Goal: Task Accomplishment & Management: Use online tool/utility

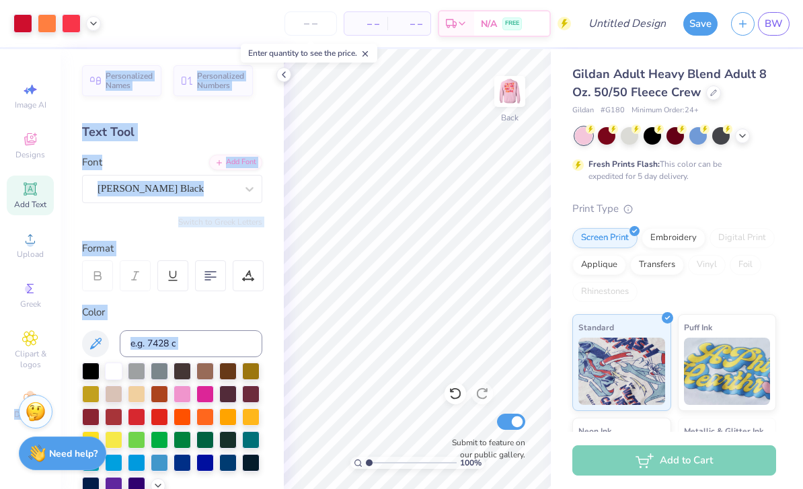
click at [161, 57] on div "Personalized Names Personalized Numbers Text Tool Add Font Font Cooper Black Sw…" at bounding box center [172, 269] width 223 height 440
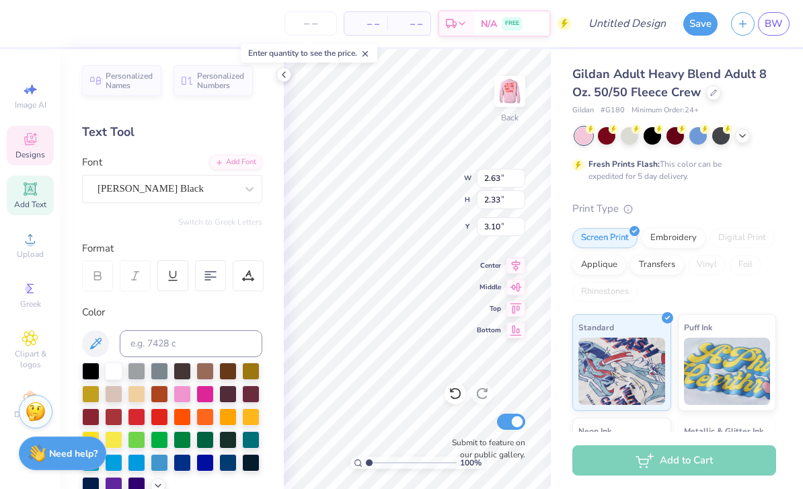
type input "2.05"
type input "2.21"
type input "3.42"
type textarea "T"
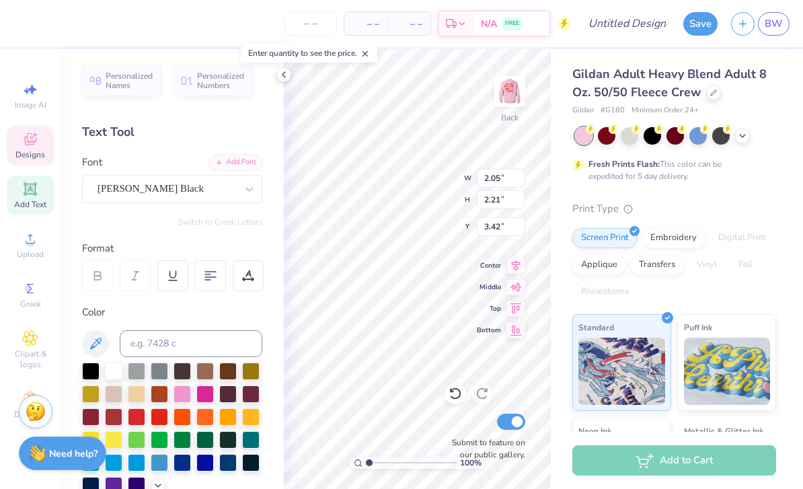
type input "2.63"
type input "2.33"
type input "3.10"
type textarea "E"
type input "1.36"
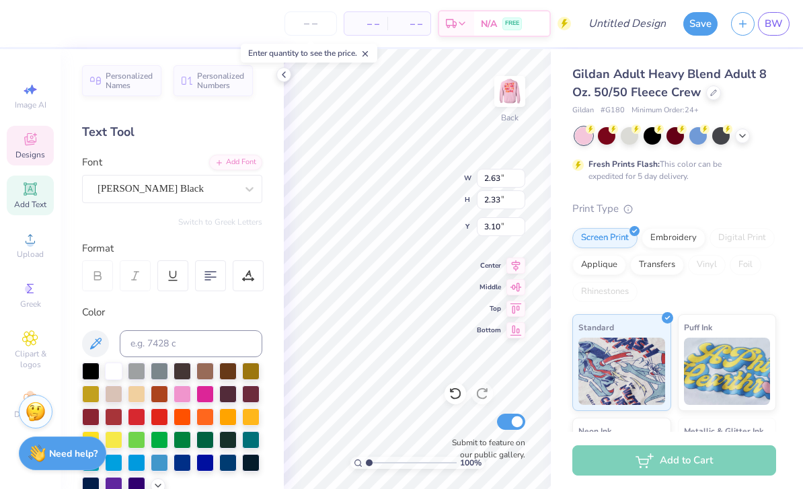
type input "2.09"
type input "3.34"
type textarea "A"
type input "2.07"
type input "2.24"
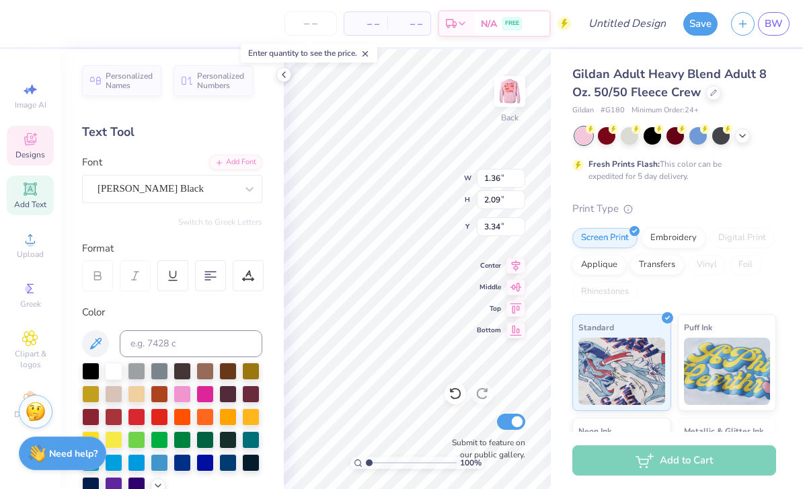
type input "3.32"
click at [440, 205] on html "– – Per Item – – Total Est. Delivery N/A FREE Design Title Save BW Image AI Des…" at bounding box center [401, 244] width 803 height 489
type input "2.37"
type input "2.20"
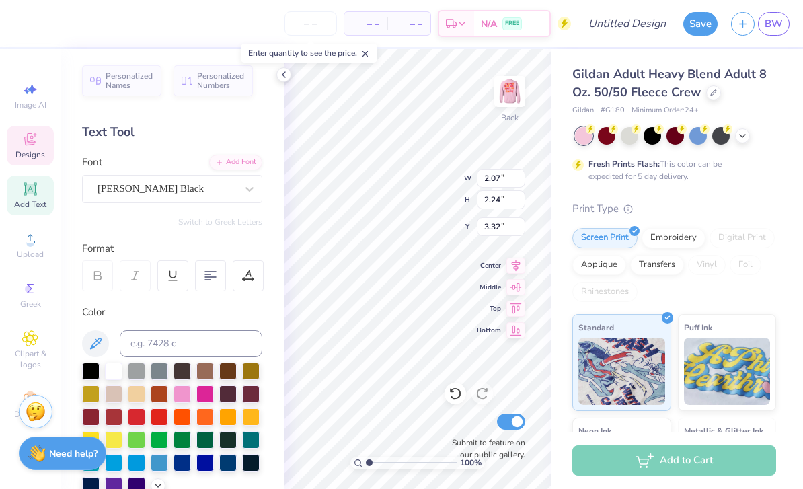
type input "5.51"
type input "2.07"
type input "2.24"
type input "3.32"
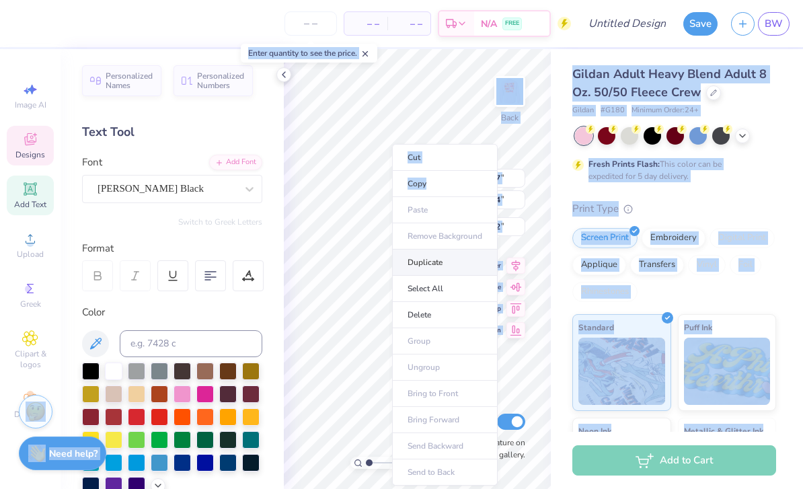
click at [457, 262] on li "Duplicate" at bounding box center [445, 262] width 106 height 26
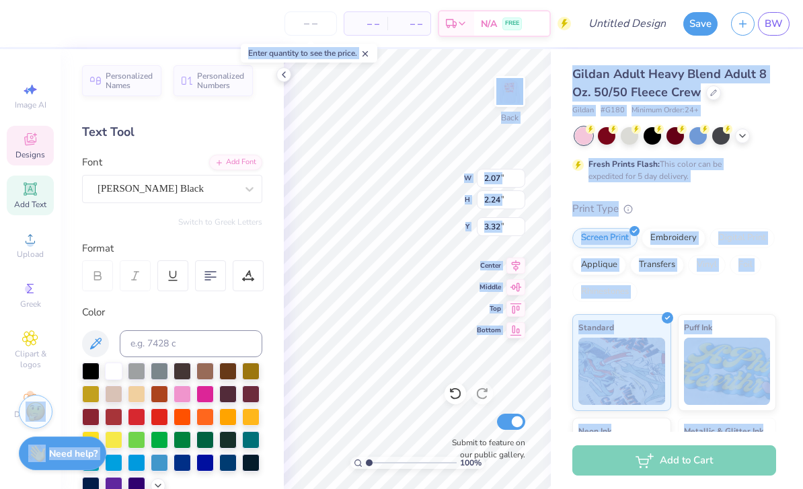
type input "4.32"
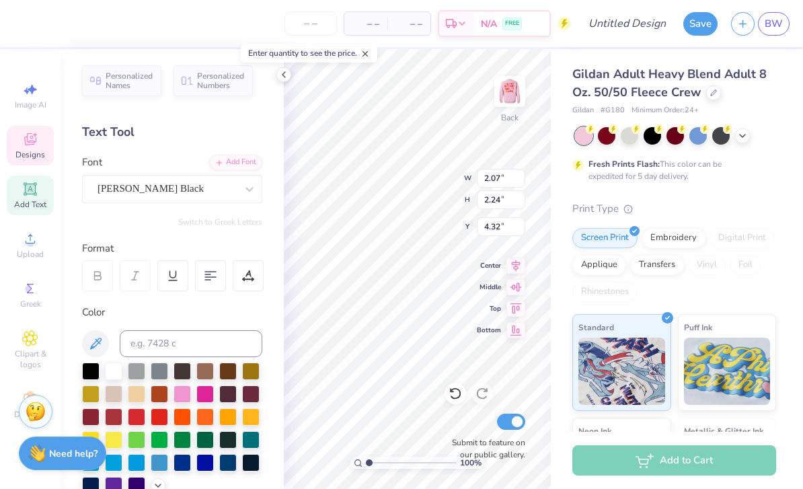
scroll to position [1, 0]
type textarea "M"
type input "2.89"
type input "2.45"
type input "3.37"
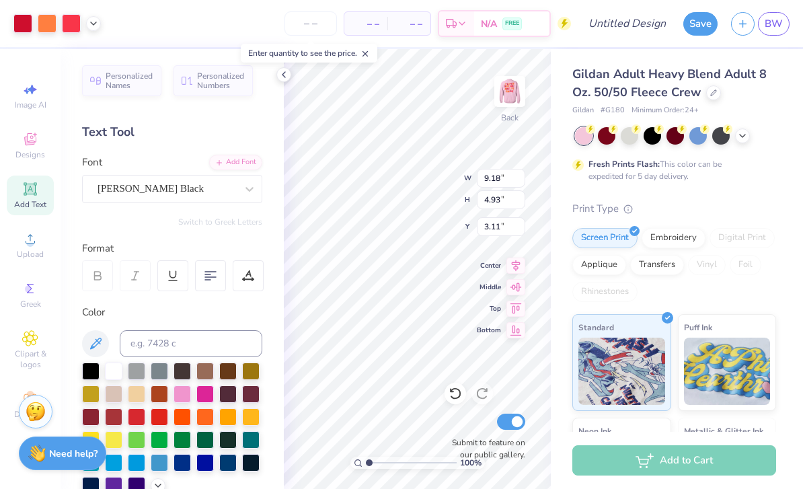
type input "3.75"
click at [740, 204] on div "Print Type" at bounding box center [674, 208] width 204 height 15
type input "3.86"
type input "2.57"
type input "2.06"
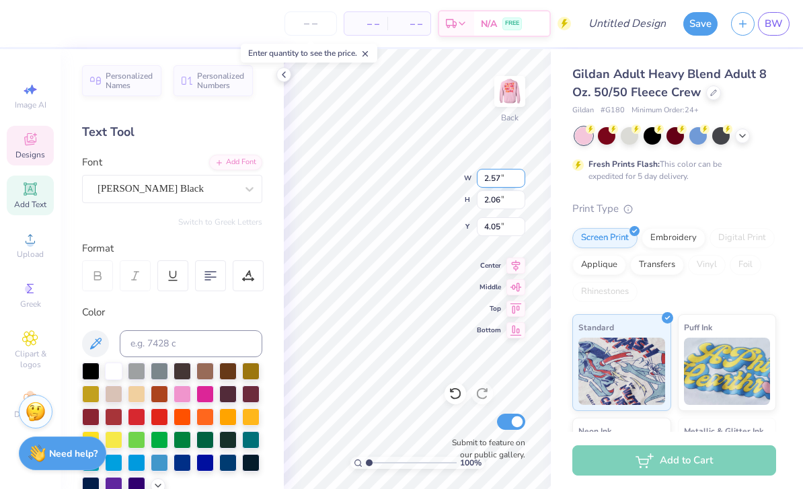
type input "4.00"
type input "3.75"
type textarea "T"
type input "2.37"
type input "2.20"
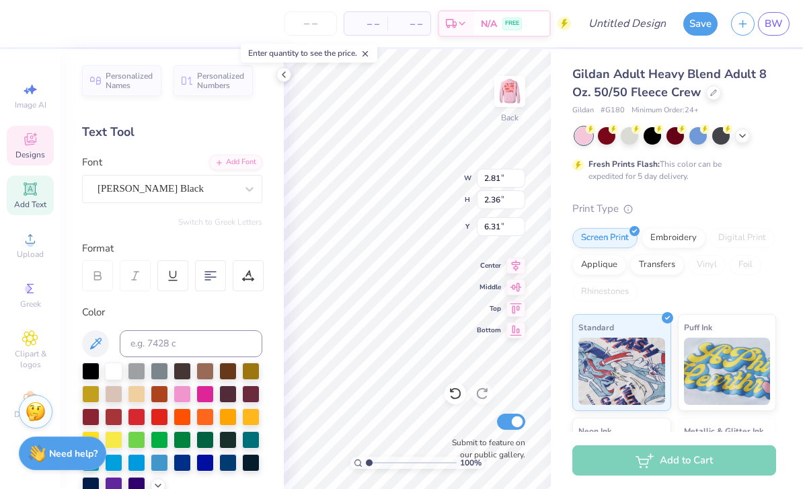
type input "6.15"
type textarea "W"
type input "6.54"
type input "3.10"
type input "2.34"
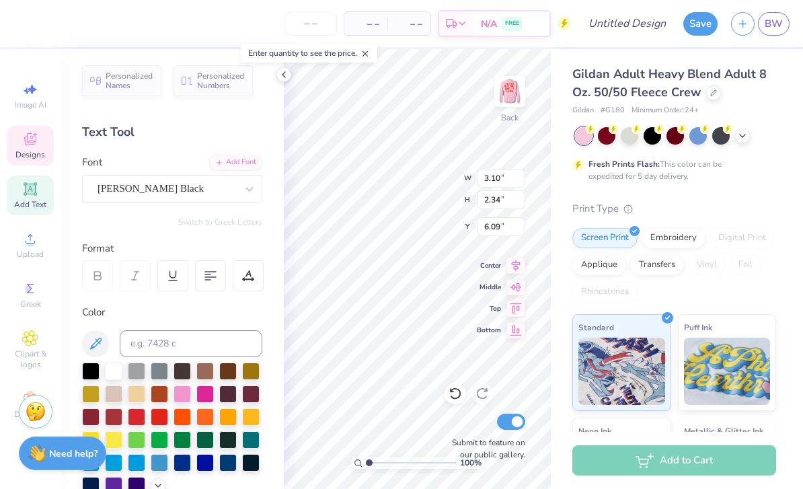
type input "6.40"
type input "6.79"
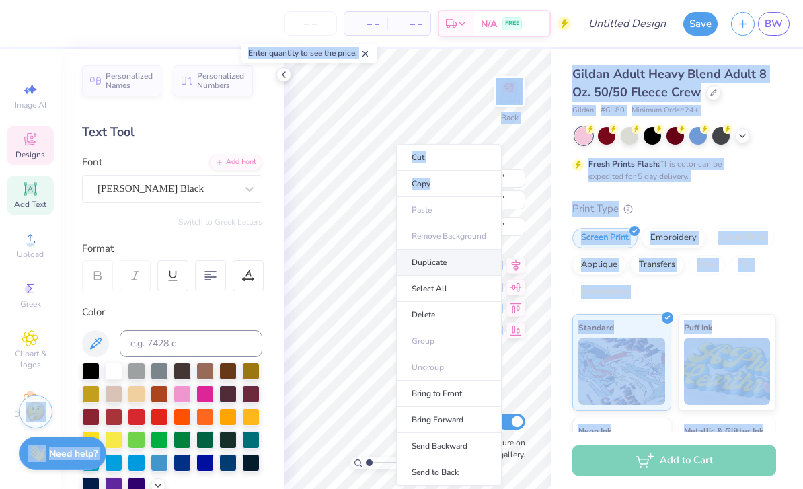
click at [454, 267] on li "Duplicate" at bounding box center [449, 262] width 106 height 26
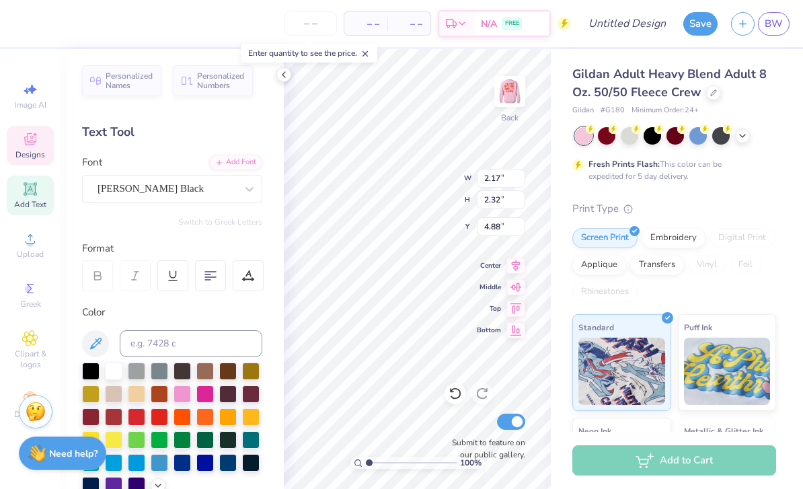
type input "6.43"
type input "6.45"
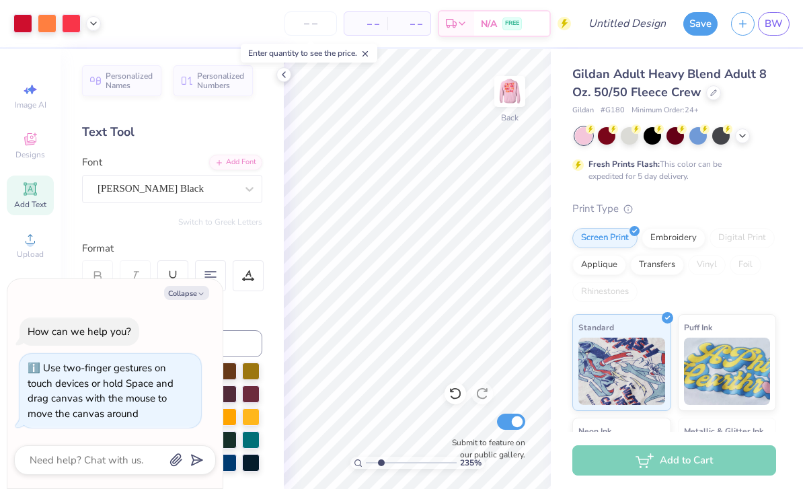
type input "2.35437055304691"
type textarea "x"
type input "2.35437055304691"
type textarea "x"
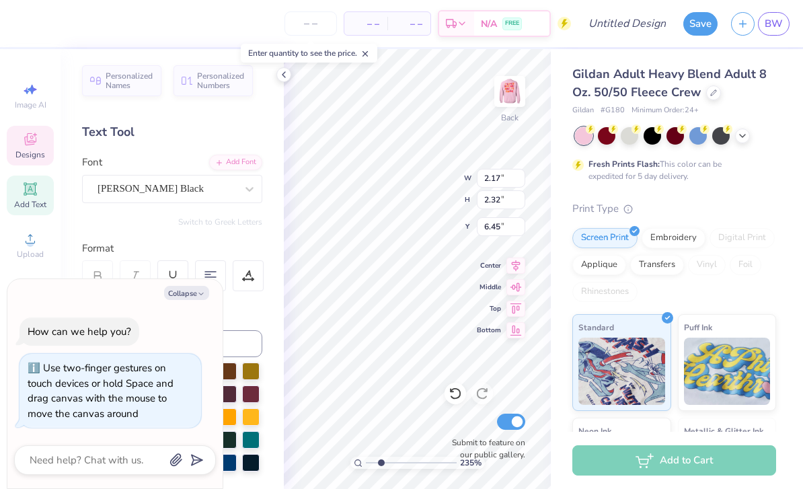
type input "2.35437055304691"
type textarea "x"
type input "2.35437055304691"
type textarea "x"
type input "6.43"
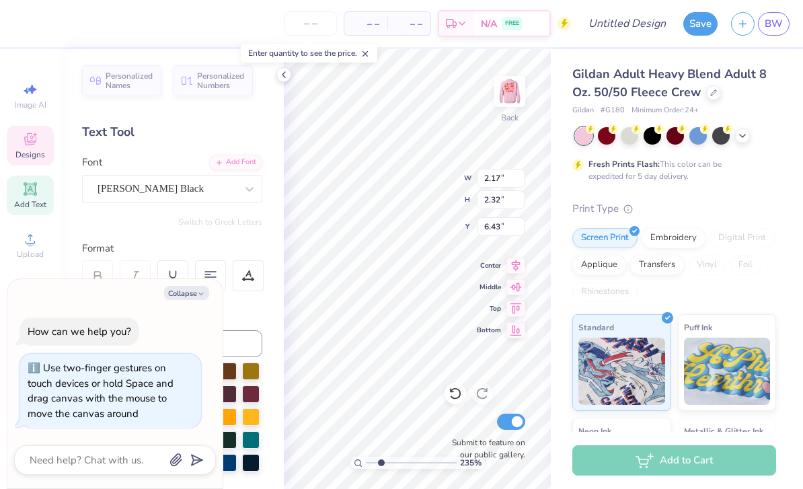
type input "2.35437055304691"
type textarea "x"
type input "2.35437055304691"
type textarea "x"
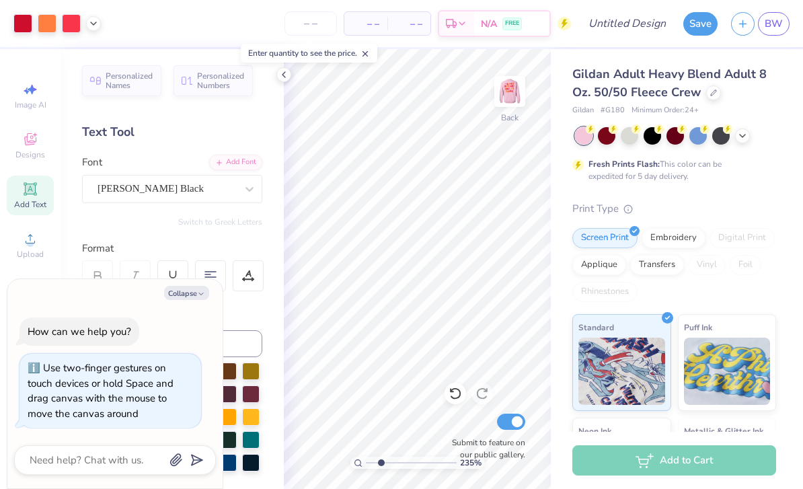
type input "2.35437055304691"
type textarea "x"
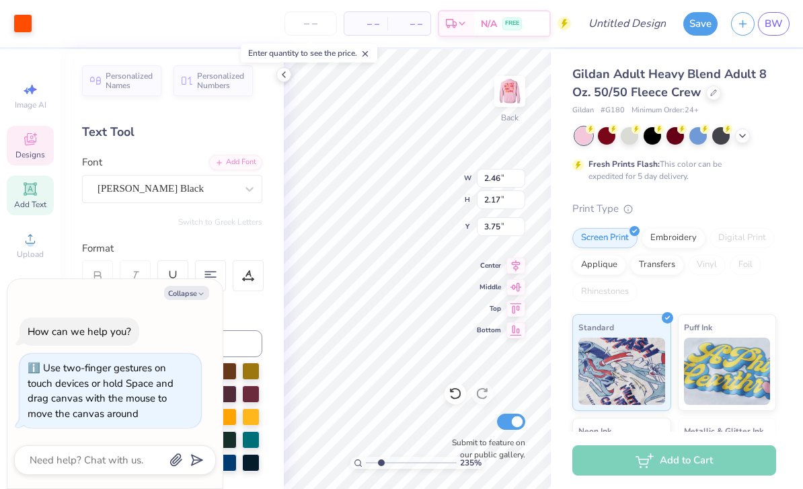
type input "2.35437055304691"
type textarea "x"
type input "2.35437055304691"
type textarea "x"
type input "2.35437055304691"
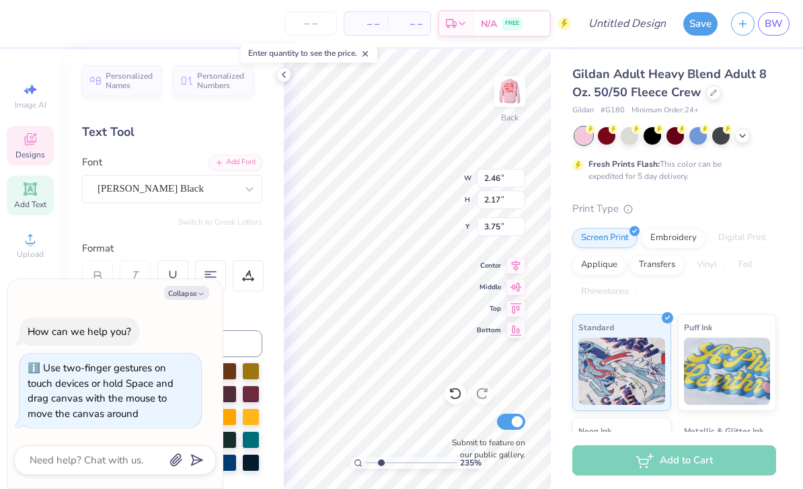
type textarea "x"
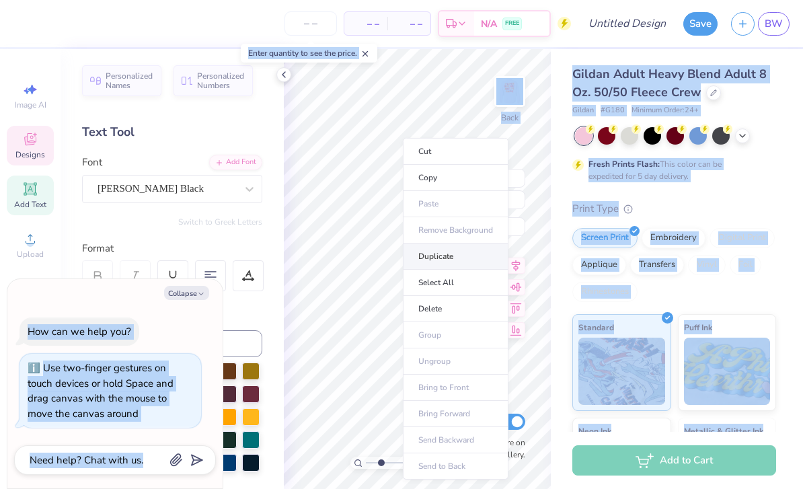
click at [455, 259] on li "Duplicate" at bounding box center [456, 256] width 106 height 26
type input "2.35437055304691"
type textarea "x"
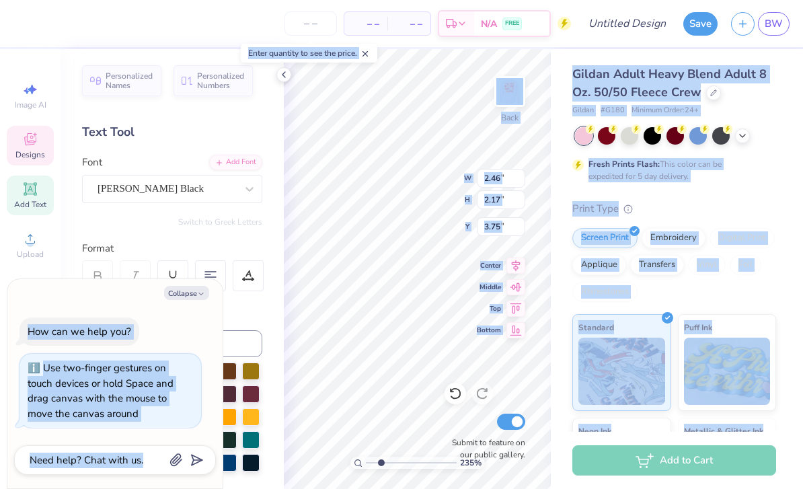
type input "2.35437055304691"
type textarea "x"
type input "4.75"
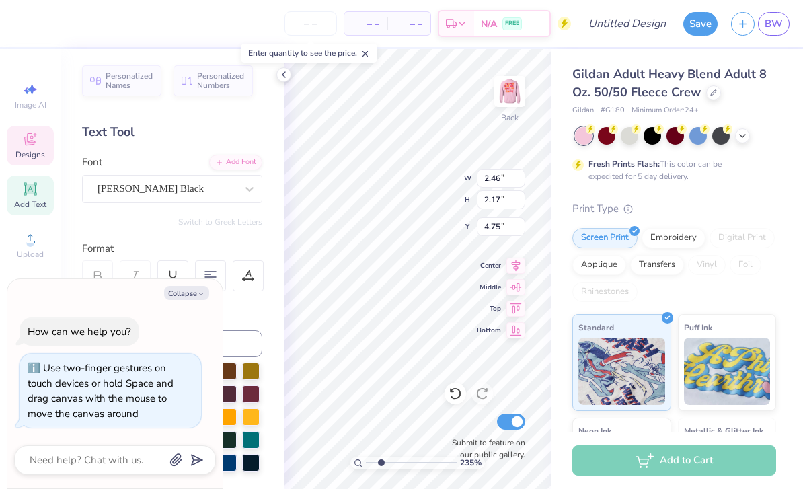
type input "2.35437055304691"
type textarea "x"
type input "2.35437055304691"
type textarea "x"
type textarea "l"
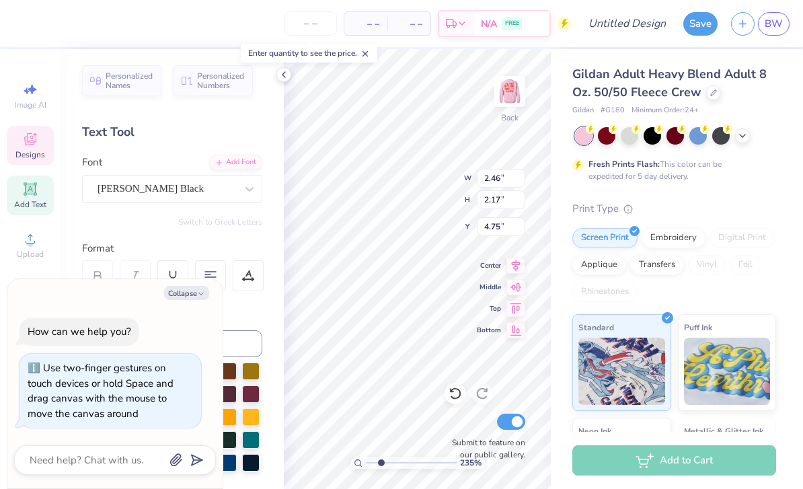
type textarea "L"
type input "2.35437055304691"
type textarea "x"
type input "2.35437055304691"
type textarea "x"
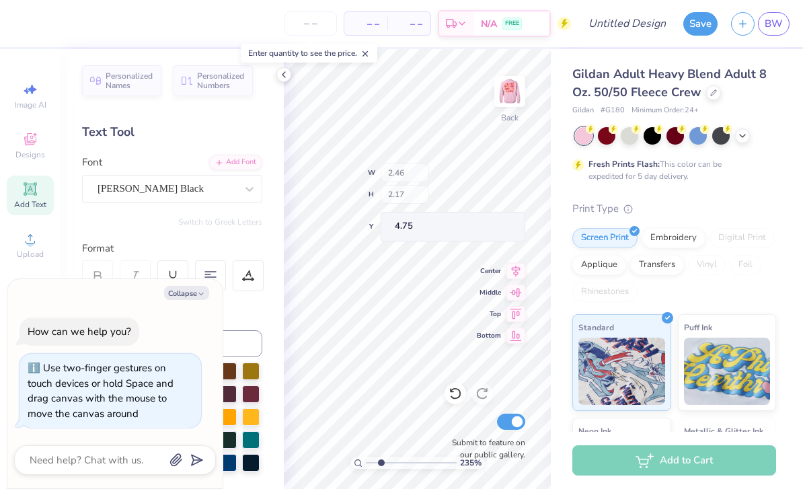
type input "2.35437055304691"
type textarea "x"
type input "2.35437055304691"
type textarea "x"
type input "2.35437055304691"
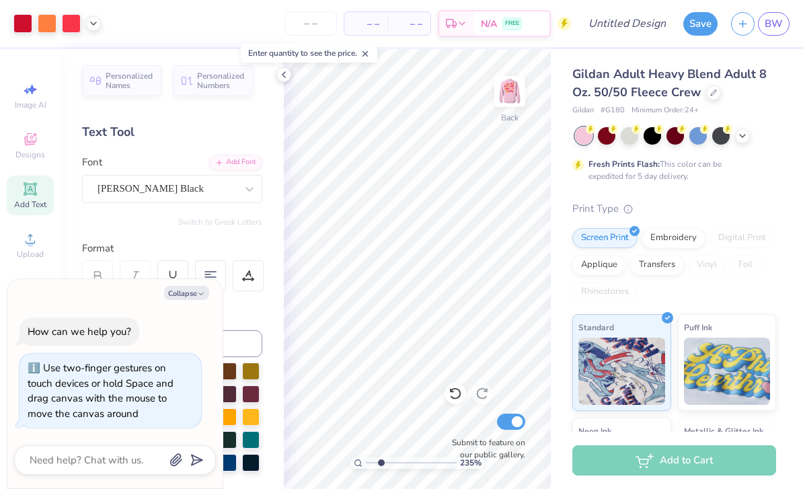
type textarea "x"
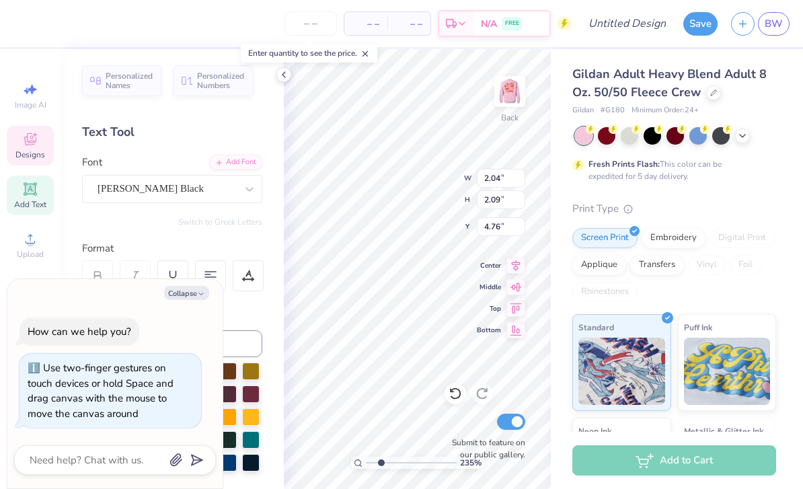
type input "2.35437055304691"
type textarea "x"
type input "2.35437055304691"
type textarea "x"
type input "2.35437055304691"
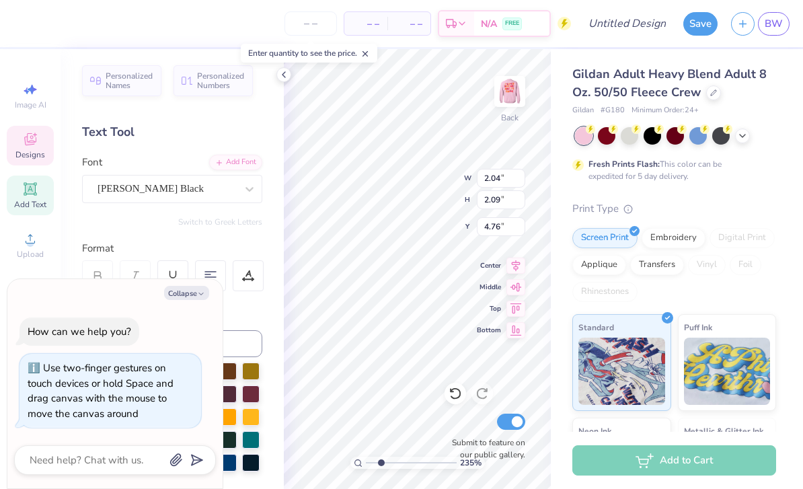
type textarea "x"
type input "6.54"
type input "2.35437055304691"
type textarea "x"
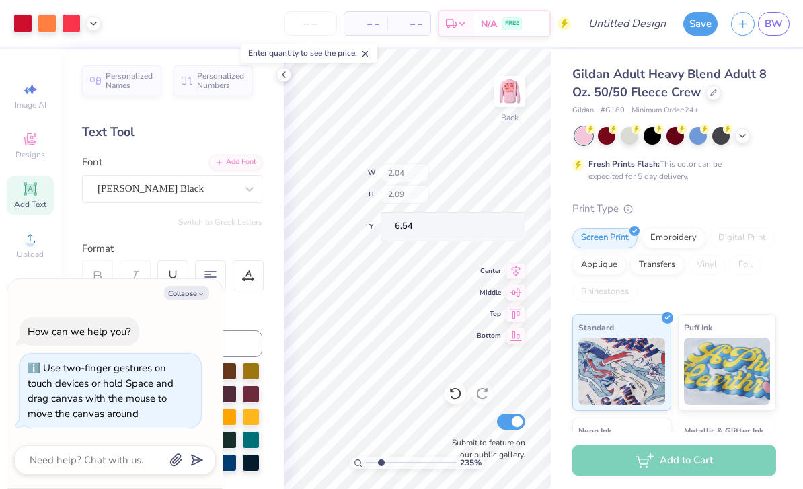
type input "2.35437055304691"
type textarea "x"
type input "1.6291197389645"
type textarea "x"
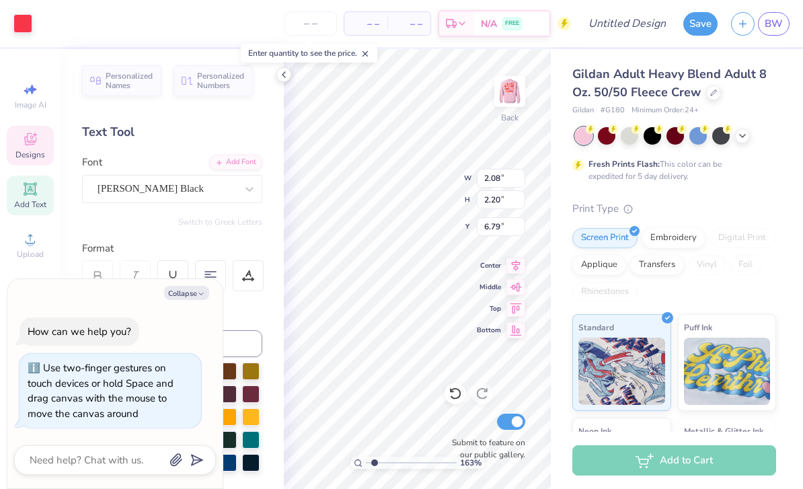
type input "1.6291197389645"
type textarea "x"
type input "1.6291197389645"
type textarea "x"
type input "1.6291197389645"
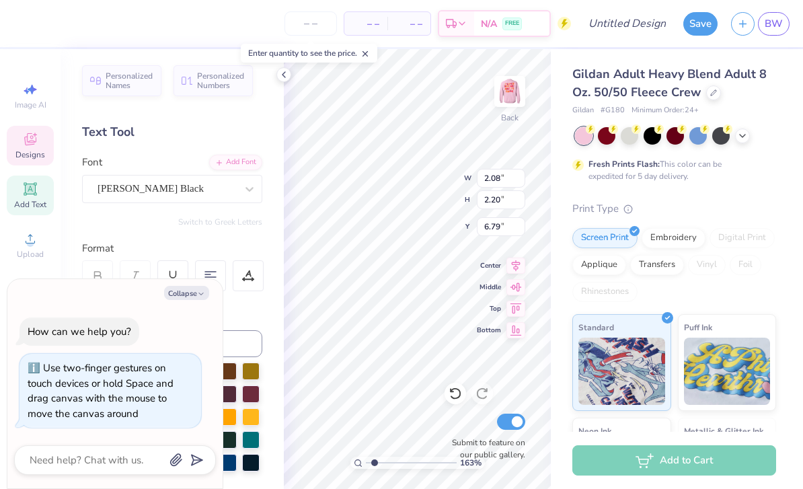
type textarea "x"
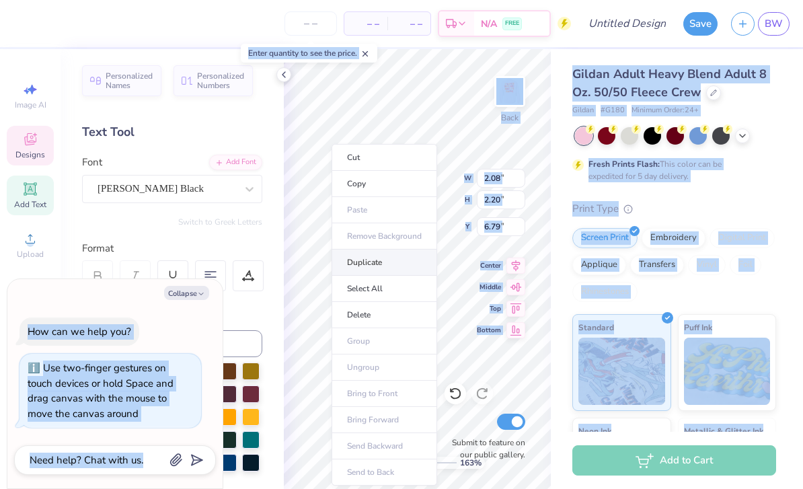
click at [398, 266] on li "Duplicate" at bounding box center [385, 262] width 106 height 26
type input "1.6291197389645"
type textarea "x"
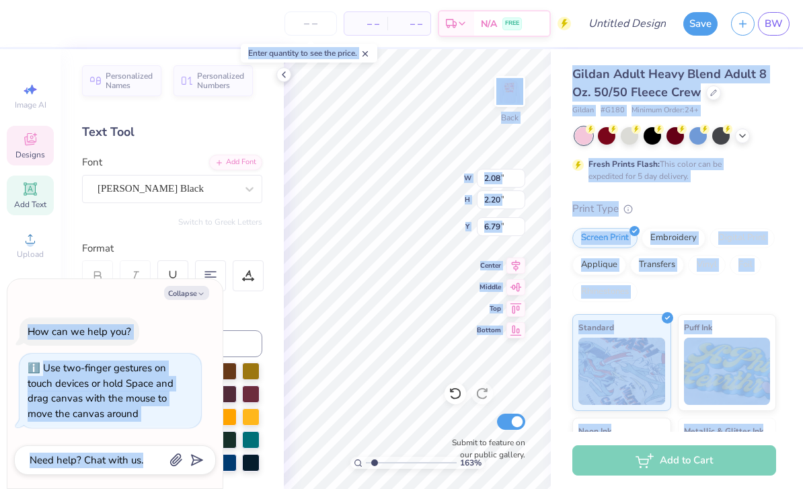
type input "1.6291197389645"
type textarea "x"
type input "7.79"
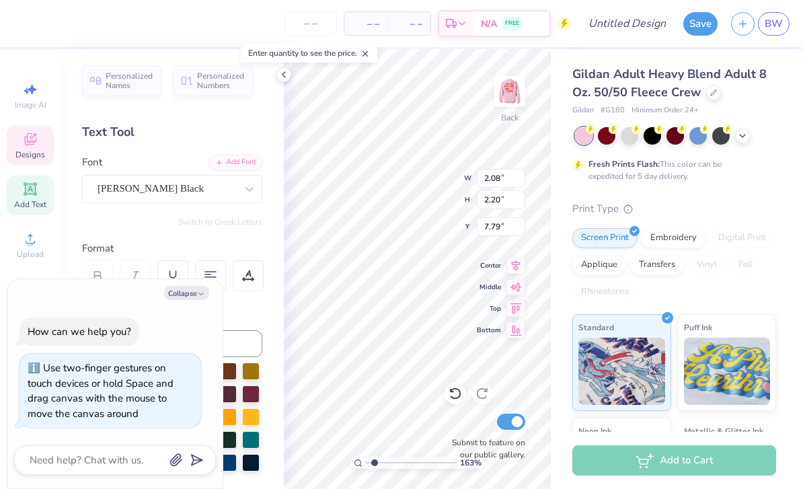
type input "1.6291197389645"
type textarea "x"
type input "1.6291197389645"
type textarea "x"
type input "1.6291197389645"
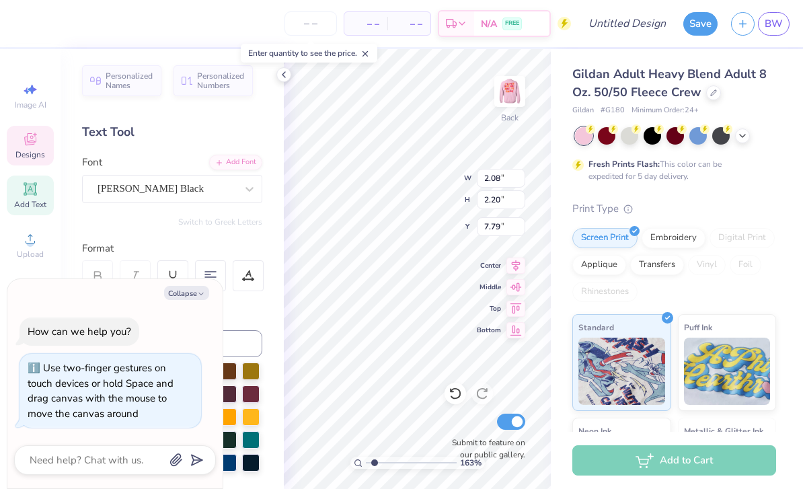
type textarea "x"
type input "6.49"
type input "1.6291197389645"
type textarea "x"
type input "1.6291197389645"
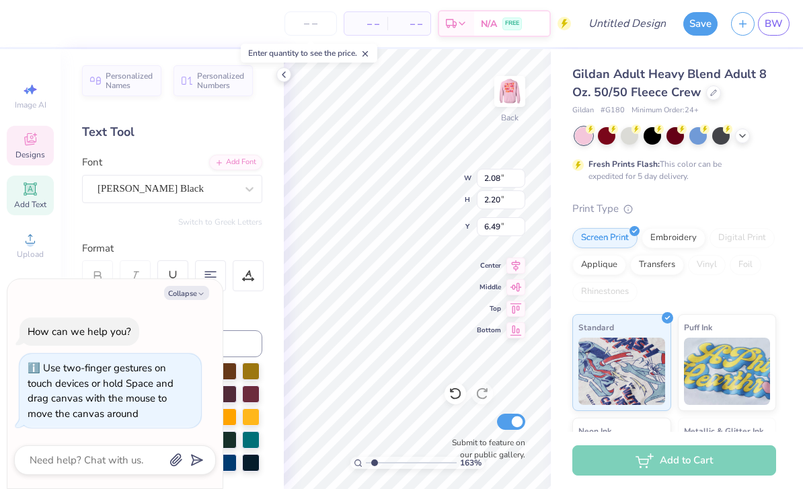
type textarea "x"
type textarea "V"
type input "1.6291197389645"
type textarea "x"
type input "1.6291197389645"
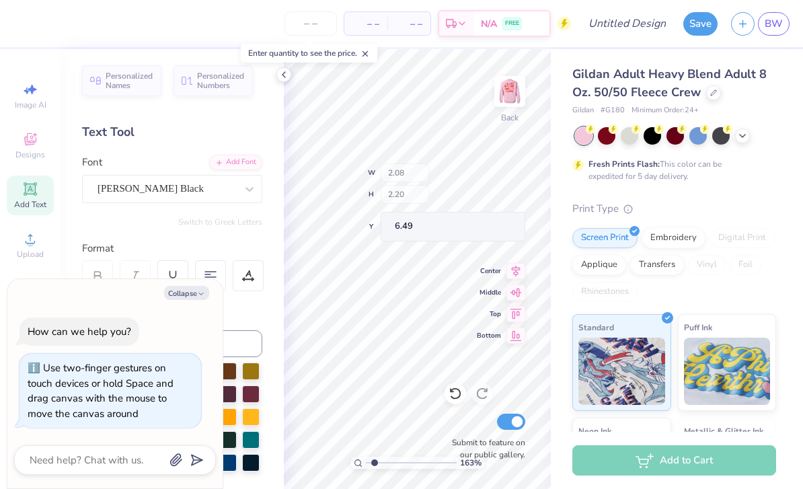
type textarea "x"
type input "1"
type textarea "x"
type input "6.54"
type textarea "x"
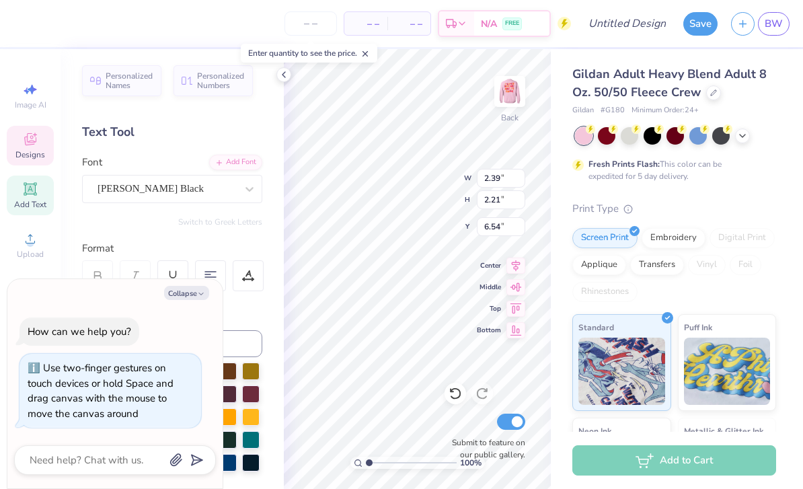
type input "6.42"
type textarea "x"
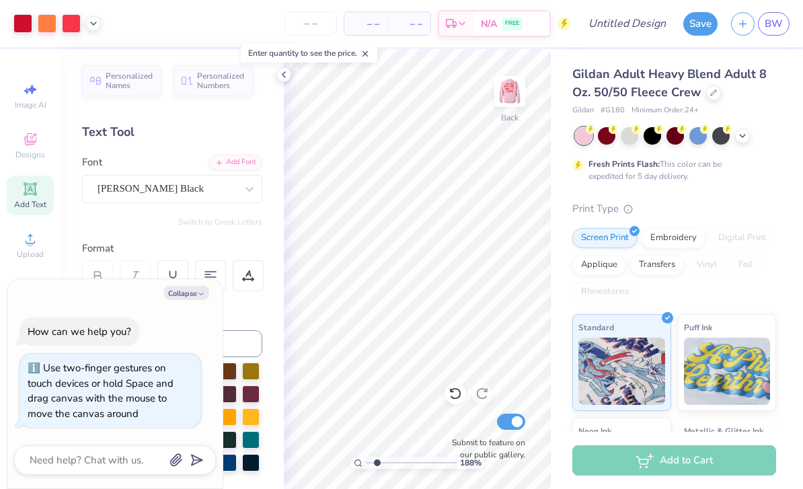
type input "1.87686464744696"
type textarea "x"
type input "1.87686464744696"
type textarea "x"
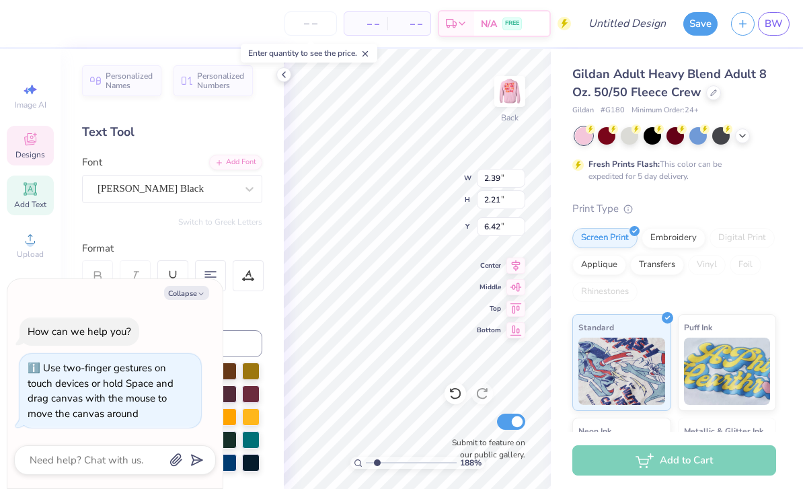
type input "1.87686464744696"
type textarea "x"
type input "1.87686464744696"
type textarea "x"
type input "6.54"
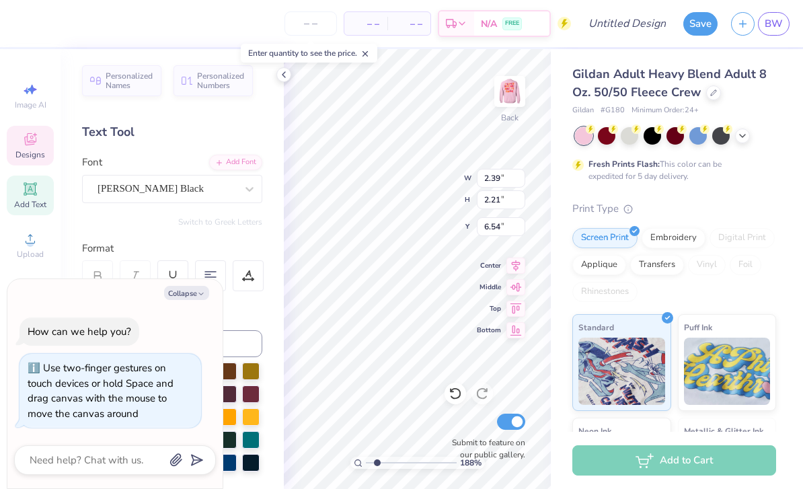
type input "1.87686464744696"
type textarea "x"
type input "1.87686464744696"
type textarea "x"
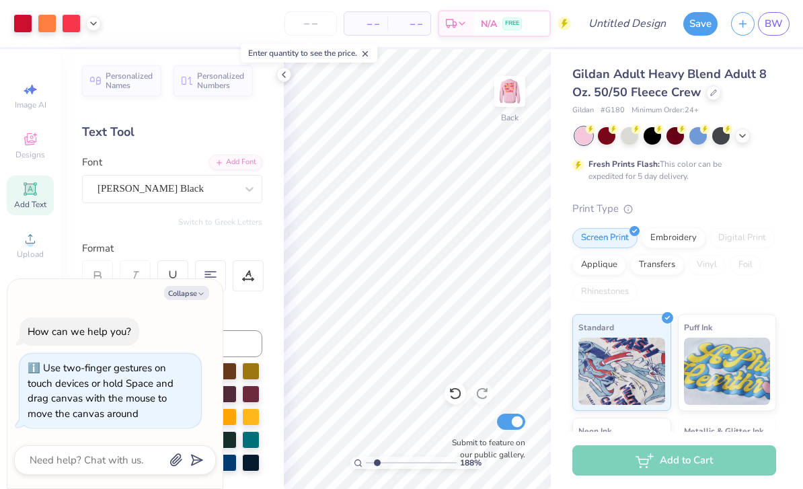
type input "1.87686464744696"
type textarea "x"
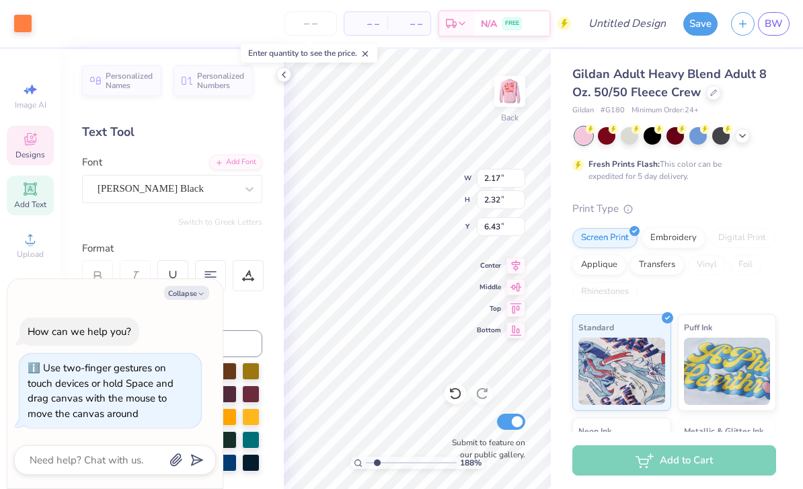
type input "1.87686464744696"
type textarea "x"
type input "1.87686464744696"
type textarea "x"
type input "1.87686464744696"
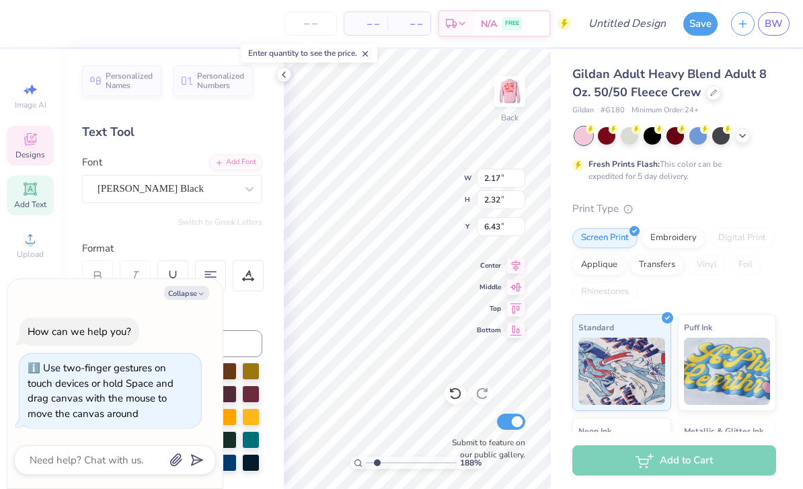
type textarea "x"
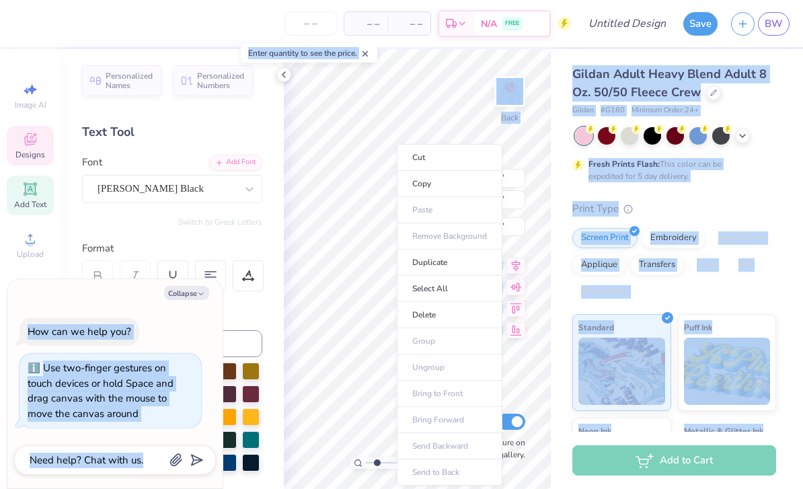
type input "1.87686464744696"
type textarea "x"
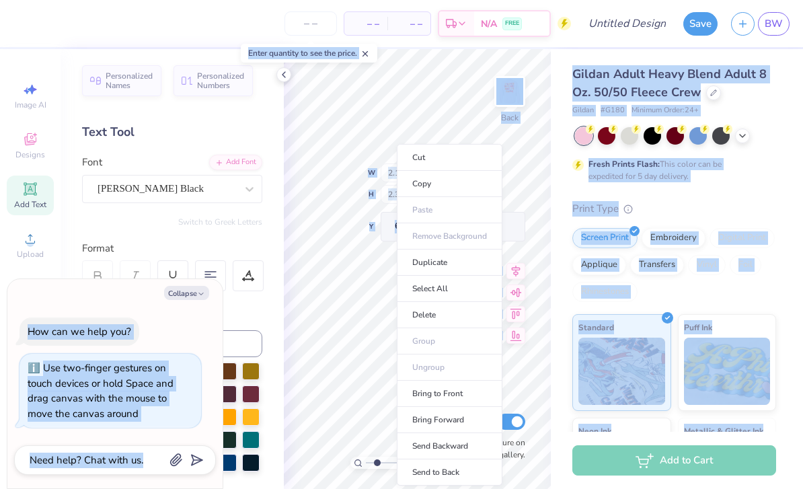
type input "1.87686464744696"
type textarea "x"
type input "1.87686464744696"
type textarea "x"
type input "1.87686464744696"
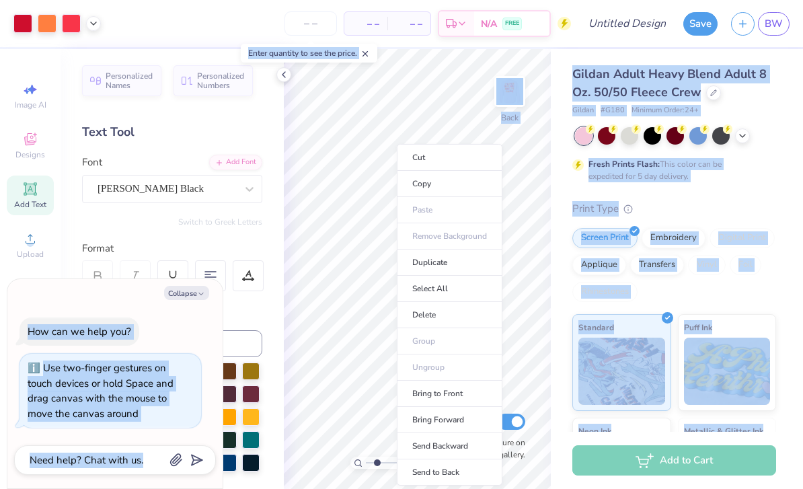
type textarea "x"
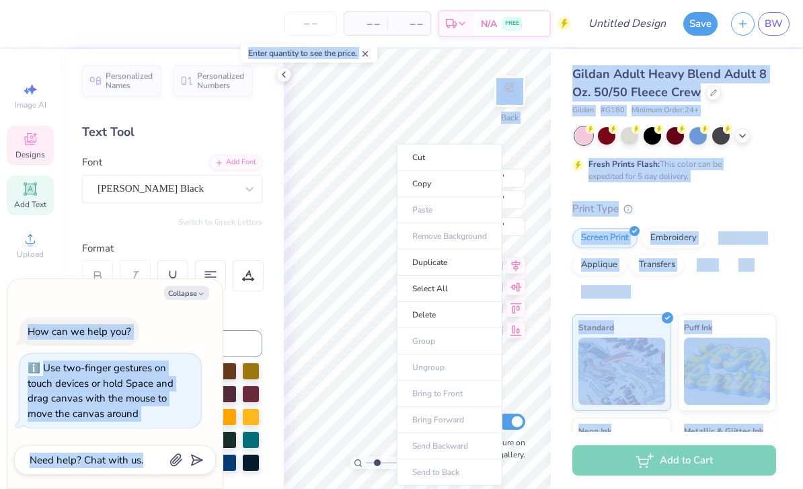
click at [781, 196] on div "Gildan Adult Heavy Blend Adult 8 Oz. 50/50 Fleece Crew Gildan # G180 Minimum Or…" at bounding box center [677, 333] width 252 height 569
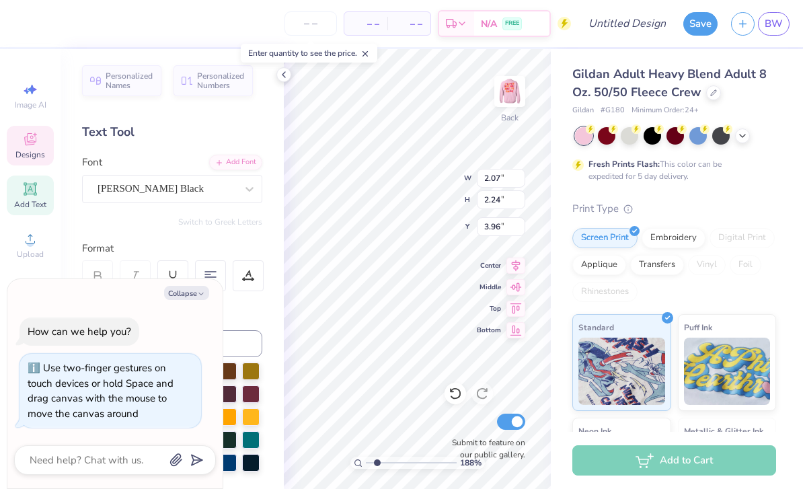
type input "1.87686464744696"
type textarea "x"
type input "1.87686464744696"
type textarea "x"
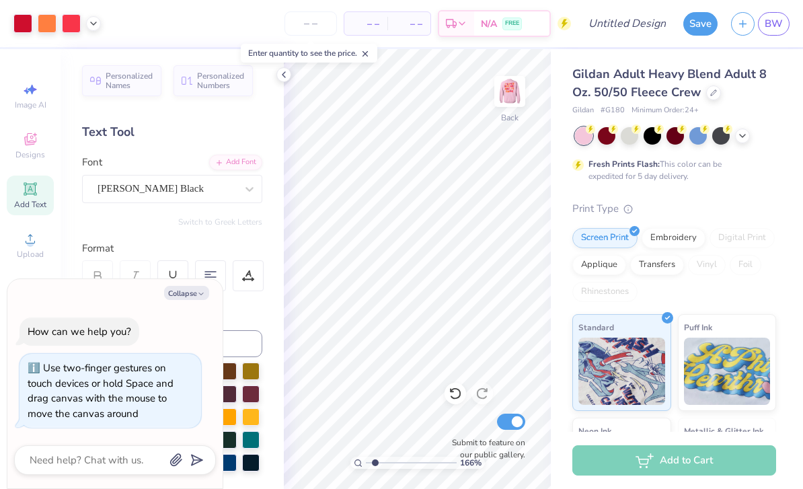
type input "1.65936245044086"
type textarea "x"
type input "1.65936245044086"
type textarea "x"
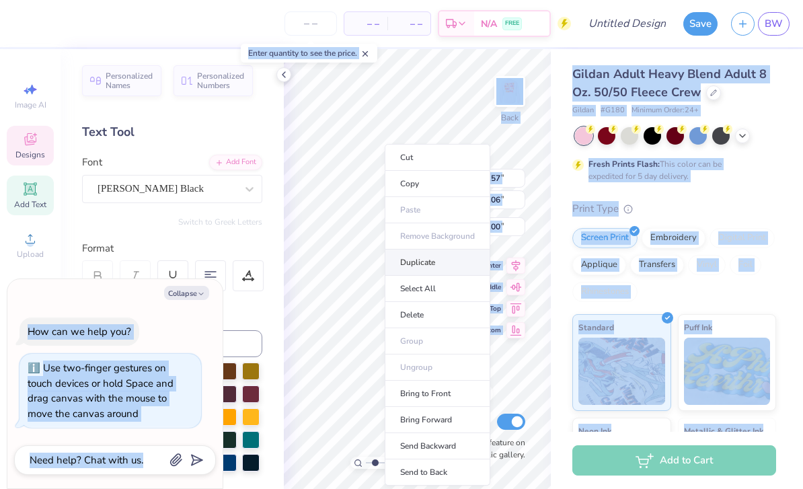
click at [442, 254] on li "Duplicate" at bounding box center [438, 262] width 106 height 26
type input "1.65936245044086"
type textarea "x"
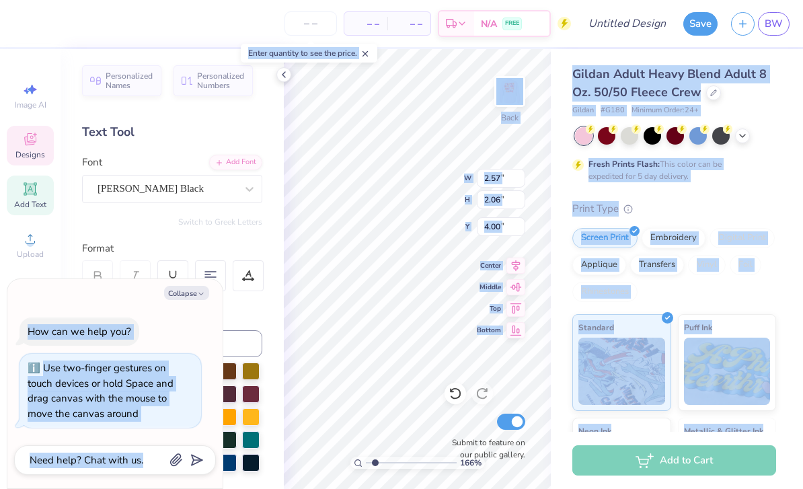
type input "1.65936245044086"
type textarea "x"
type input "5.00"
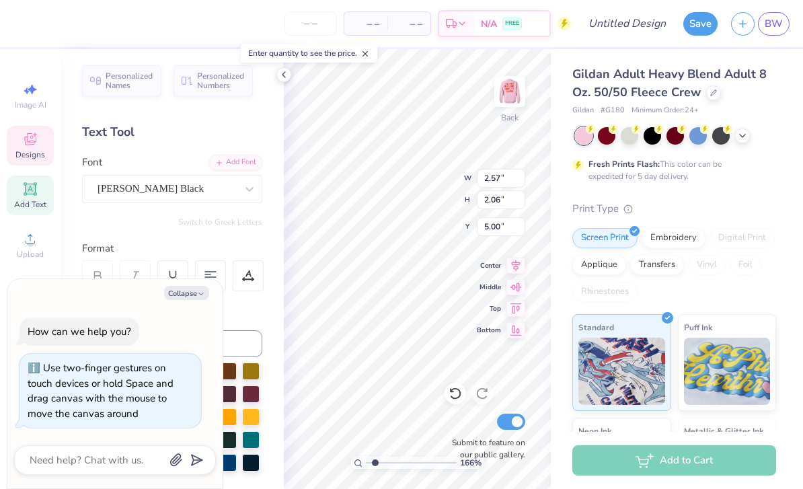
type input "1.65936245044086"
type textarea "x"
type input "1.65936245044086"
type textarea "x"
type input "1.65936245044086"
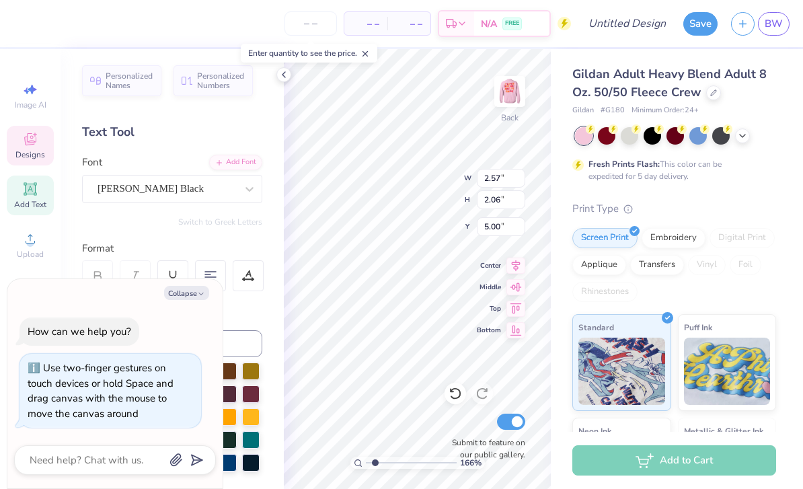
type textarea "x"
type input "10.84"
type input "1.65936245044086"
type textarea "x"
type input "1.65936245044086"
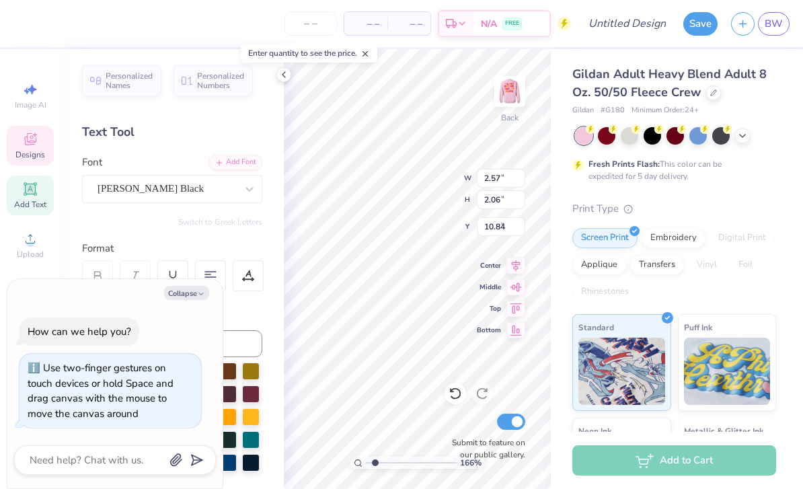
type textarea "x"
type textarea "E"
type input "1.65936245044086"
type textarea "x"
type input "1.65936245044086"
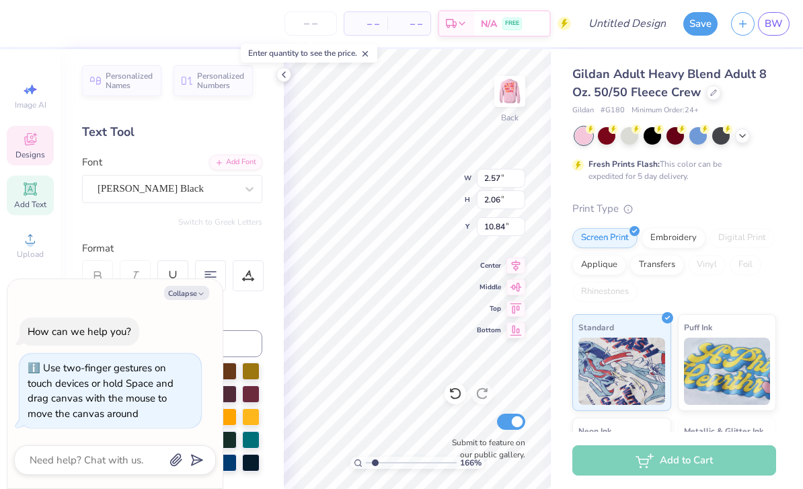
type textarea "x"
type input "2.39"
type input "2.21"
type input "6.54"
type input "1.65936245044086"
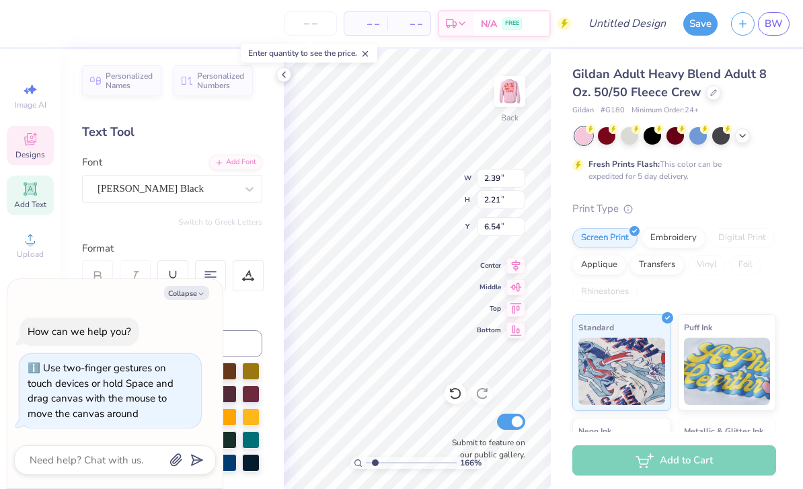
type textarea "x"
type input "1.65936245044086"
type textarea "x"
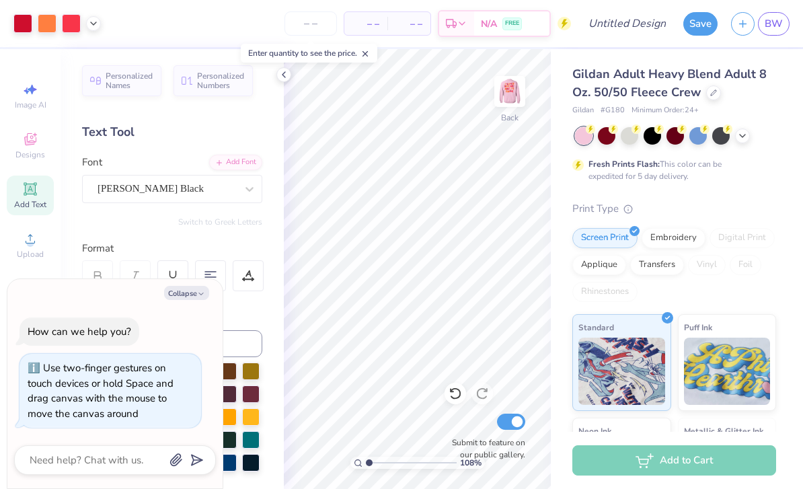
type input "1"
type textarea "x"
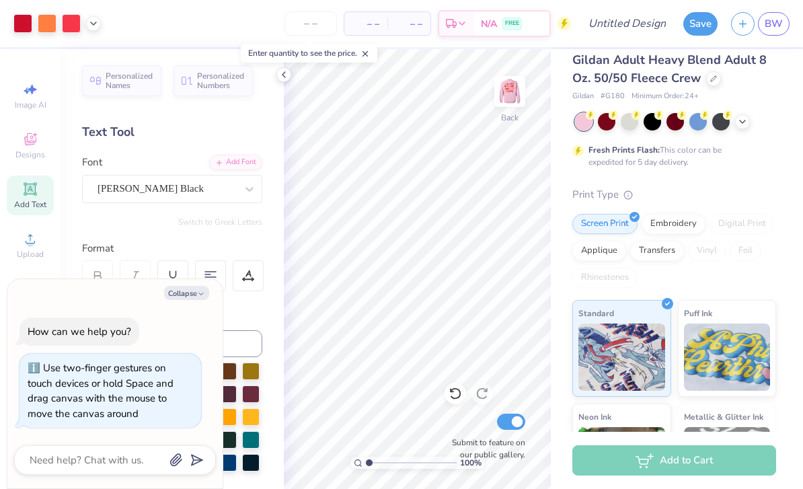
scroll to position [9, 0]
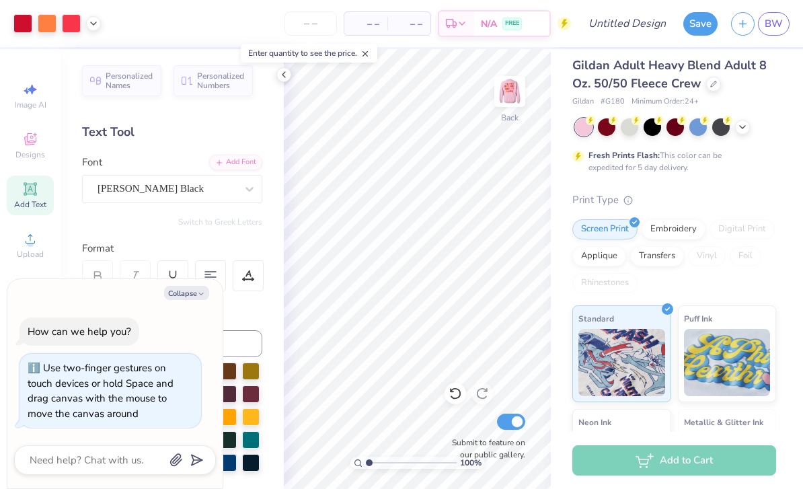
click at [763, 182] on div "Gildan Adult Heavy Blend Adult 8 Oz. 50/50 Fleece Crew Gildan # G180 Minimum Or…" at bounding box center [674, 332] width 204 height 553
click at [754, 184] on div "Gildan Adult Heavy Blend Adult 8 Oz. 50/50 Fleece Crew Gildan # G180 Minimum Or…" at bounding box center [674, 332] width 204 height 553
click at [760, 212] on div "Print Type Screen Print Embroidery Digital Print Applique Transfers Vinyl Foil …" at bounding box center [674, 401] width 204 height 418
click at [514, 93] on img at bounding box center [510, 92] width 54 height 54
click at [507, 91] on img at bounding box center [510, 92] width 54 height 54
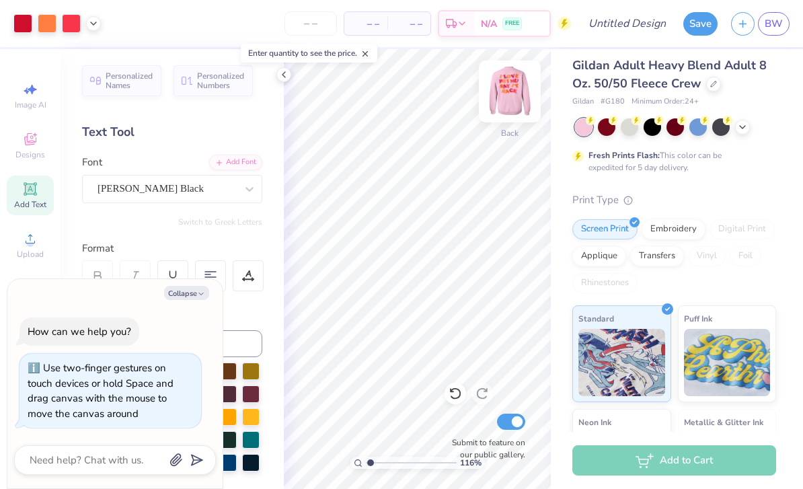
click at [512, 100] on img at bounding box center [510, 92] width 54 height 54
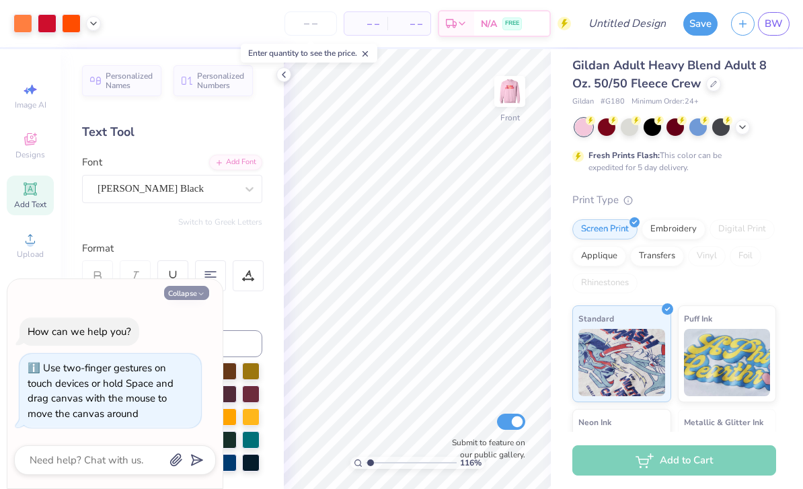
click at [201, 293] on icon "button" at bounding box center [201, 294] width 8 height 8
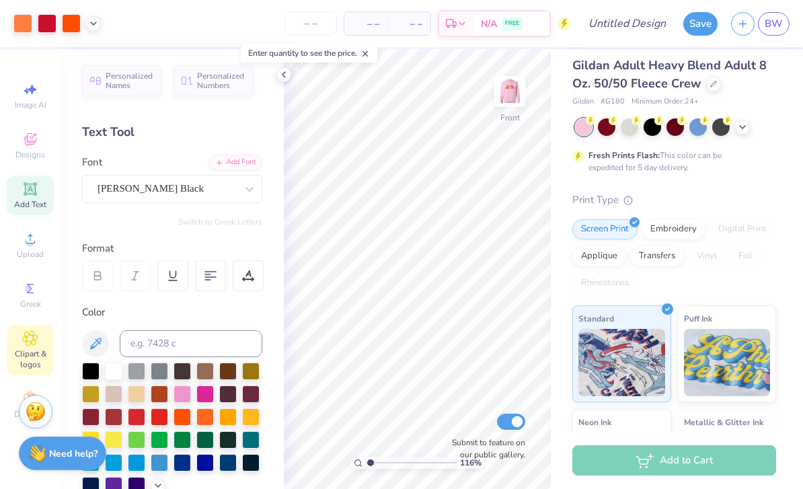
click at [31, 358] on span "Clipart & logos" at bounding box center [30, 359] width 47 height 22
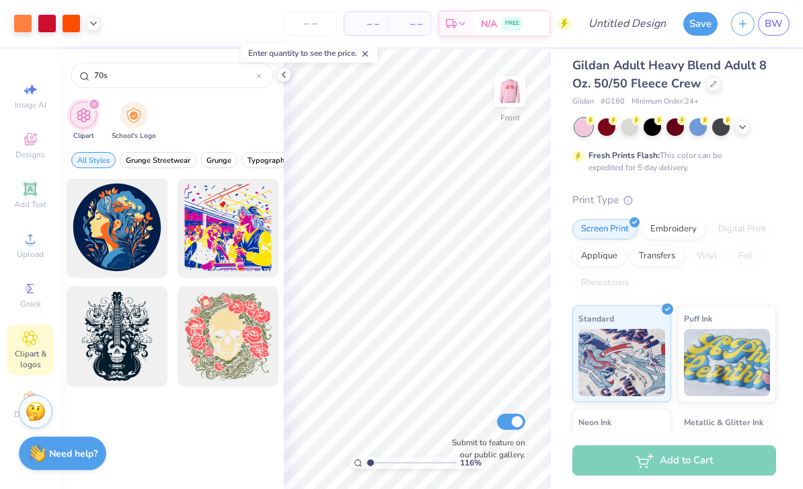
scroll to position [1752, 0]
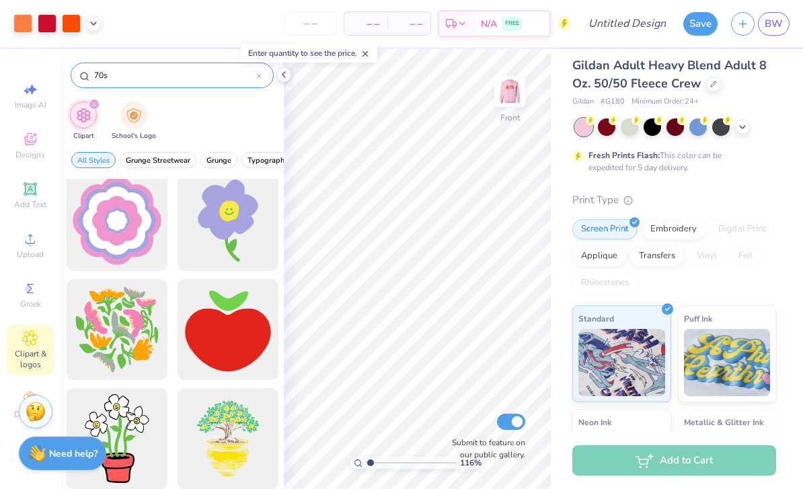
drag, startPoint x: 121, startPoint y: 76, endPoint x: 87, endPoint y: 73, distance: 34.4
click at [87, 73] on div "70s" at bounding box center [172, 76] width 203 height 26
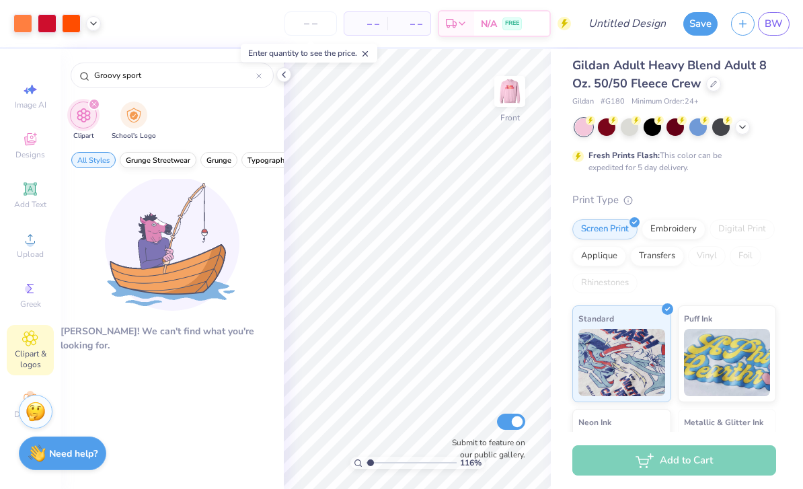
scroll to position [0, 33]
click at [188, 161] on span "Grunge" at bounding box center [185, 160] width 25 height 10
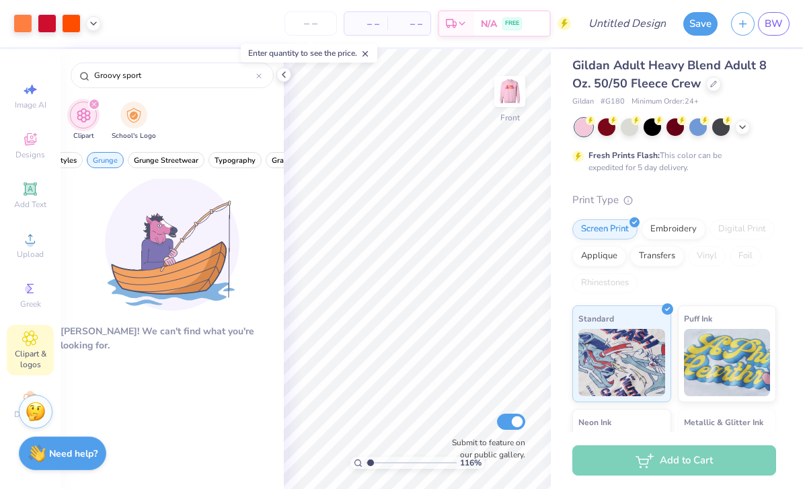
click at [188, 161] on span "Grunge Streetwear" at bounding box center [166, 160] width 65 height 10
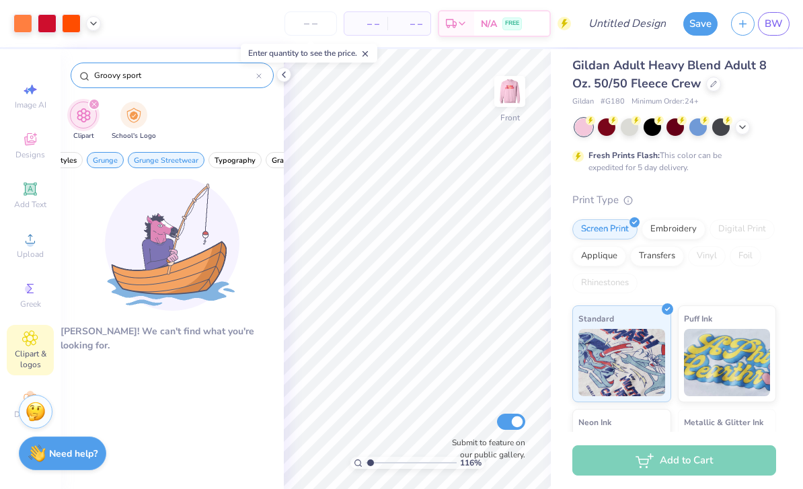
drag, startPoint x: 156, startPoint y: 77, endPoint x: 79, endPoint y: 74, distance: 76.7
click at [79, 74] on div "Groovy sport" at bounding box center [172, 76] width 203 height 26
drag, startPoint x: 147, startPoint y: 73, endPoint x: 124, endPoint y: 74, distance: 23.6
click at [124, 73] on input "Groovy sport" at bounding box center [174, 75] width 163 height 13
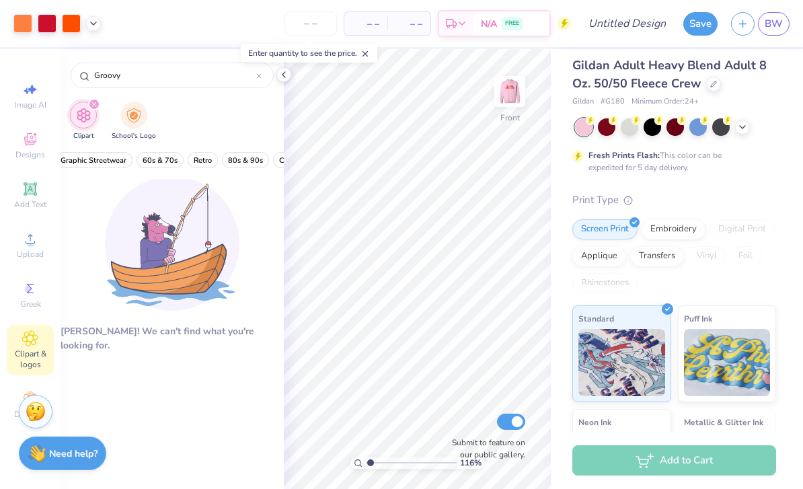
scroll to position [0, 247]
drag, startPoint x: 151, startPoint y: 162, endPoint x: 170, endPoint y: 163, distance: 18.8
click at [151, 162] on span "60s & 70s" at bounding box center [157, 160] width 35 height 10
click at [194, 162] on span "Retro" at bounding box center [200, 160] width 18 height 10
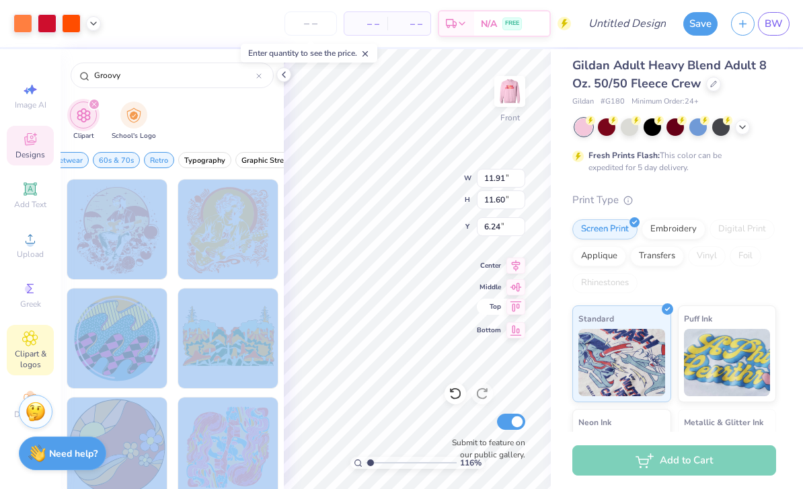
scroll to position [0, 282]
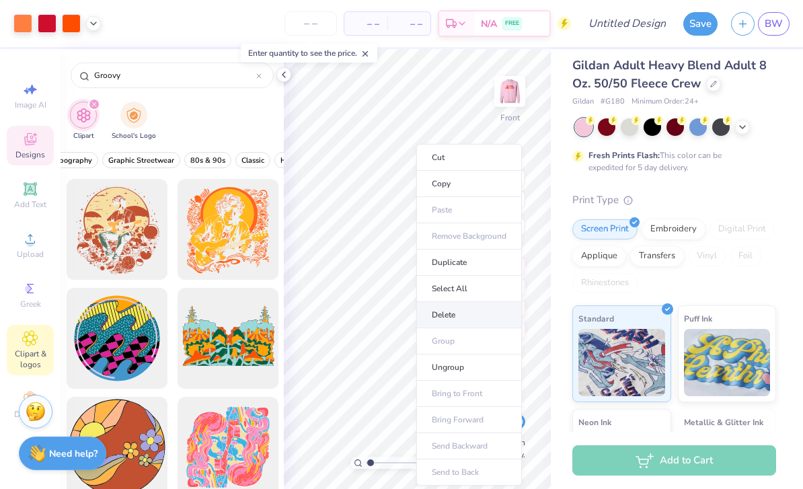
click at [451, 323] on li "Delete" at bounding box center [469, 315] width 106 height 26
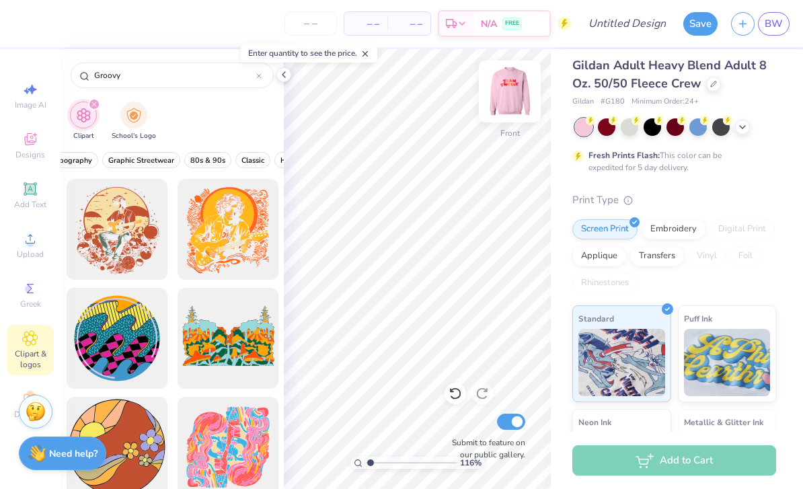
click at [514, 98] on img at bounding box center [510, 92] width 54 height 54
click at [284, 74] on icon at bounding box center [283, 74] width 11 height 11
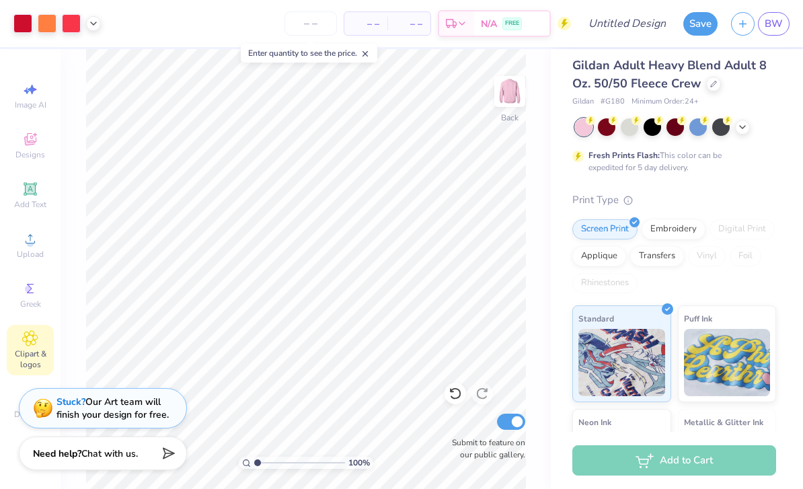
click at [751, 187] on div "Gildan Adult Heavy Blend Adult 8 Oz. 50/50 Fleece Crew Gildan # G180 Minimum Or…" at bounding box center [674, 332] width 204 height 553
click at [626, 23] on input "Design Title" at bounding box center [644, 23] width 66 height 27
click at [695, 25] on button "Save" at bounding box center [700, 22] width 34 height 24
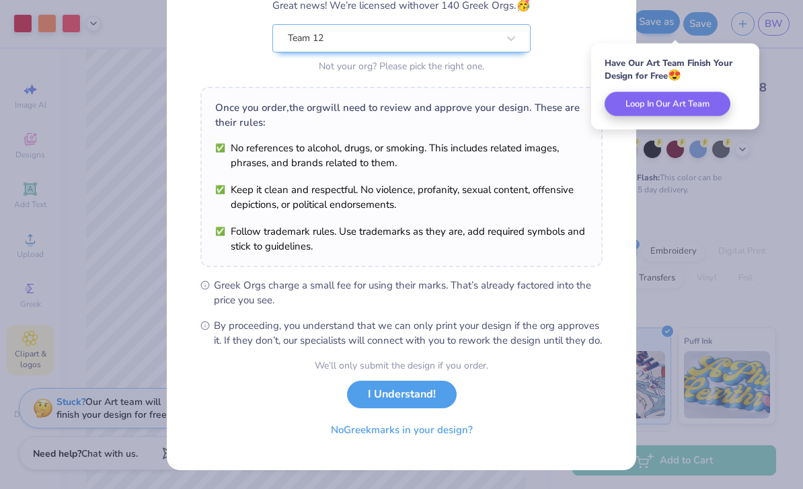
scroll to position [141, 0]
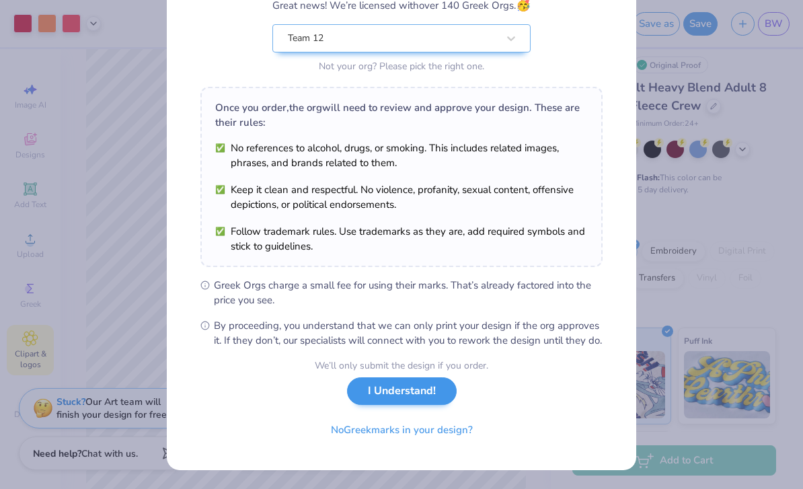
click at [432, 399] on button "I Understand!" at bounding box center [402, 391] width 110 height 28
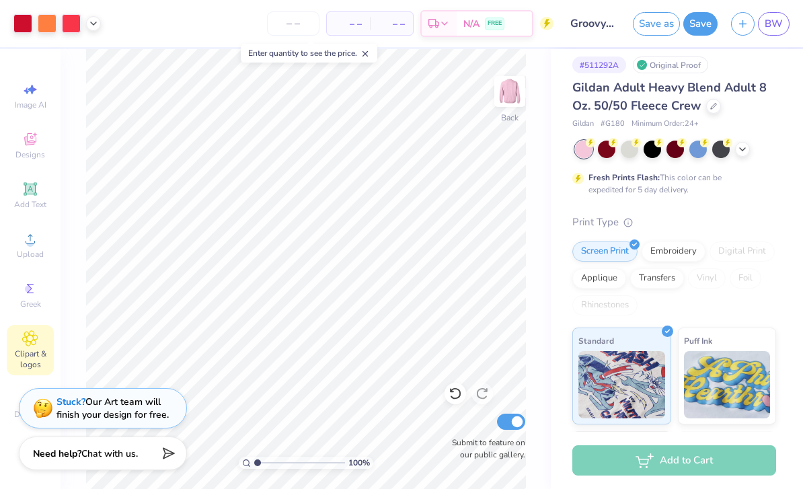
scroll to position [0, 0]
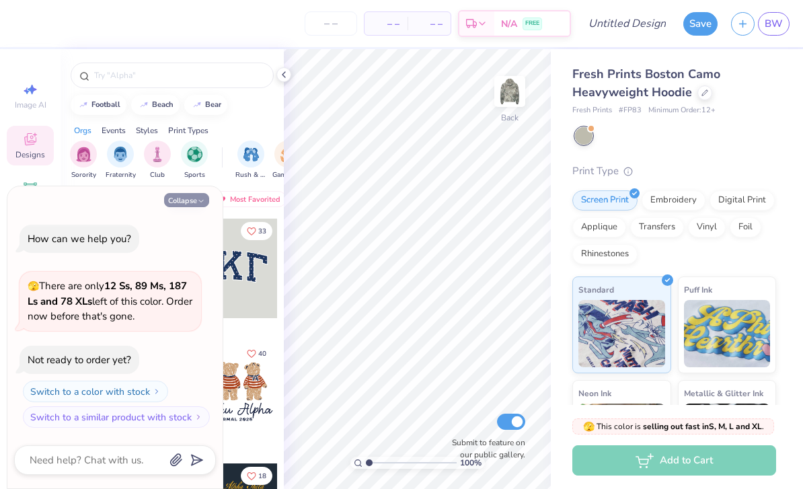
click at [201, 196] on button "Collapse" at bounding box center [186, 200] width 45 height 14
type textarea "x"
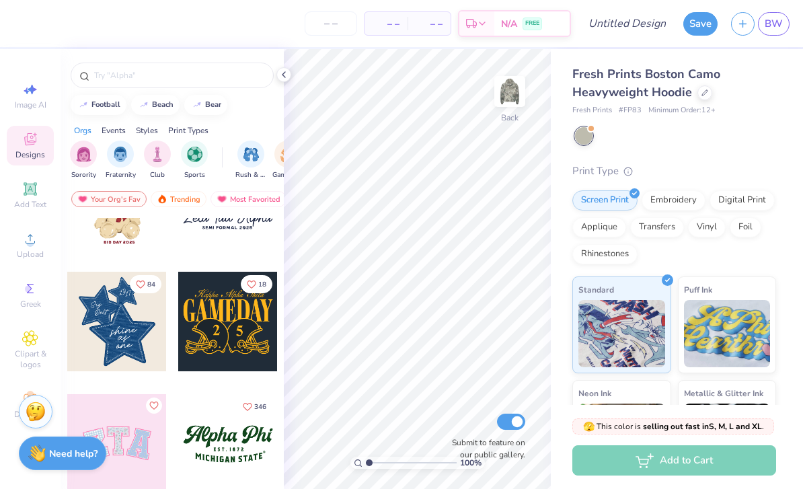
scroll to position [191, 0]
click at [225, 340] on div at bounding box center [228, 322] width 100 height 100
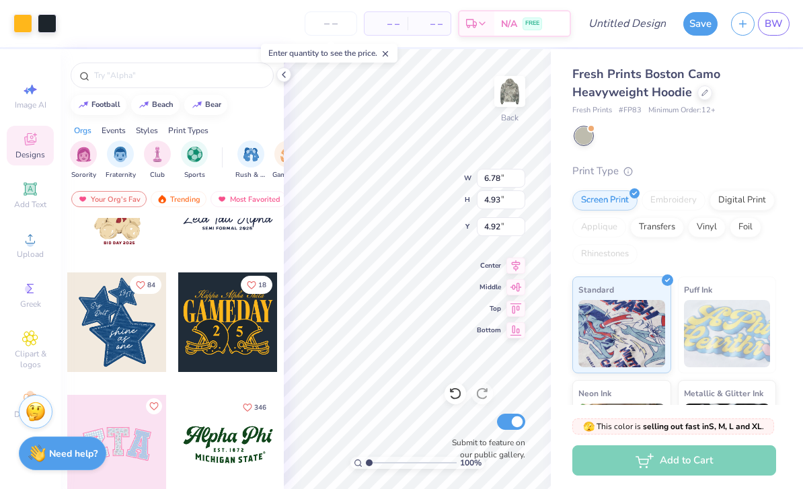
type input "4.86"
type input "9.35"
type input "6.80"
type input "3.00"
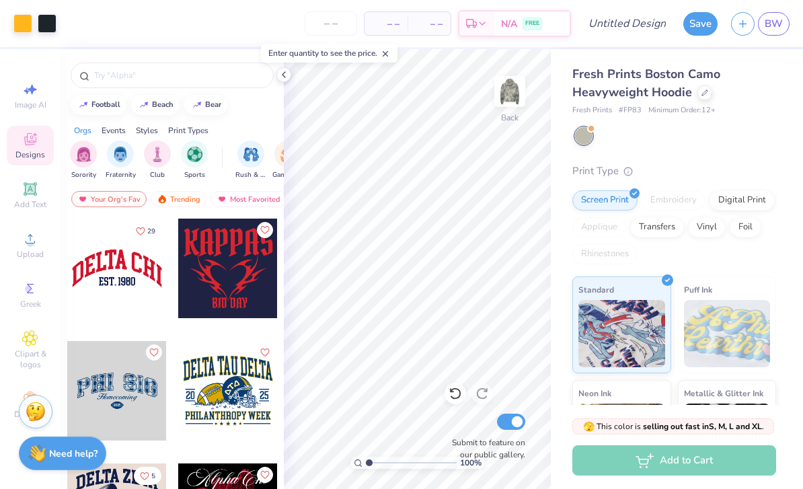
scroll to position [1232, 0]
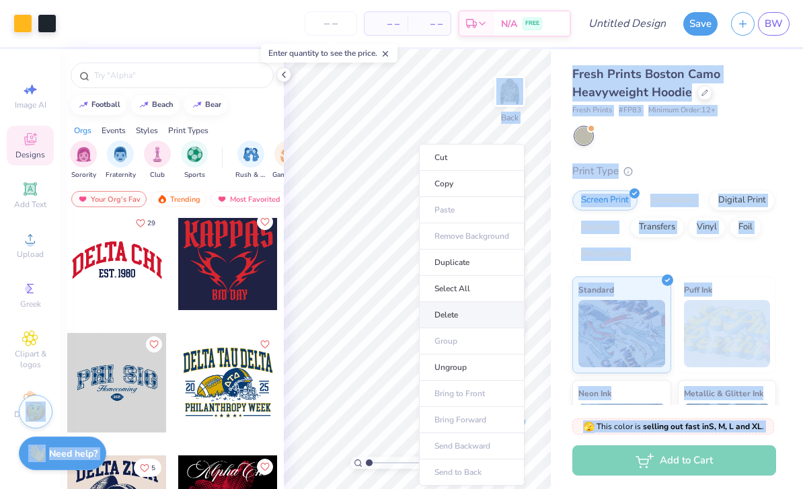
click at [467, 317] on li "Delete" at bounding box center [472, 315] width 106 height 26
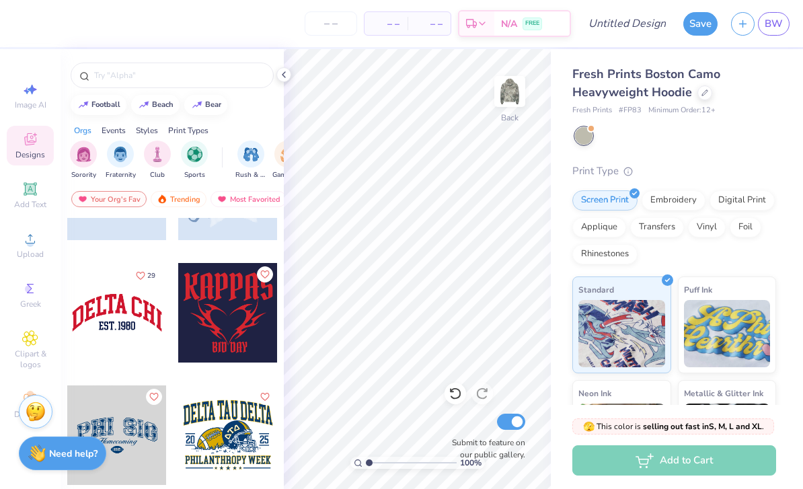
scroll to position [1175, 0]
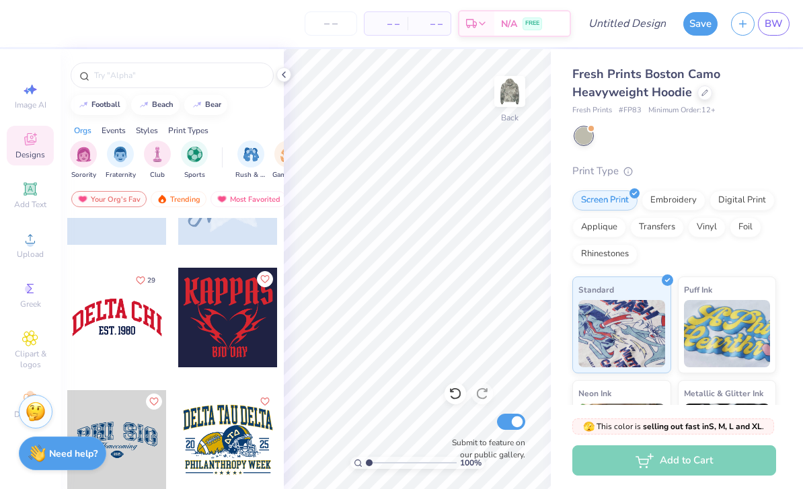
click at [153, 334] on div at bounding box center [117, 318] width 100 height 100
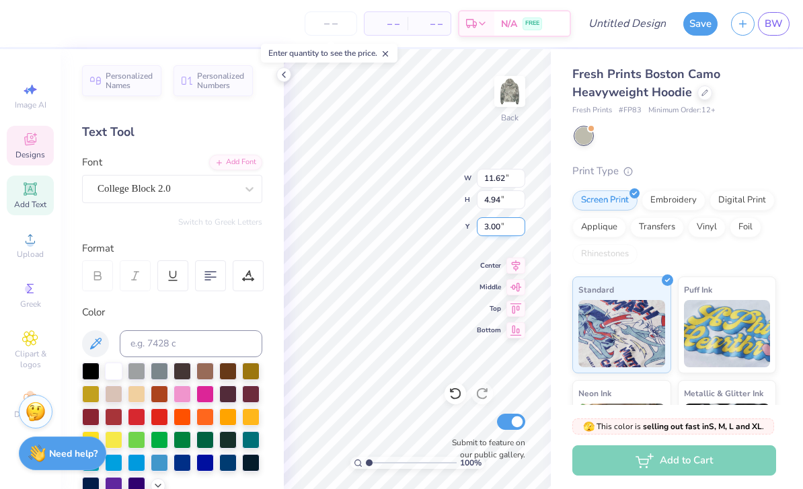
scroll to position [1, 1]
type textarea "D"
type textarea "team 12"
click at [114, 393] on div at bounding box center [113, 392] width 17 height 17
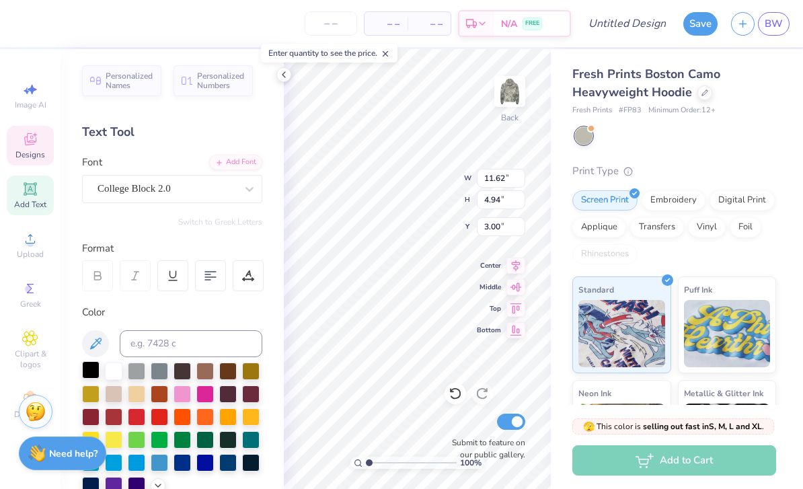
click at [87, 371] on div at bounding box center [90, 369] width 17 height 17
click at [115, 370] on div at bounding box center [113, 369] width 17 height 17
type input "4.68"
type input "1.11"
type input "6.59"
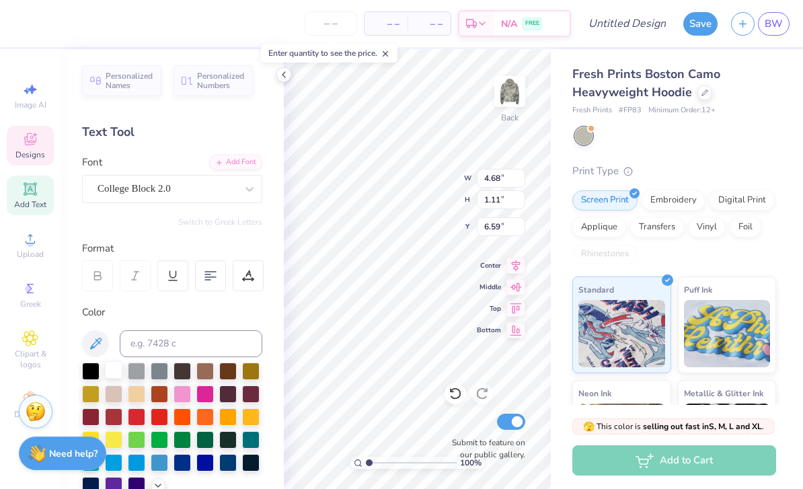
scroll to position [1, 3]
click at [108, 375] on div at bounding box center [113, 369] width 17 height 17
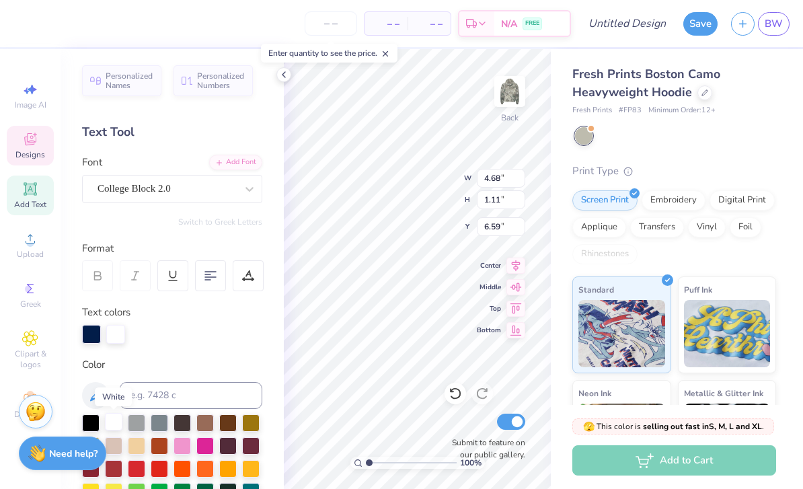
scroll to position [1, 1]
click at [118, 336] on div at bounding box center [115, 334] width 19 height 19
click at [115, 337] on div at bounding box center [115, 334] width 19 height 19
click at [117, 336] on div at bounding box center [115, 334] width 19 height 19
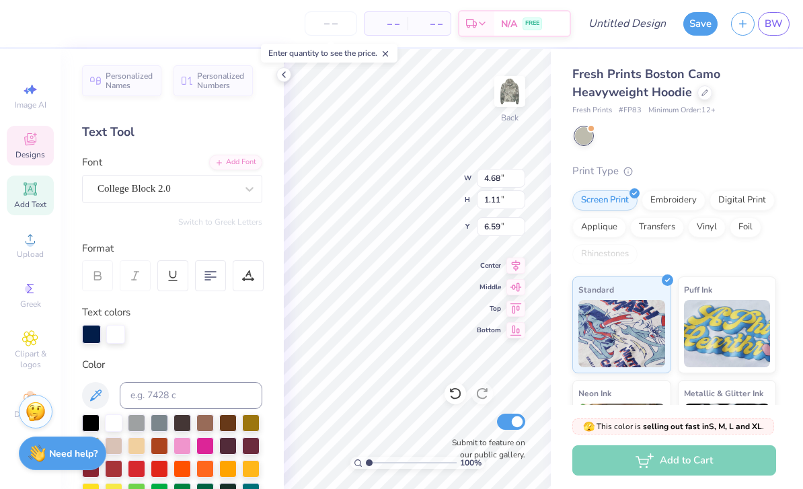
type textarea "2018"
click at [120, 327] on div at bounding box center [115, 334] width 19 height 19
type textarea "Est. 2018"
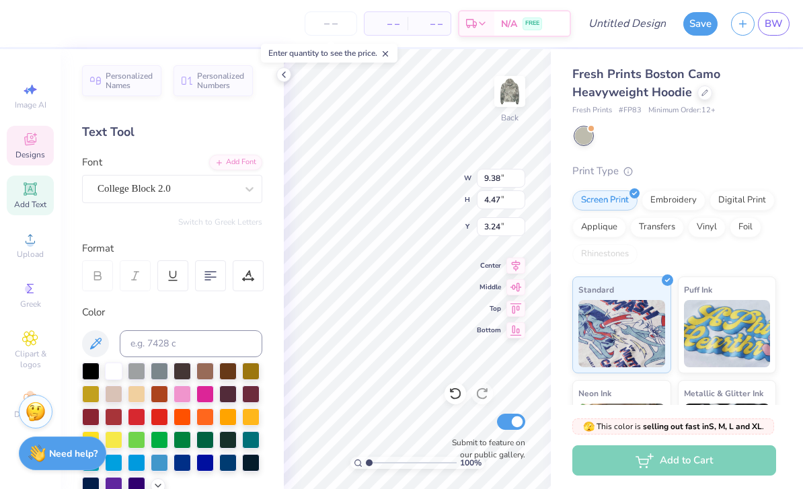
type input "10.56"
type input "5.03"
type input "4.68"
type input "1.11"
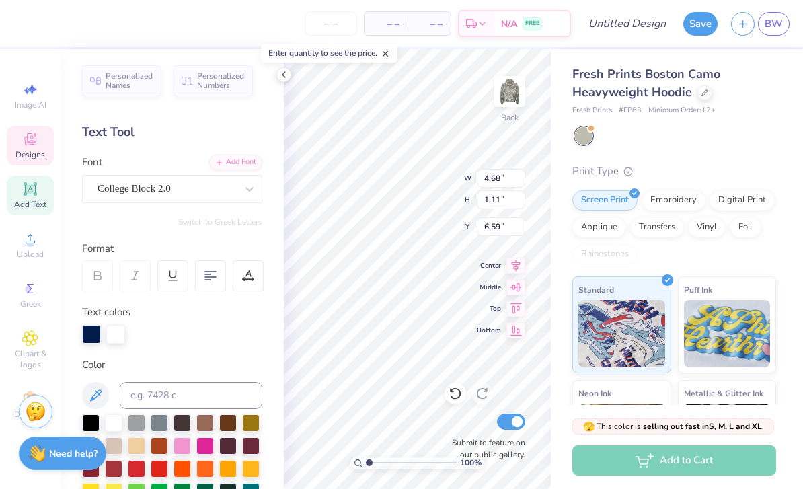
type input "7.71"
type input "10.56"
type input "5.03"
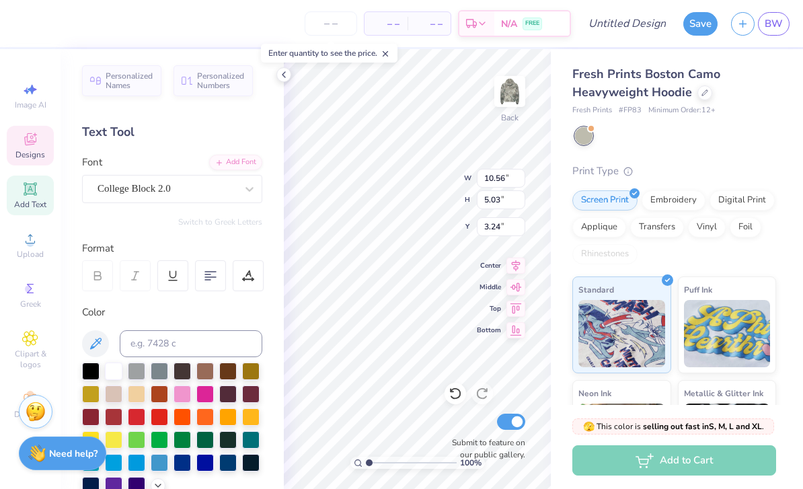
type input "3.86"
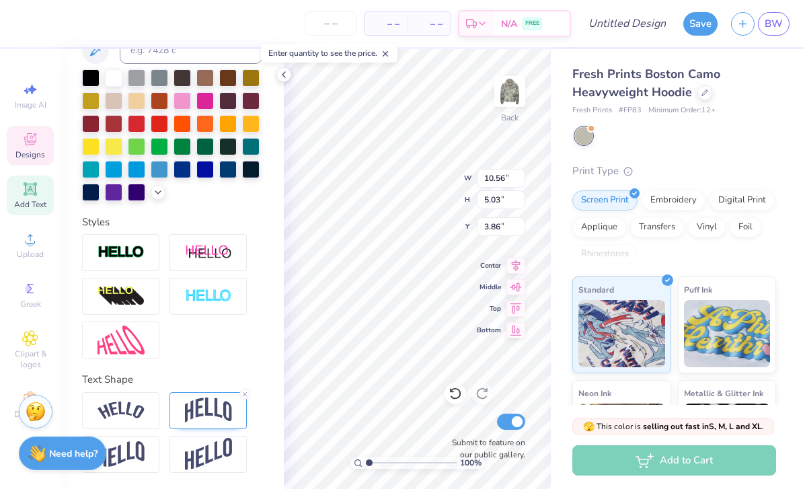
scroll to position [294, 0]
click at [208, 414] on img at bounding box center [208, 410] width 47 height 26
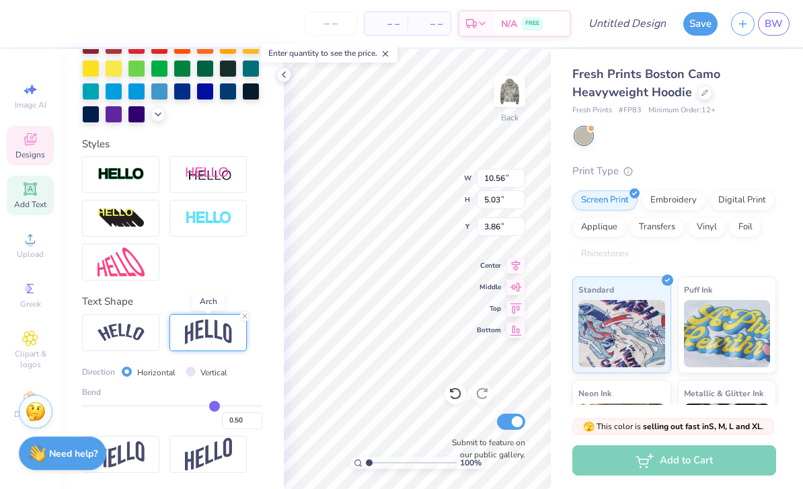
scroll to position [373, 0]
type input "0.42"
type input "0.41"
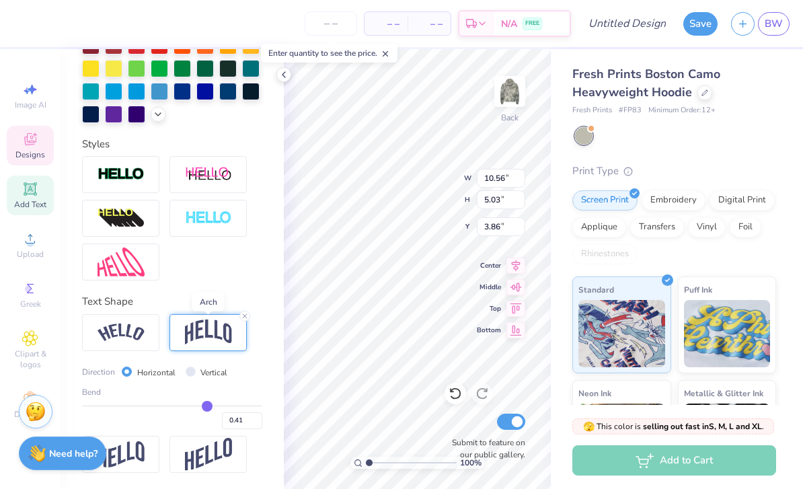
type input "0.4"
type input "0.40"
type input "0.38"
type input "0.37"
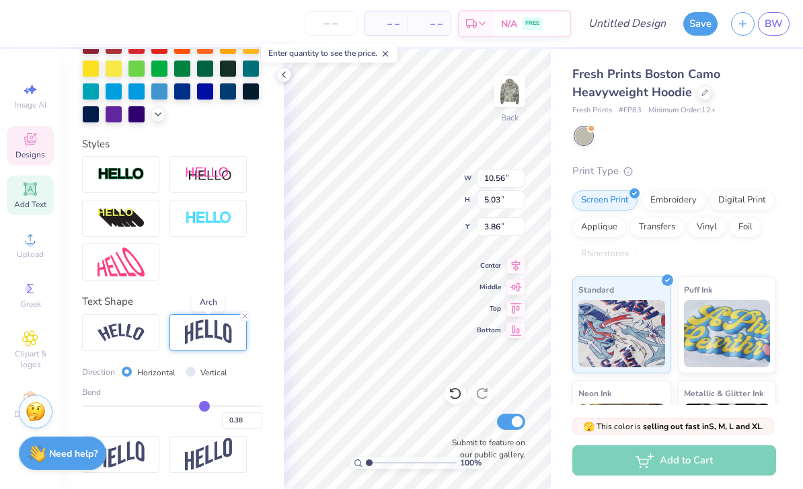
type input "0.37"
type input "0.36"
type input "0.35"
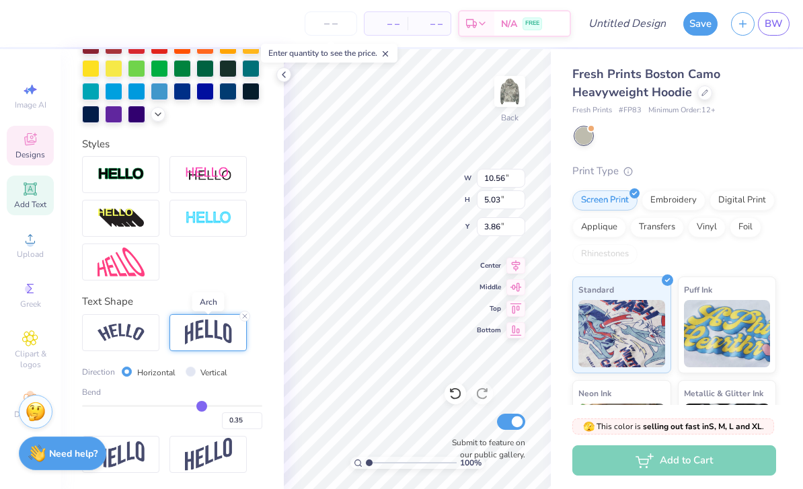
type input "0.34"
type input "0.33"
type input "0.32"
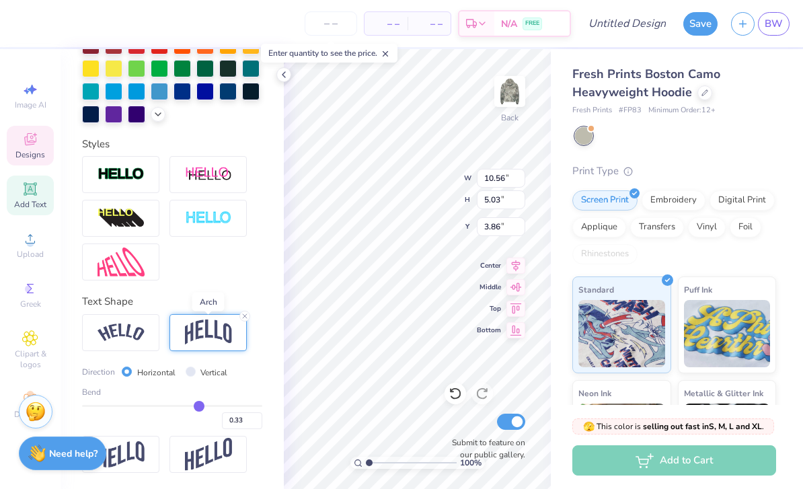
type input "0.32"
type input "0.31"
type input "0.3"
type input "0.30"
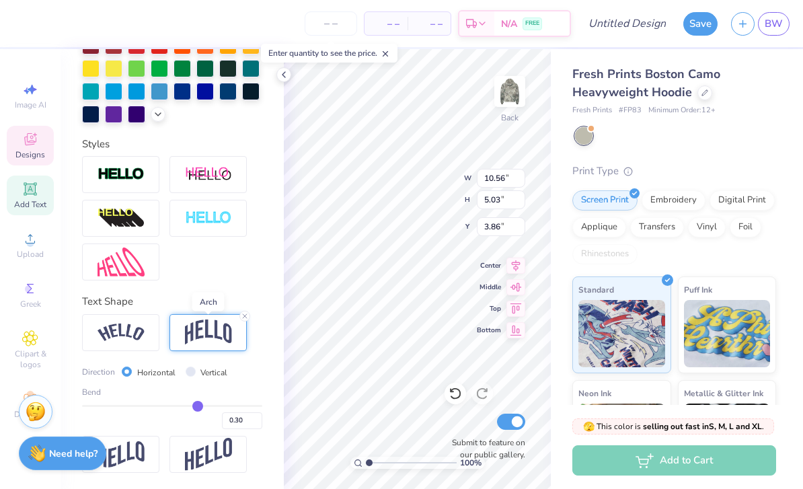
type input "0.29"
type input "0.28"
type input "0.27"
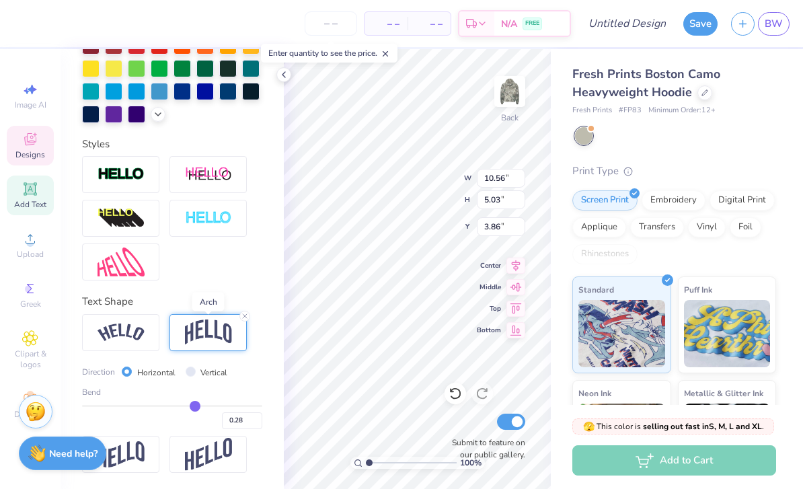
type input "0.27"
type input "0.26"
type input "0.25"
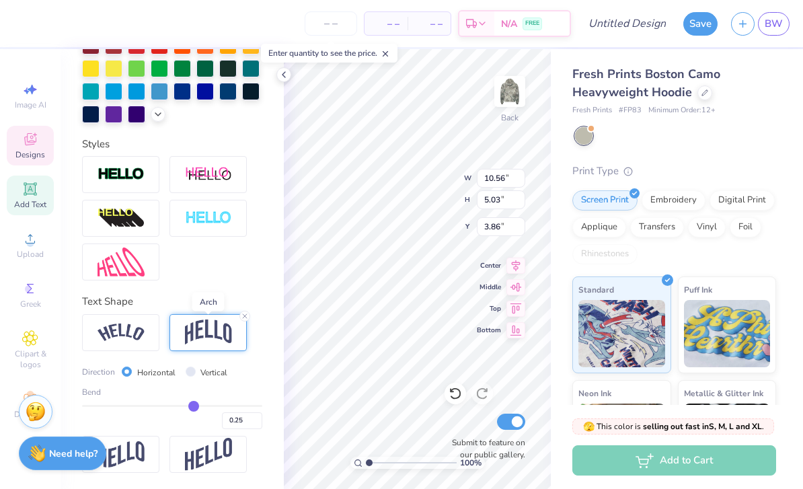
type input "0.24"
type input "0.23"
type input "0.22"
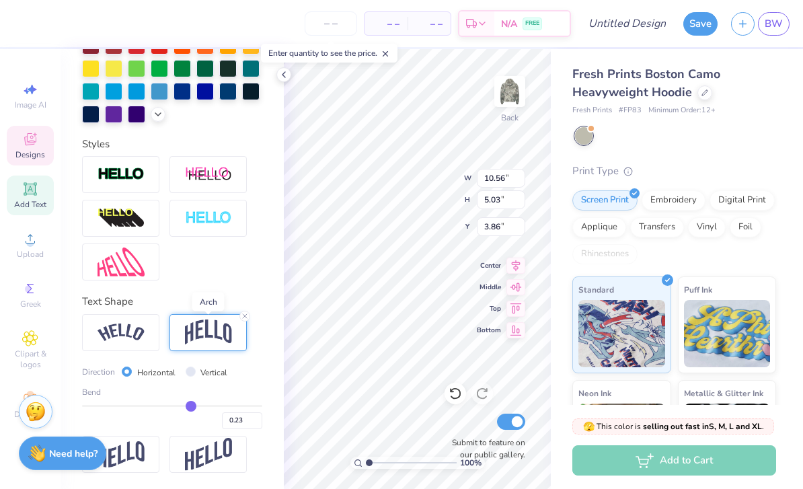
type input "0.22"
type input "0.21"
type input "0.2"
type input "0.20"
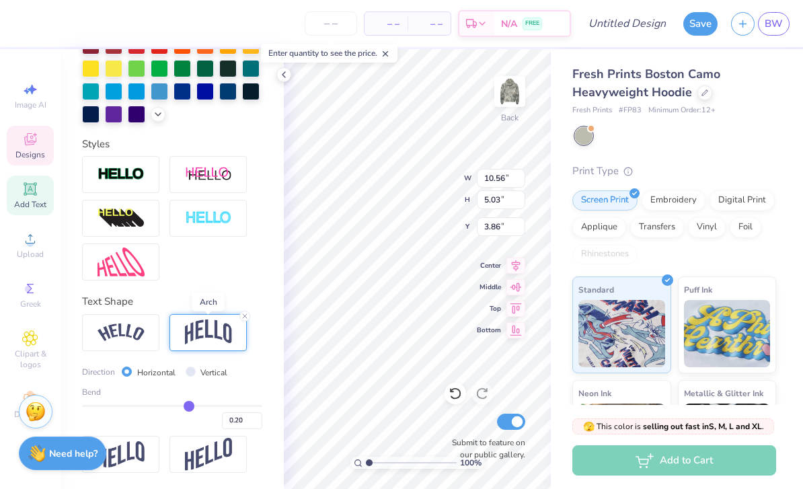
type input "0.19"
type input "0.18"
type input "0.17"
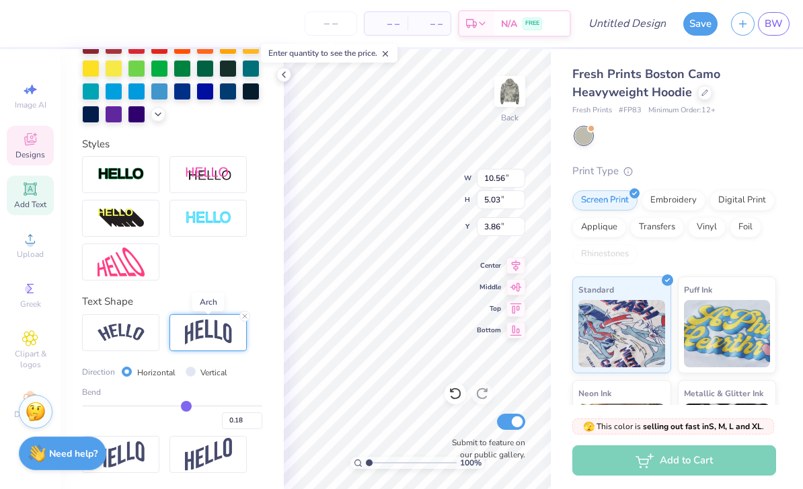
type input "0.17"
type input "0.16"
type input "0.15"
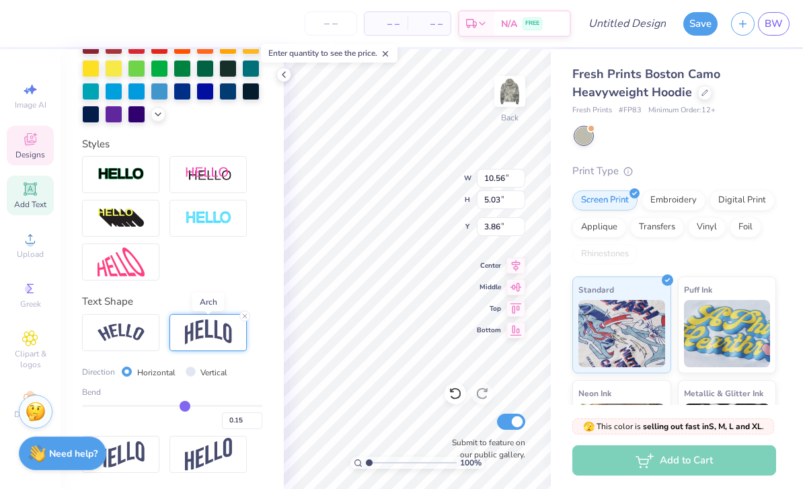
type input "0.14"
type input "0.13"
type input "0.14"
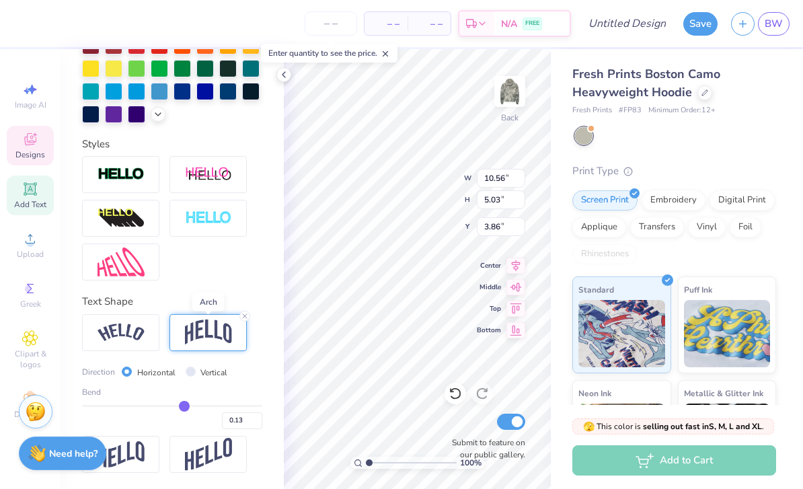
type input "0.14"
type input "0.15"
type input "0.16"
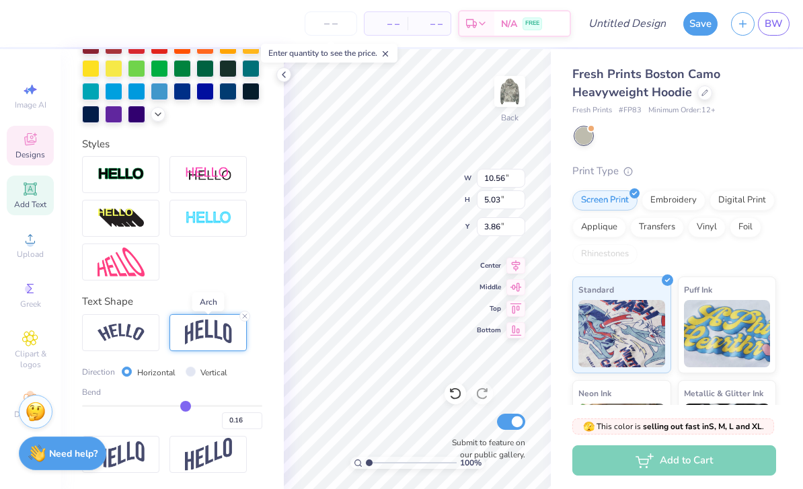
type input "0.17"
type input "0.18"
type input "0.19"
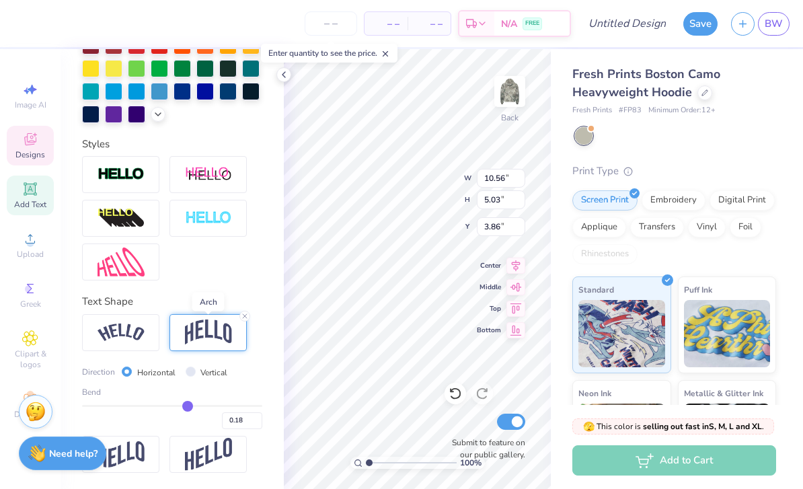
type input "0.19"
type input "0.2"
type input "0.20"
type input "0.21"
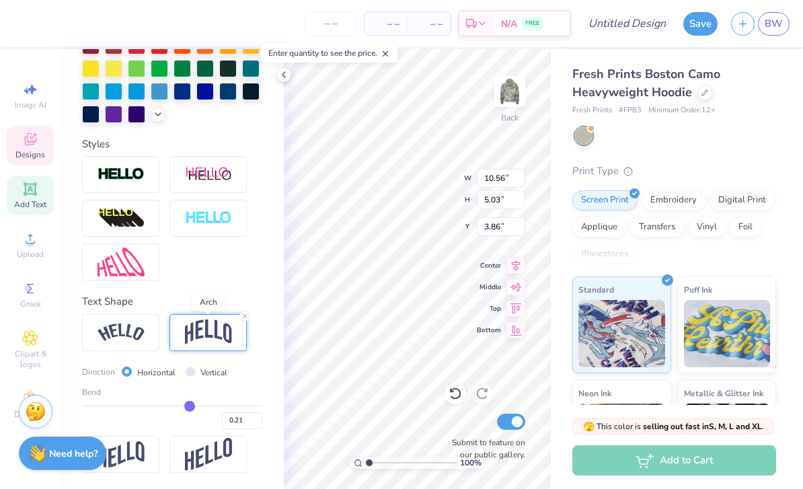
type input "0.22"
type input "0.23"
type input "0.24"
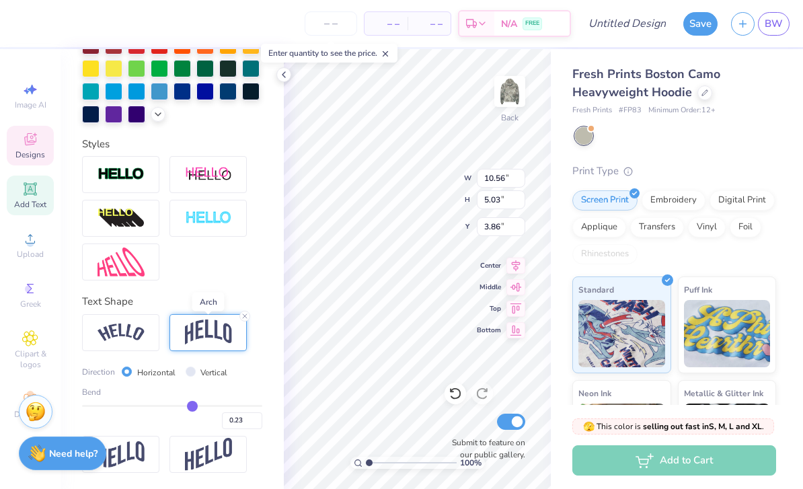
type input "0.24"
type input "3.85"
type input "4.45"
type input "0.27"
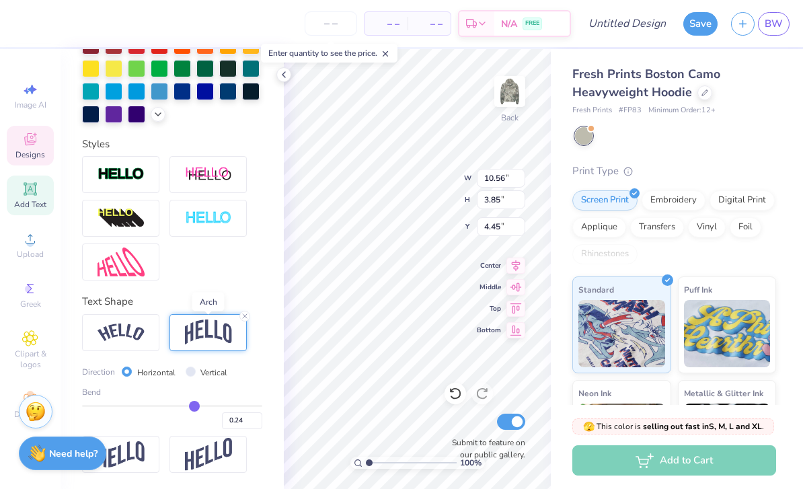
type input "0.27"
type input "0.28"
type input "0.29"
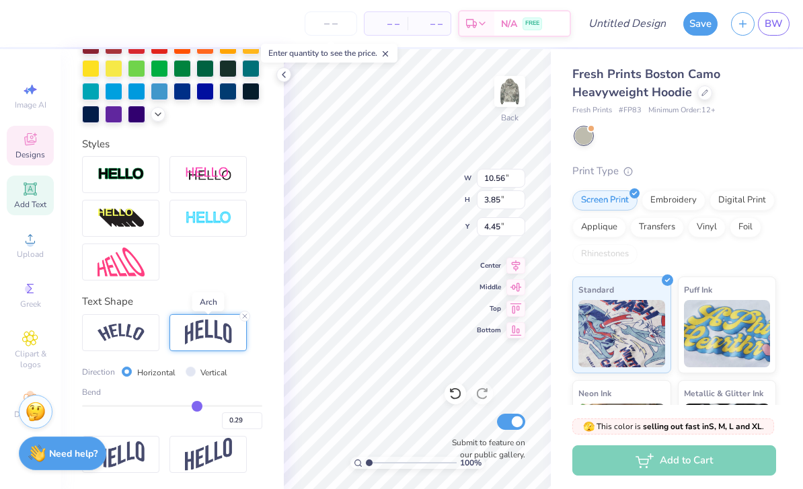
type input "0.3"
type input "0.30"
type input "0.32"
type input "0.33"
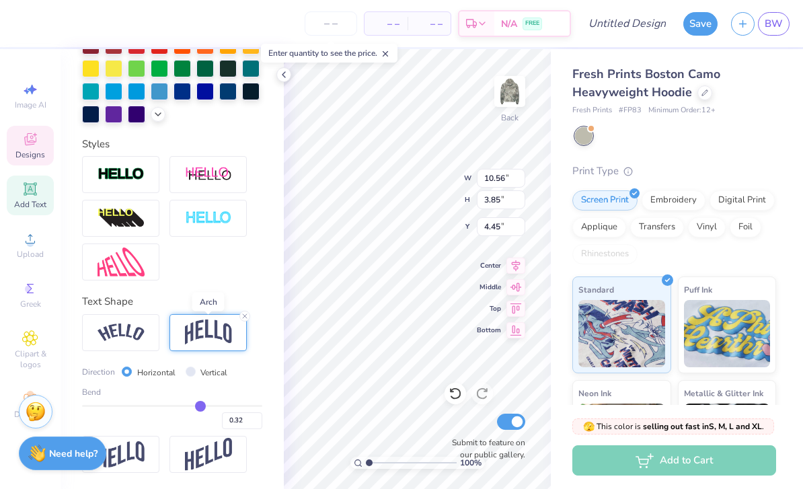
type input "0.33"
type input "0.34"
type input "0.35"
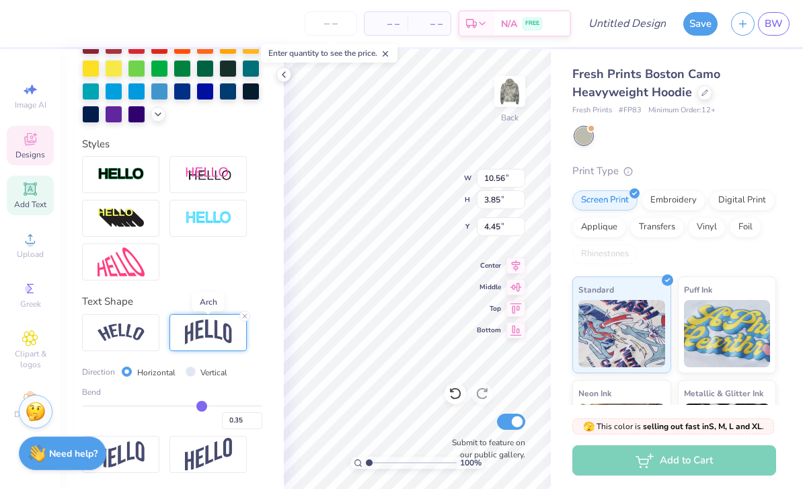
type input "0.36"
type input "0.37"
type input "0.38"
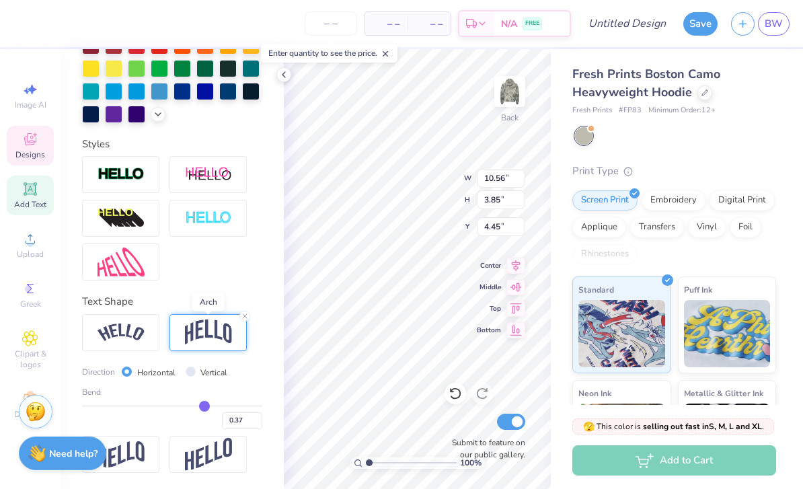
type input "0.38"
type input "0.39"
type input "0.4"
type input "0.40"
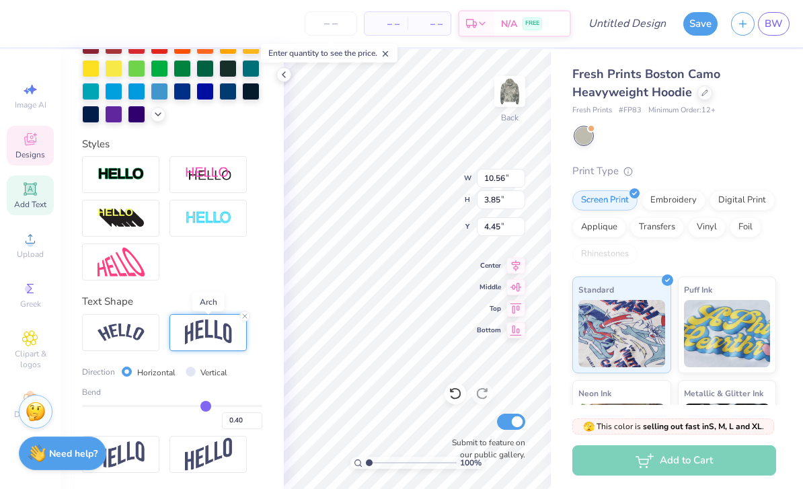
type input "0.41"
type input "0.42"
type input "0.43"
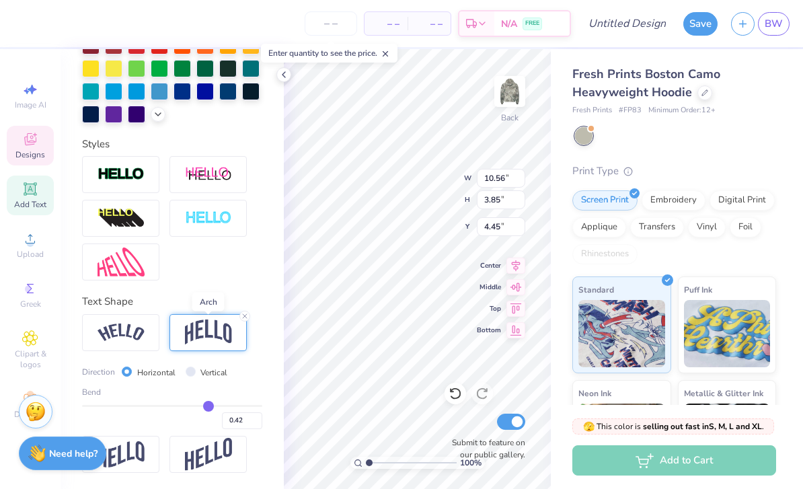
type input "0.43"
type input "0.44"
type input "0.45"
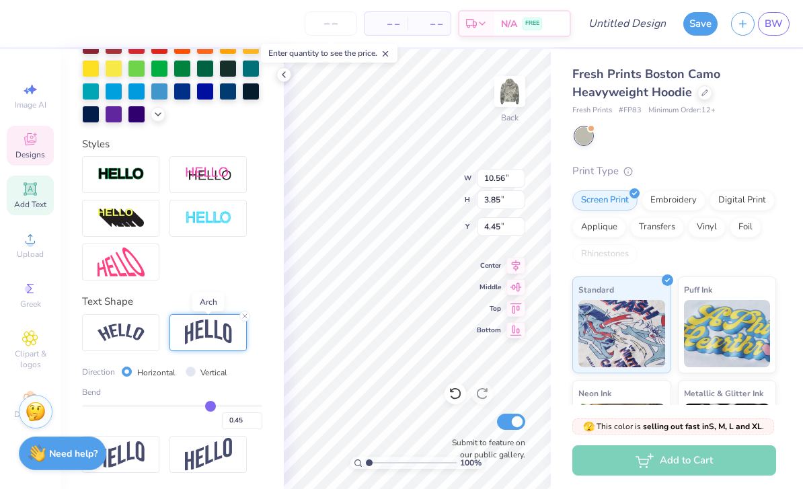
type input "0.45"
type input "4.79"
type input "3.98"
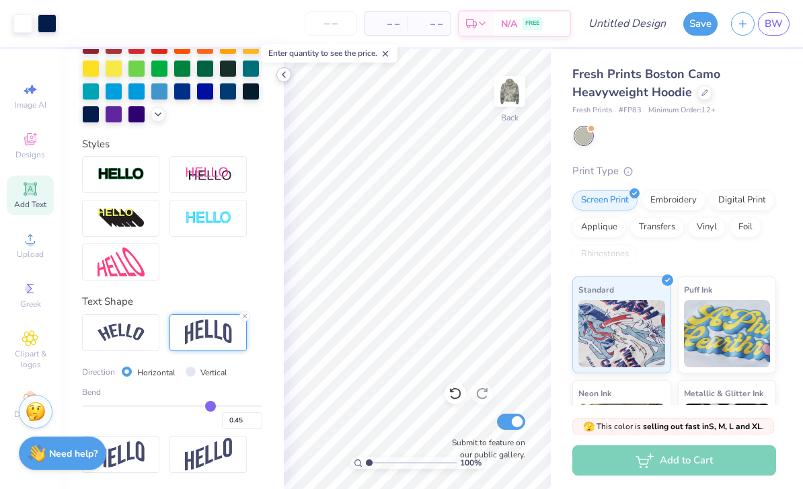
click at [286, 75] on icon at bounding box center [283, 74] width 11 height 11
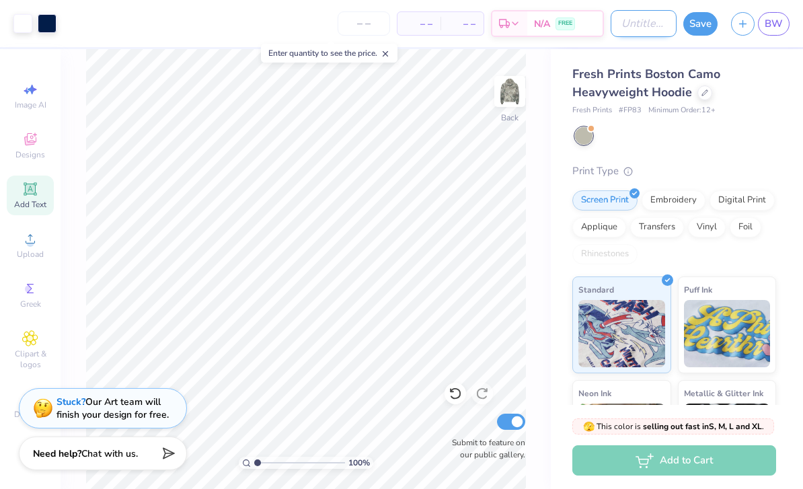
click at [629, 21] on input "Design Title" at bounding box center [644, 23] width 66 height 27
type input "Camo T12"
click at [705, 23] on button "Save" at bounding box center [700, 22] width 34 height 24
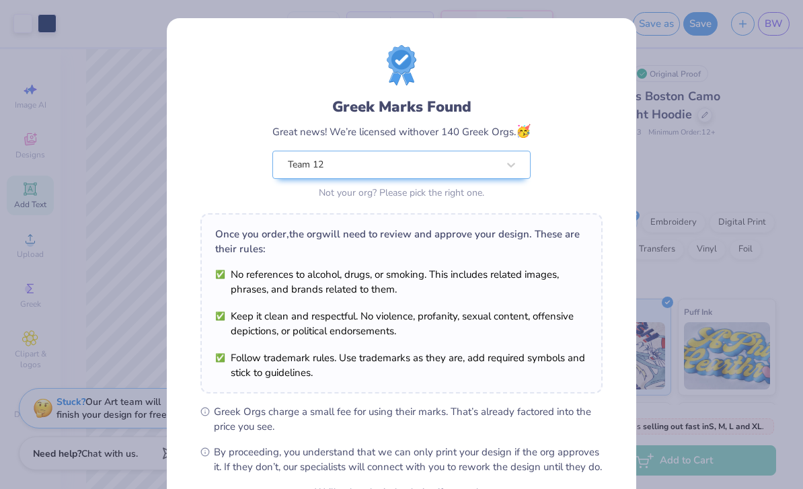
click at [779, 35] on div "Design Saved" at bounding box center [672, 41] width 239 height 61
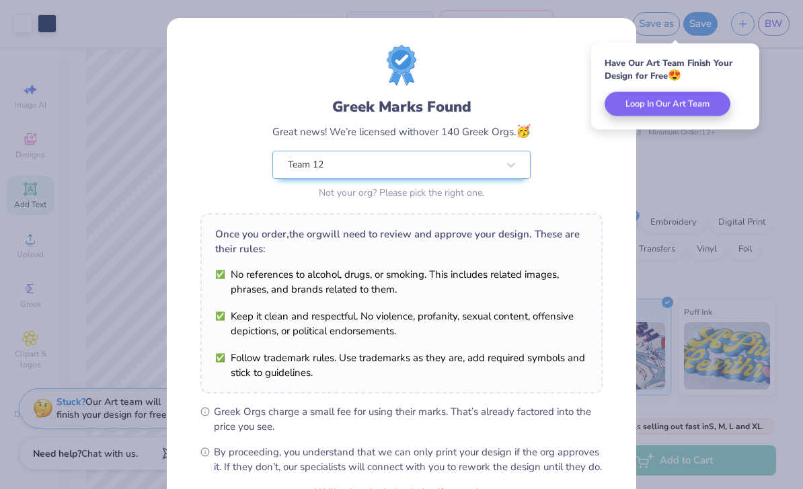
click at [678, 139] on div "Greek Marks Found Great news! We’re licensed with over 140 Greek Orgs. 🥳 Team 1…" at bounding box center [401, 244] width 803 height 489
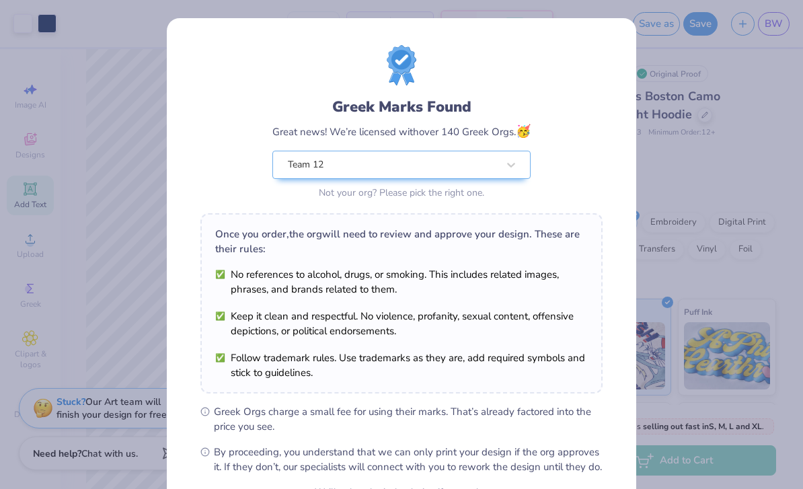
click at [619, 34] on div "Greek Marks Found Great news! We’re licensed with over 140 Greek Orgs. 🥳 Team 1…" at bounding box center [401, 307] width 469 height 578
click at [703, 131] on div "Greek Marks Found Great news! We’re licensed with over 140 Greek Orgs. 🥳 Team 1…" at bounding box center [401, 244] width 803 height 489
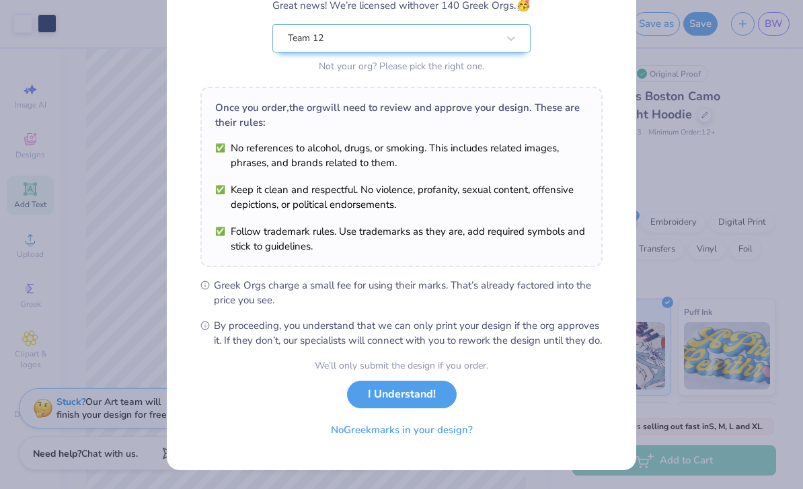
scroll to position [141, 0]
click at [395, 399] on button "I Understand!" at bounding box center [402, 391] width 110 height 28
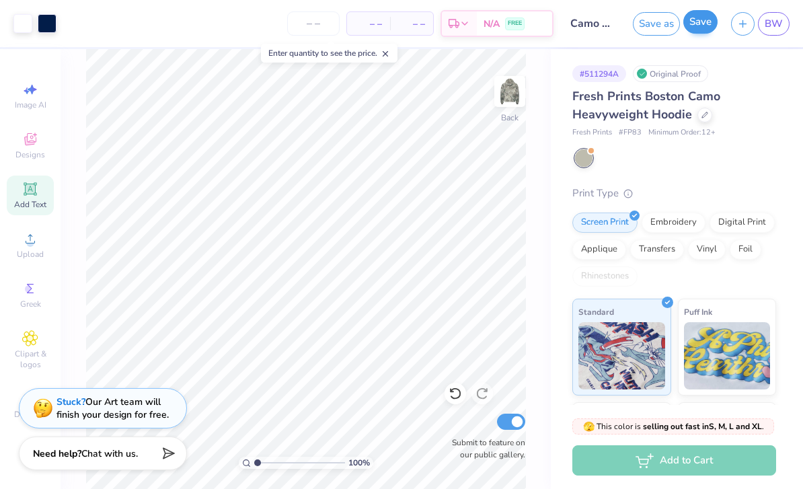
click at [694, 26] on button "Save" at bounding box center [700, 22] width 34 height 24
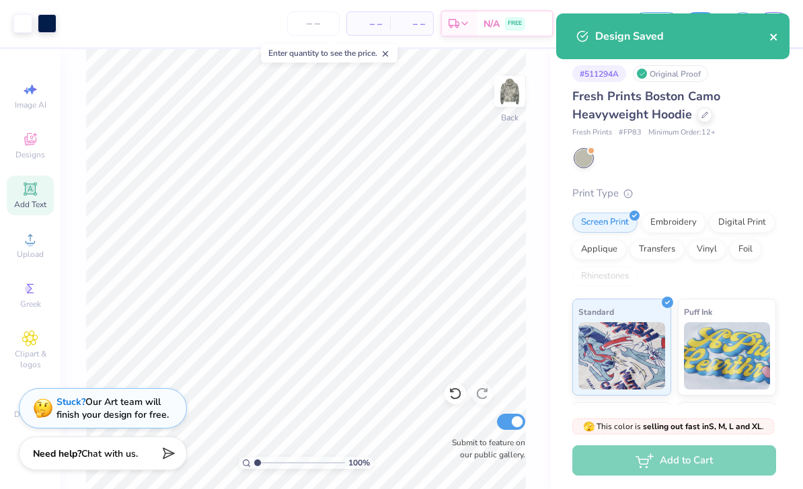
click at [771, 36] on icon "close" at bounding box center [773, 37] width 9 height 11
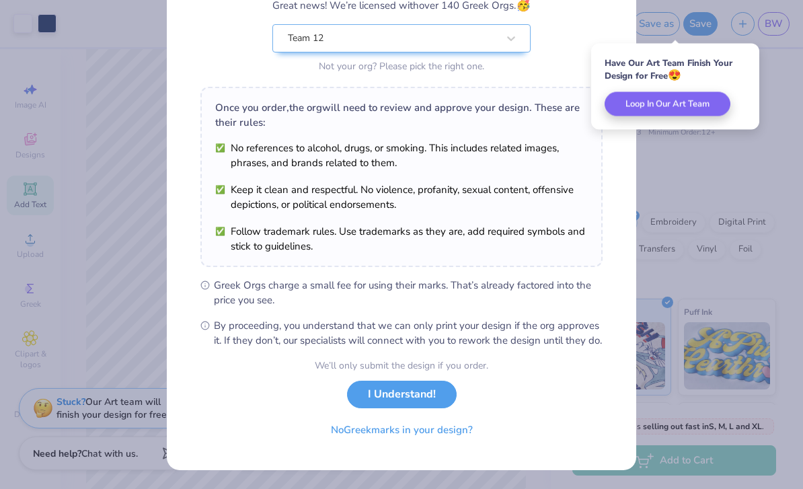
scroll to position [141, 0]
click at [405, 393] on button "I Understand!" at bounding box center [402, 391] width 110 height 28
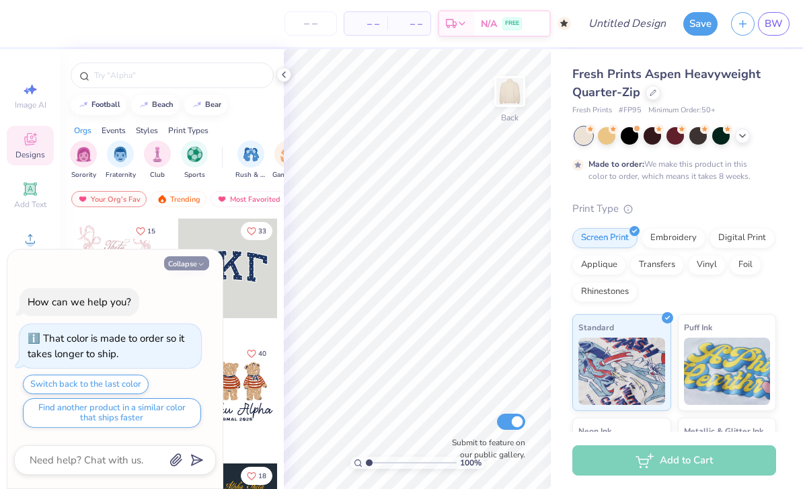
click at [188, 263] on button "Collapse" at bounding box center [186, 263] width 45 height 14
type textarea "x"
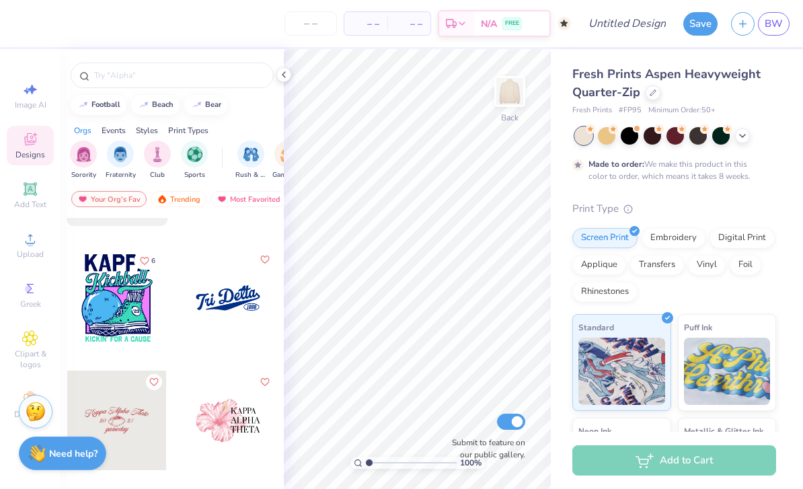
scroll to position [3157, 0]
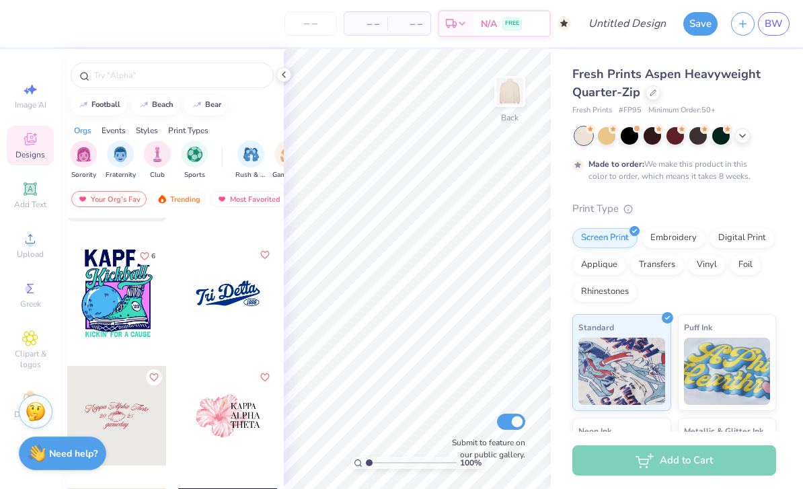
click at [238, 286] on div at bounding box center [228, 293] width 100 height 100
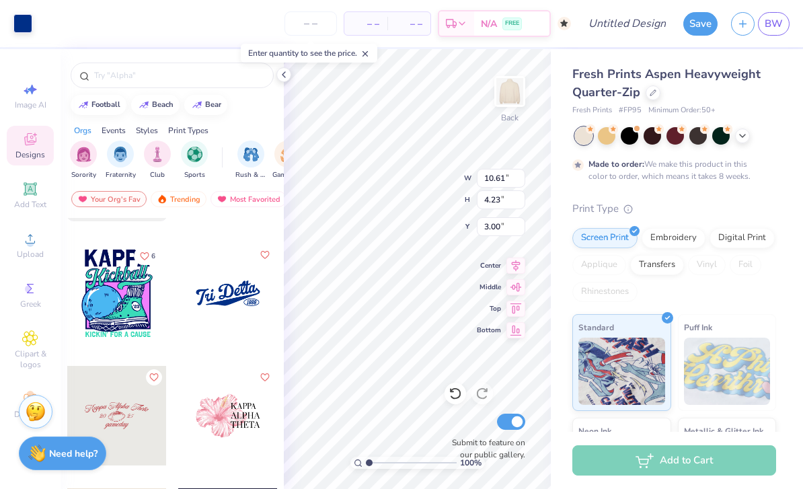
click at [262, 255] on icon "Like" at bounding box center [264, 254] width 9 height 9
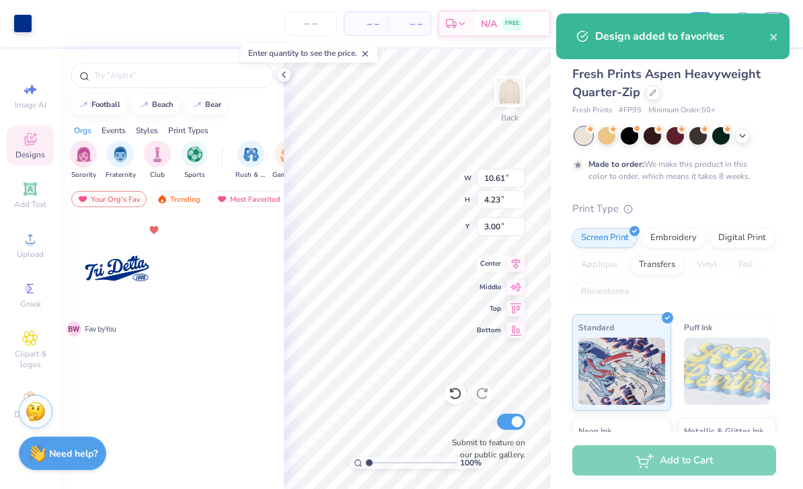
scroll to position [0, 0]
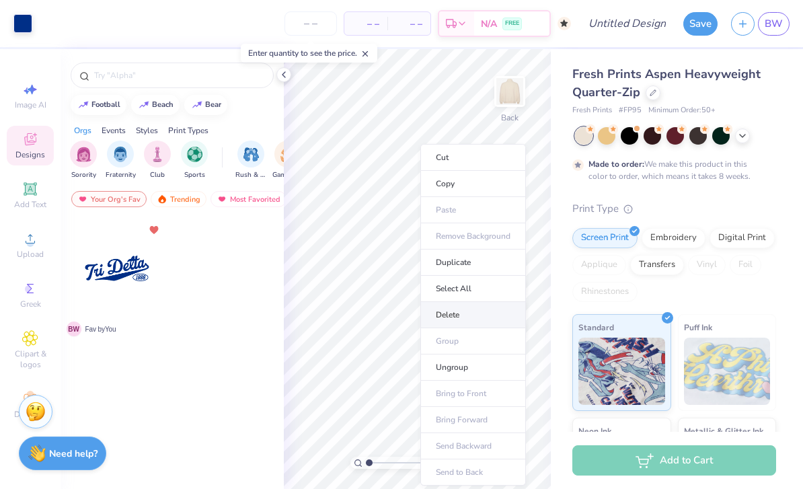
click at [468, 315] on li "Delete" at bounding box center [473, 315] width 106 height 26
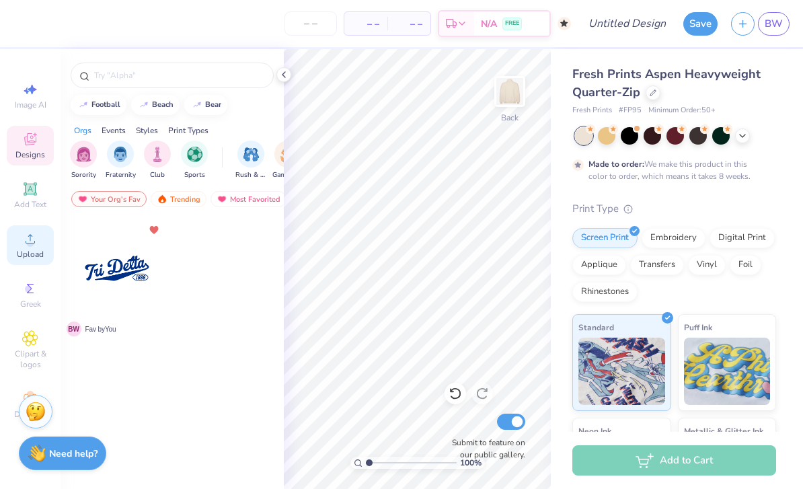
click at [32, 247] on circle at bounding box center [29, 242] width 7 height 7
click at [671, 239] on div "Embroidery" at bounding box center [674, 236] width 64 height 20
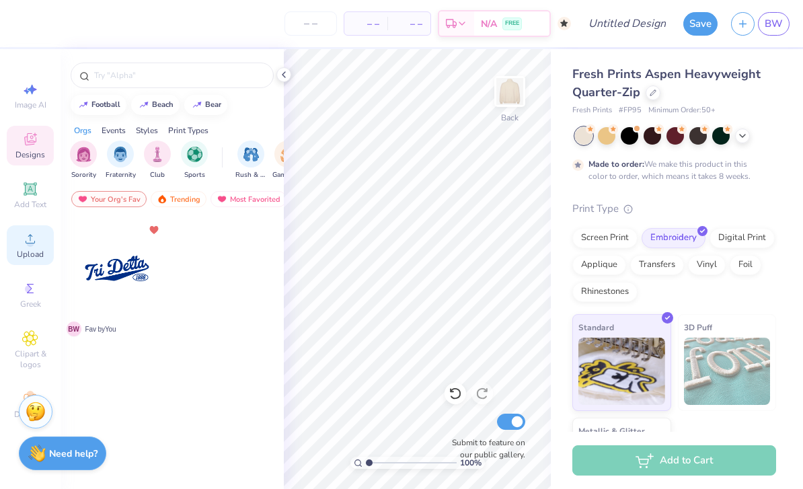
click at [34, 243] on icon at bounding box center [30, 238] width 9 height 9
click at [278, 77] on icon at bounding box center [283, 74] width 11 height 11
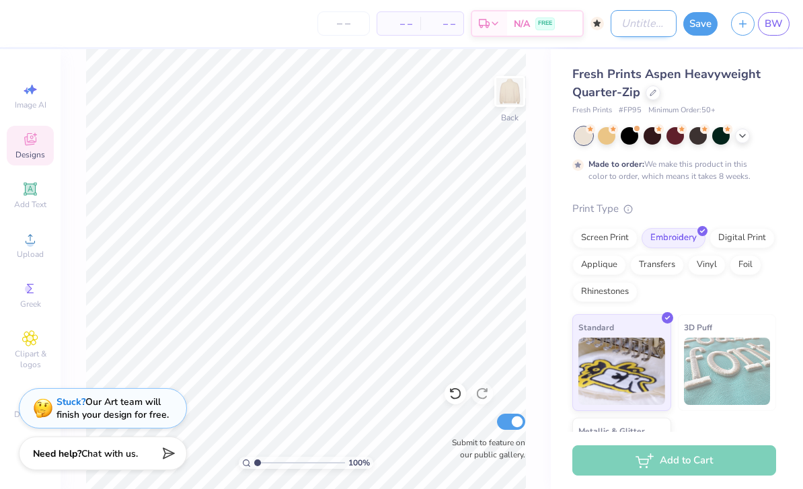
click at [625, 32] on input "Design Title" at bounding box center [644, 23] width 66 height 27
type input "T"
type input "Q-Zip T12"
click at [691, 31] on button "Save" at bounding box center [700, 22] width 34 height 24
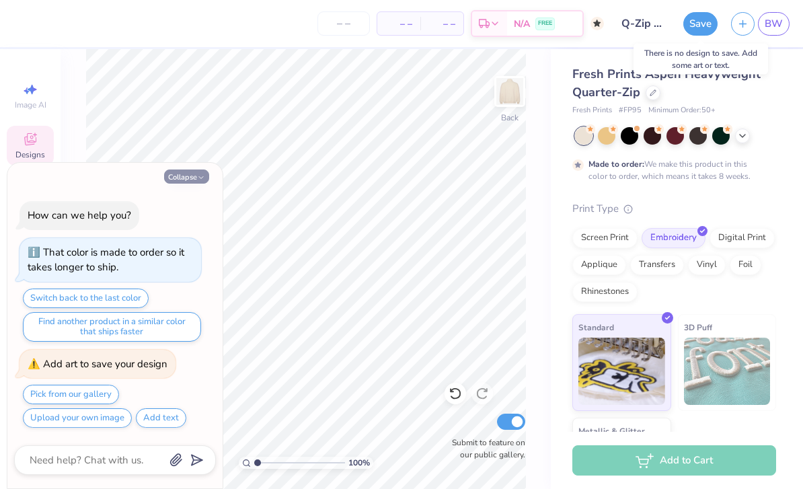
click at [191, 180] on button "Collapse" at bounding box center [186, 176] width 45 height 14
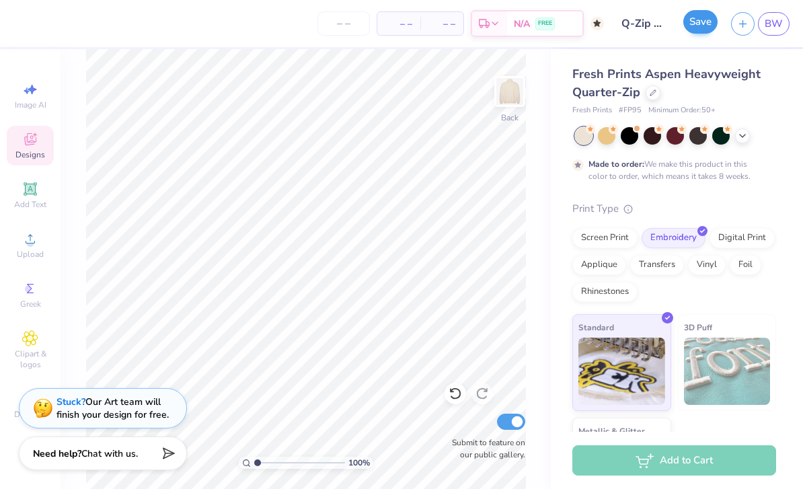
click at [699, 32] on button "Save" at bounding box center [700, 22] width 34 height 24
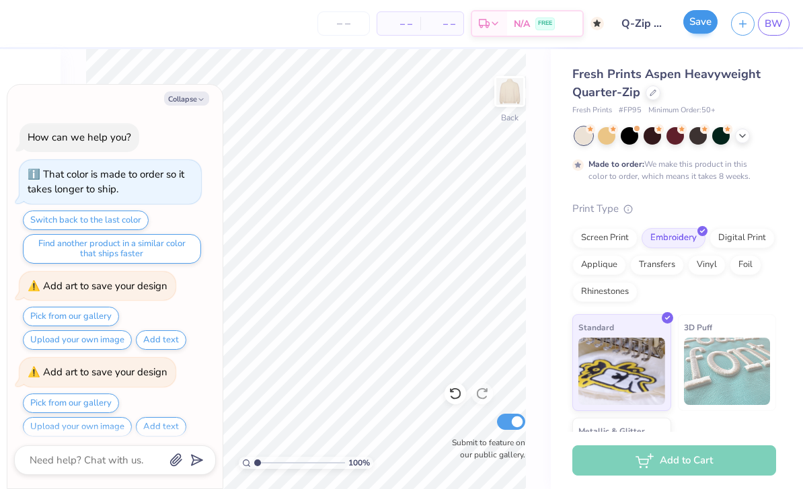
scroll to position [7, 0]
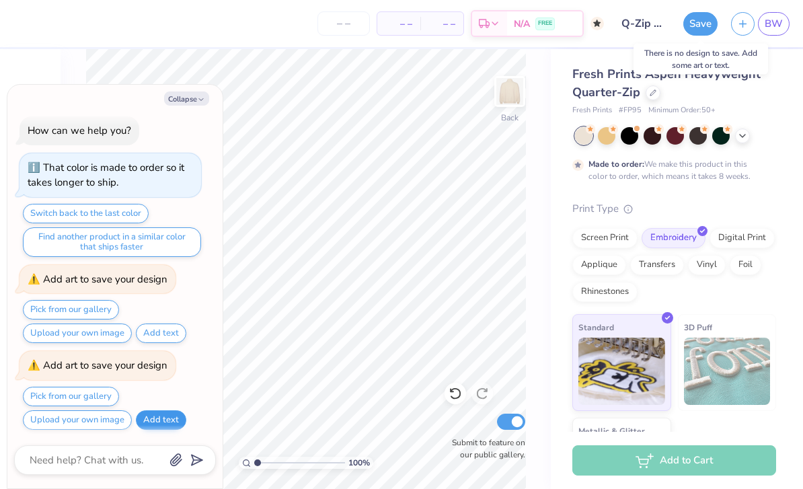
click at [153, 417] on button "Add text" at bounding box center [161, 420] width 50 height 20
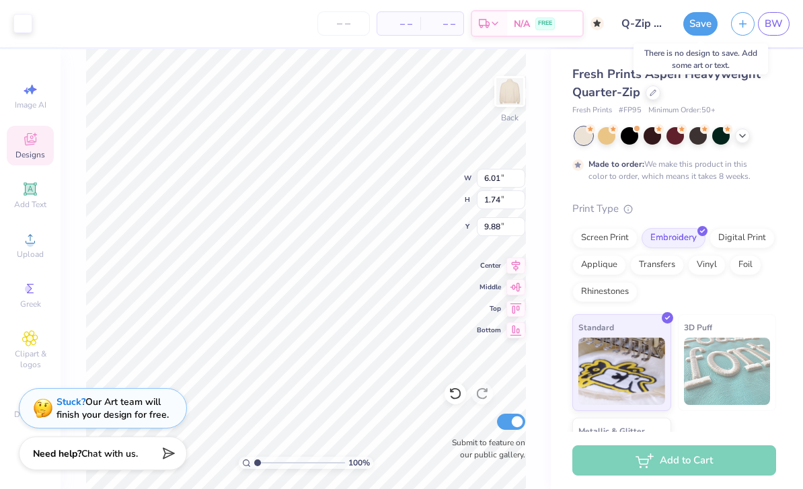
type textarea "x"
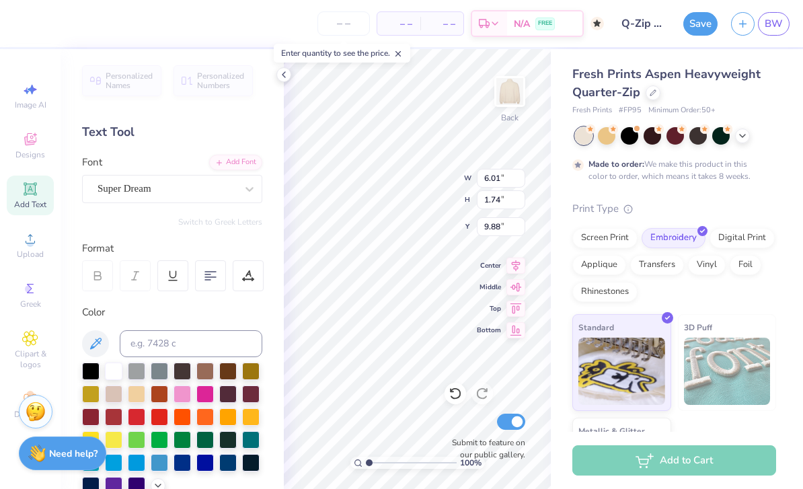
type textarea "T12 logo"
type input "4.72"
type input "1.06"
type input "10.78"
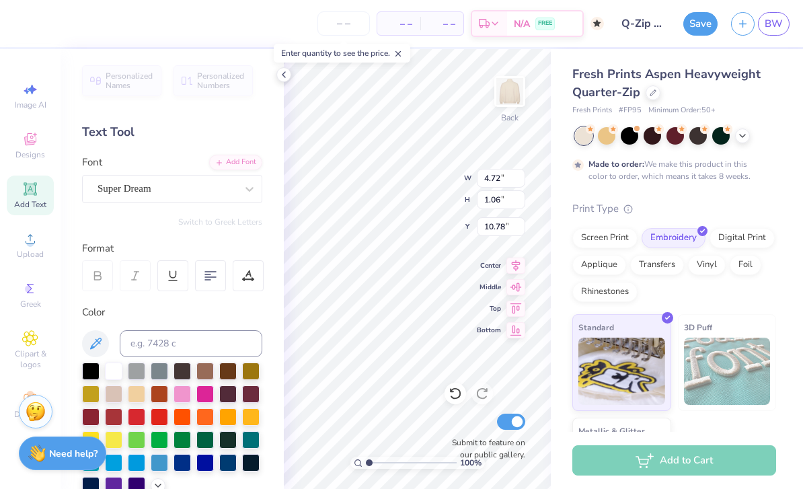
scroll to position [0, 1]
type textarea "T12 logo"
type input "3.00"
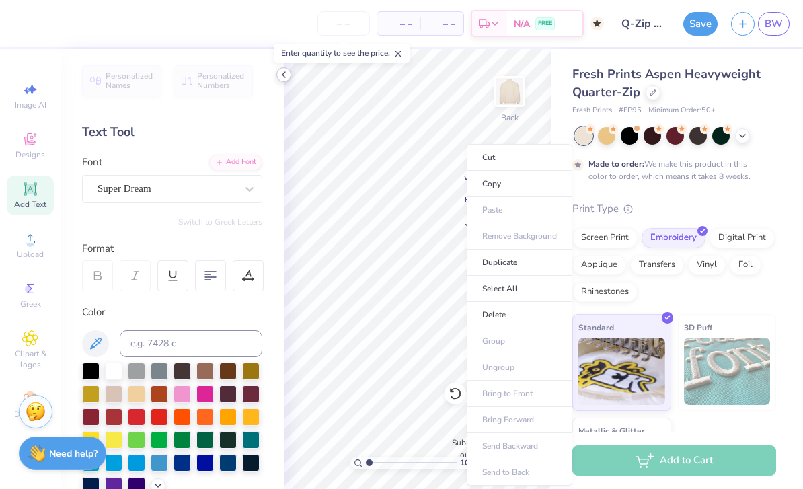
click at [288, 78] on icon at bounding box center [283, 74] width 11 height 11
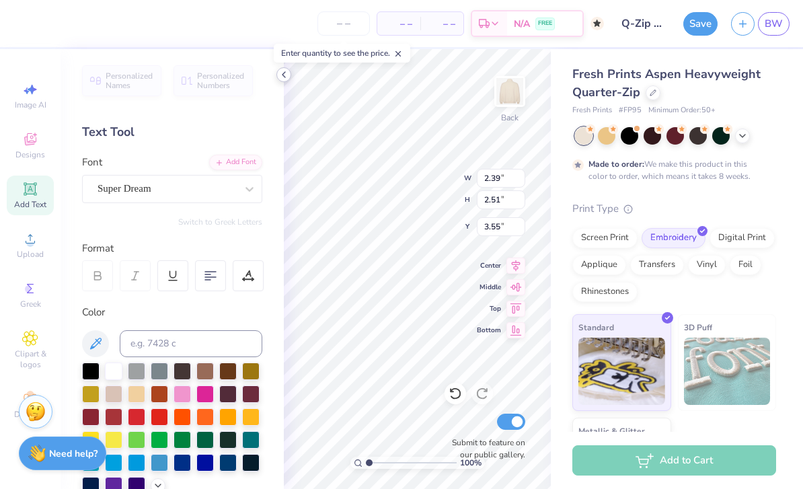
type input "2.41"
type input "2.54"
type input "3.00"
click at [277, 76] on div at bounding box center [283, 74] width 15 height 15
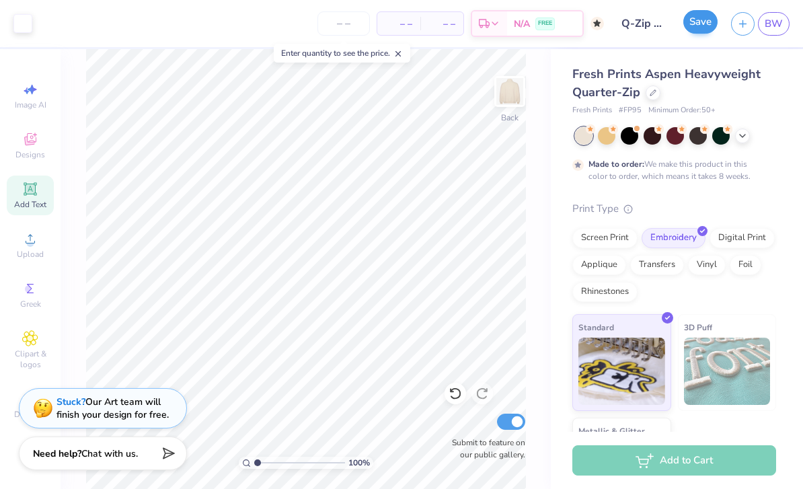
click at [701, 24] on button "Save" at bounding box center [700, 22] width 34 height 24
click at [693, 22] on div "Save" at bounding box center [700, 24] width 34 height 24
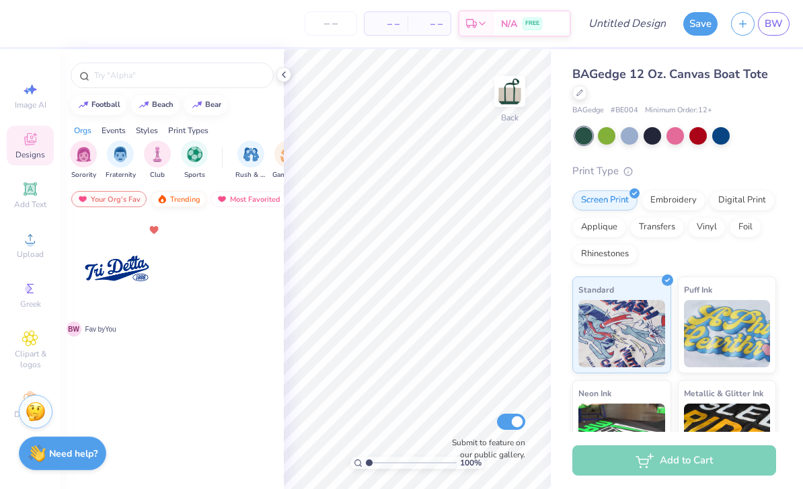
click at [178, 204] on div "Trending" at bounding box center [179, 199] width 56 height 16
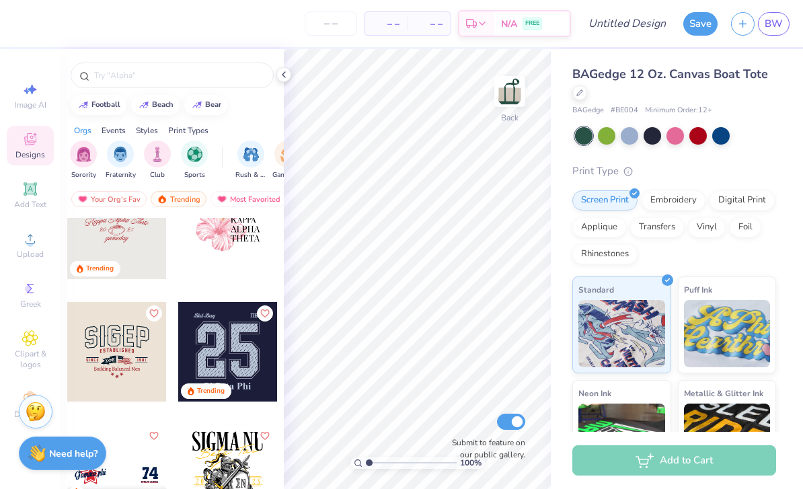
scroll to position [3344, 0]
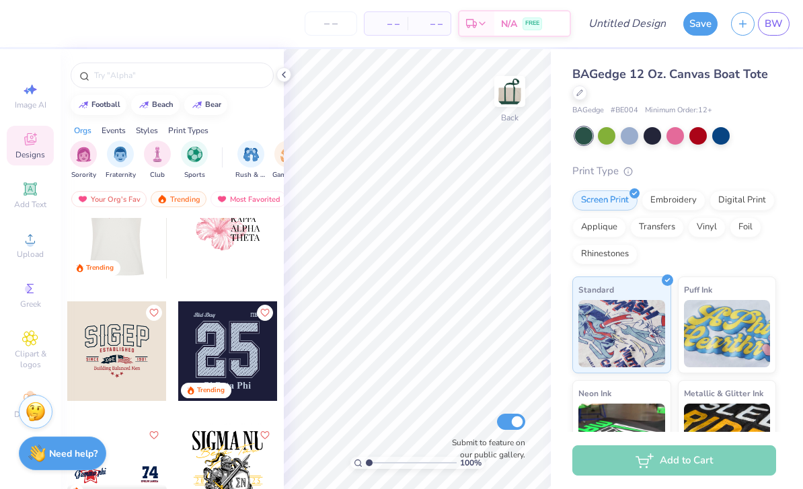
click at [142, 239] on div at bounding box center [117, 229] width 100 height 100
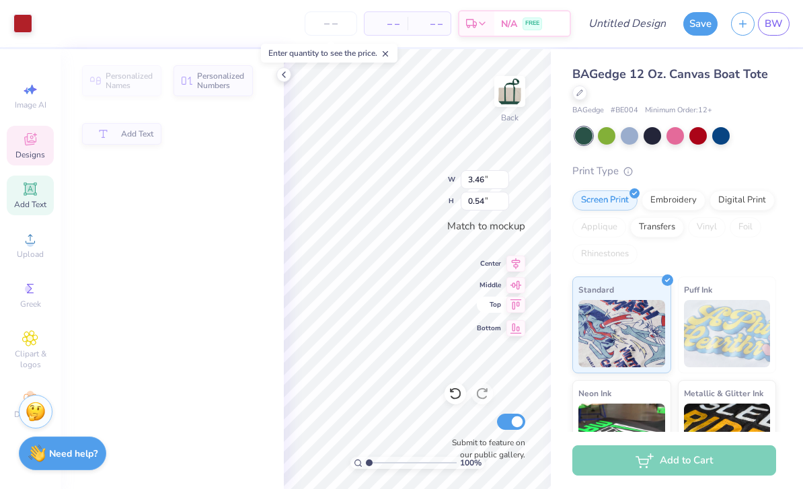
type input "0.54"
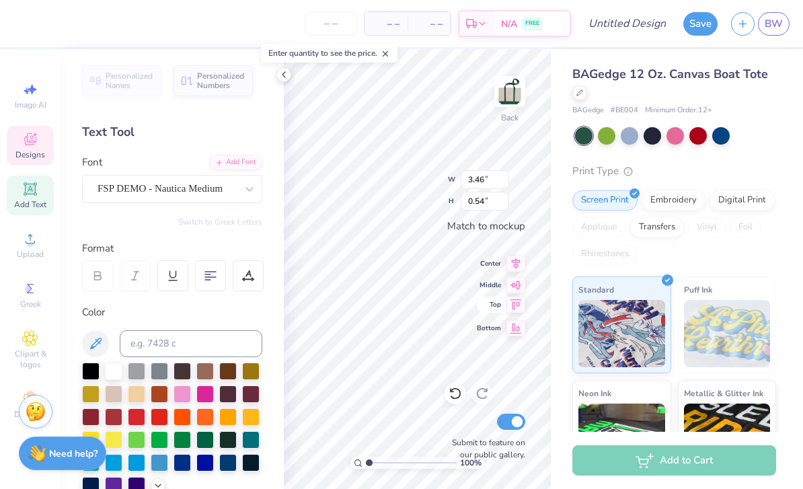
scroll to position [0, 1]
type textarea "K"
type textarea "Team Twelve"
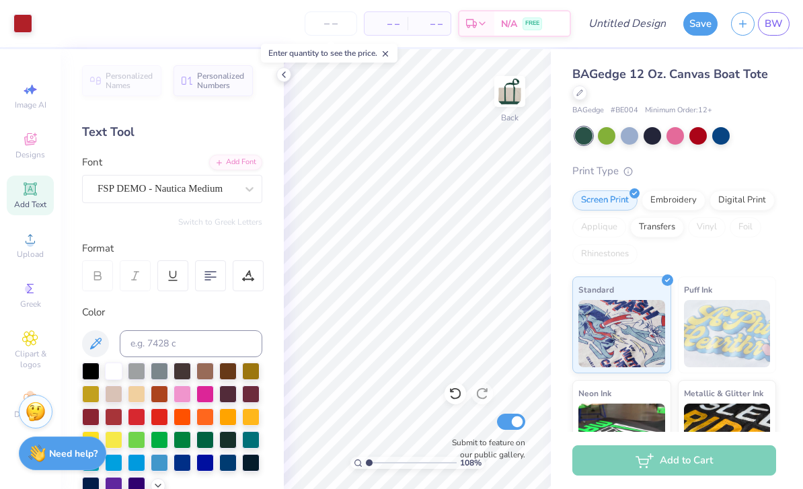
type input "1"
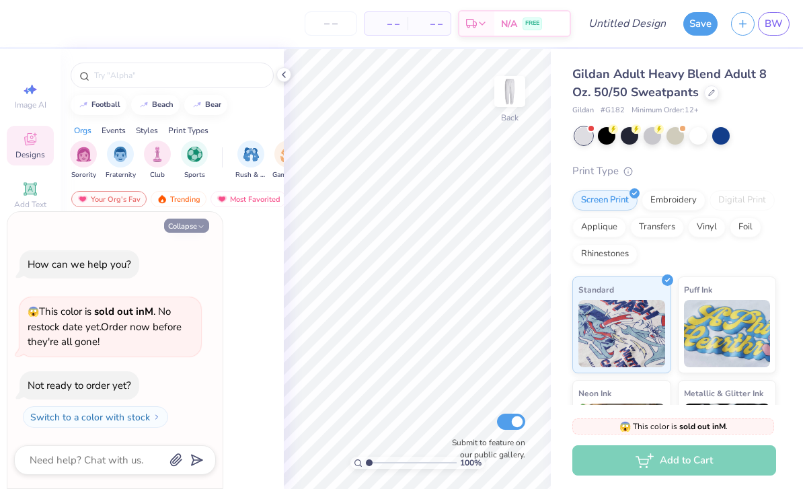
click at [196, 226] on button "Collapse" at bounding box center [186, 226] width 45 height 14
type textarea "x"
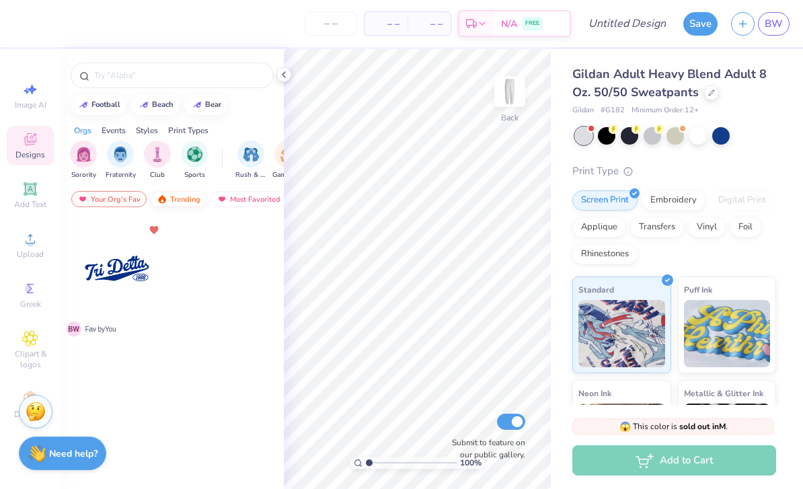
click at [181, 202] on div "Trending" at bounding box center [179, 199] width 56 height 16
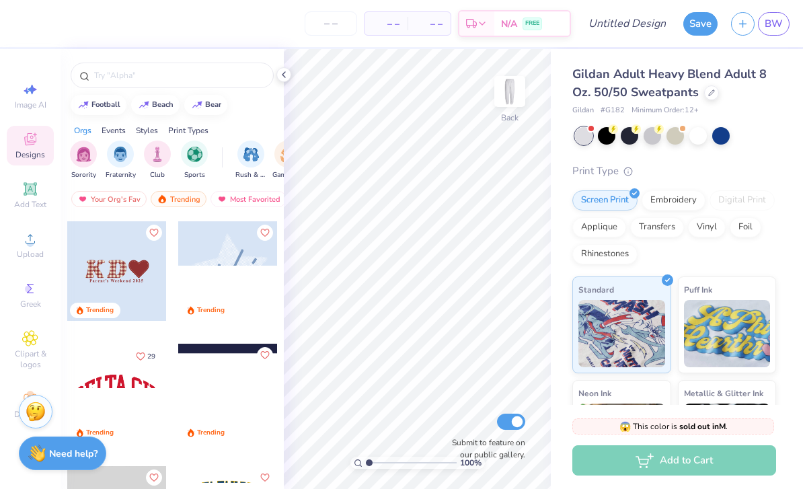
scroll to position [1160, 0]
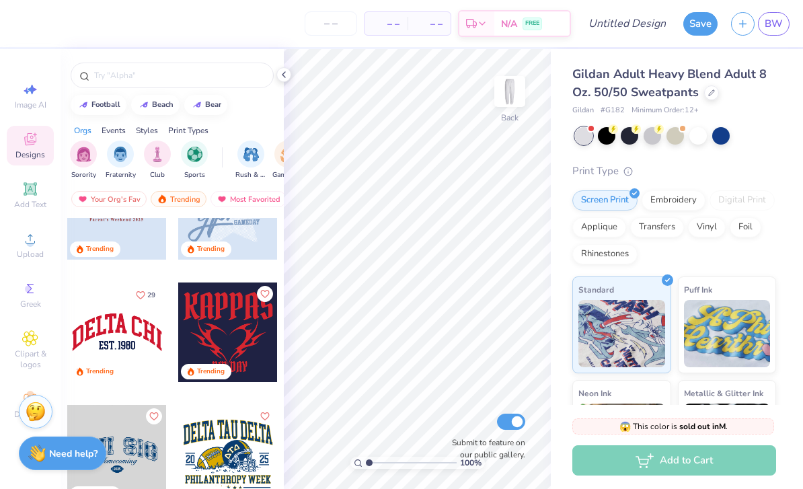
click at [141, 326] on div at bounding box center [117, 332] width 100 height 100
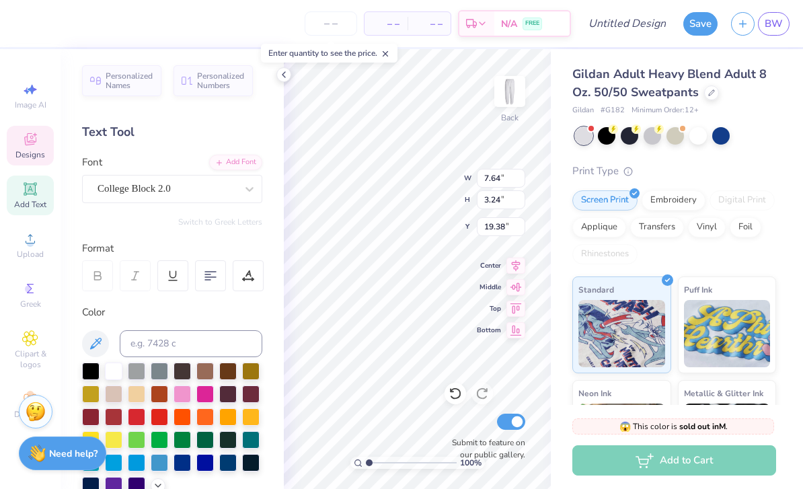
scroll to position [0, 1]
type textarea "D"
type textarea "Team 12"
click at [118, 368] on div at bounding box center [113, 369] width 17 height 17
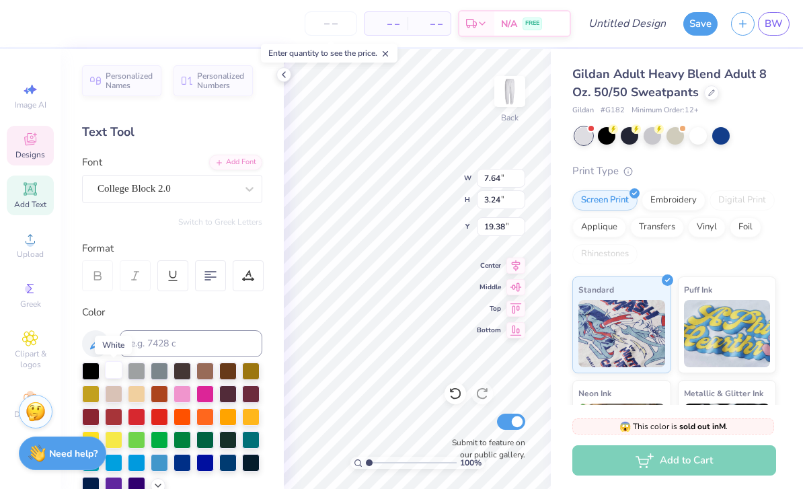
type input "3.07"
type input "0.73"
type input "21.73"
click at [118, 371] on div at bounding box center [113, 369] width 17 height 17
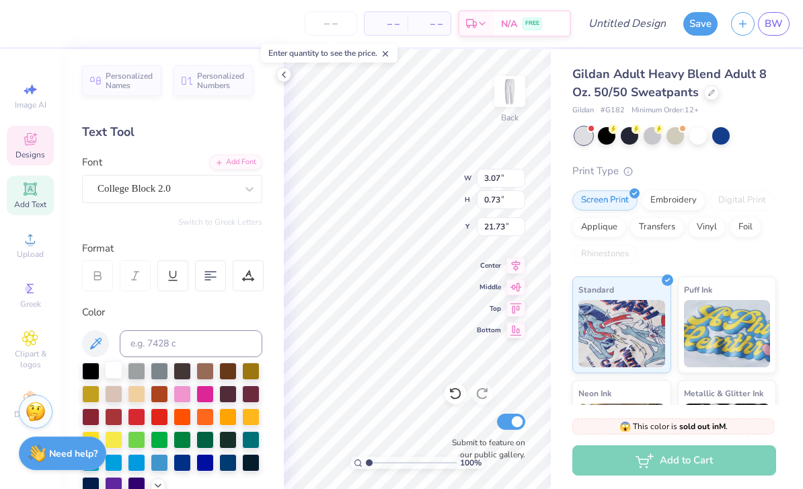
type textarea "est. 2018"
type input "4.83"
type input "2.30"
type input "20.17"
type input "3.07"
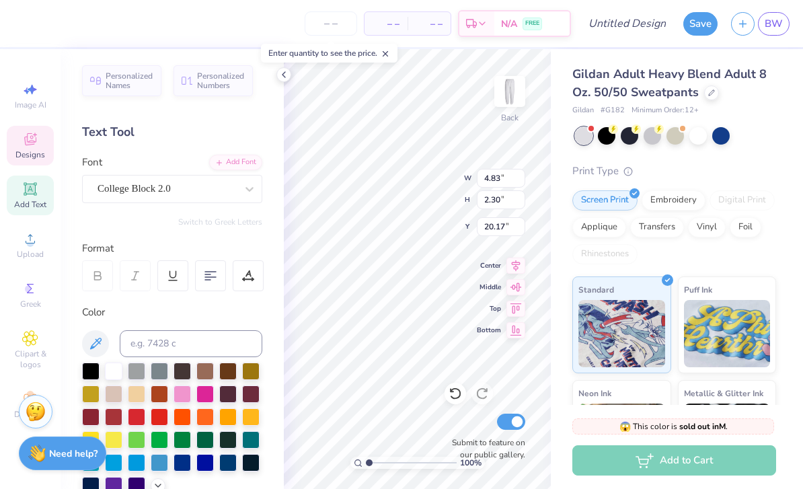
type input "0.73"
type input "21.73"
click at [459, 395] on icon at bounding box center [455, 393] width 13 height 13
type input "1.43073804412839"
type input "5.56"
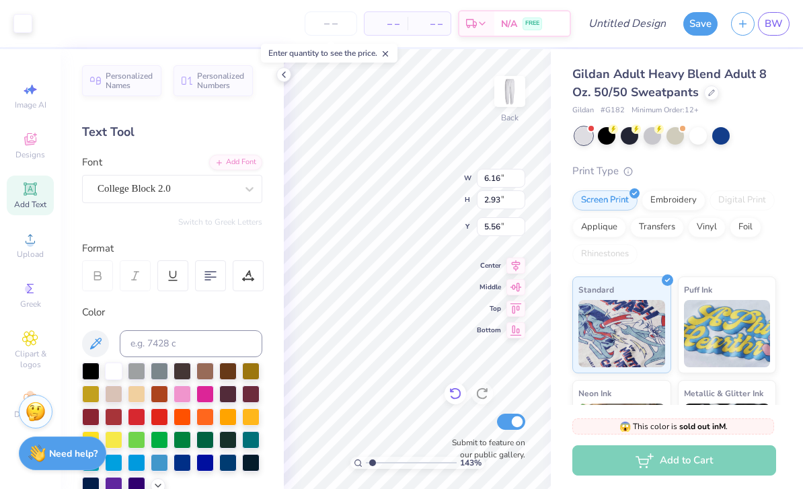
type input "1.43073804412839"
type input "3.95"
type input "1.88"
click at [756, 102] on div "Gildan Adult Heavy Blend Adult 8 Oz. 50/50 Sweatpants Gildan # G182 Minimum Ord…" at bounding box center [674, 90] width 204 height 51
type input "1"
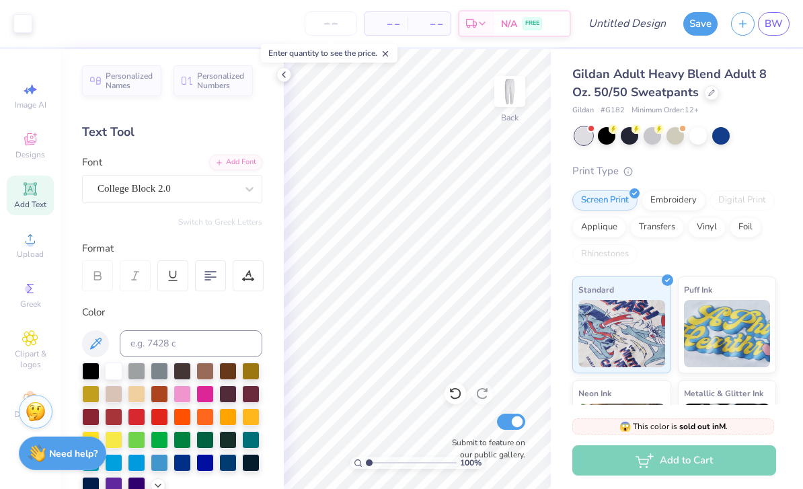
click at [272, 71] on div "Personalized Names Personalized Numbers Text Tool Add Font Font College Block 2…" at bounding box center [172, 269] width 223 height 440
click at [282, 73] on icon at bounding box center [283, 74] width 11 height 11
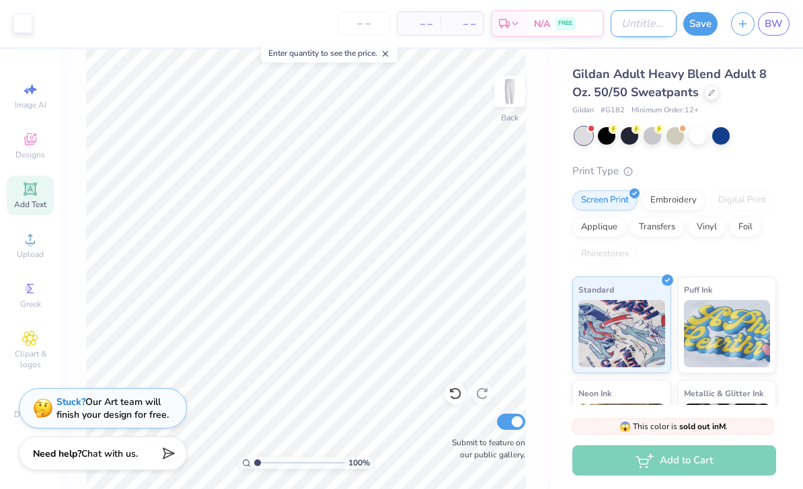
click at [643, 25] on input "Design Title" at bounding box center [644, 23] width 66 height 27
type input "T"
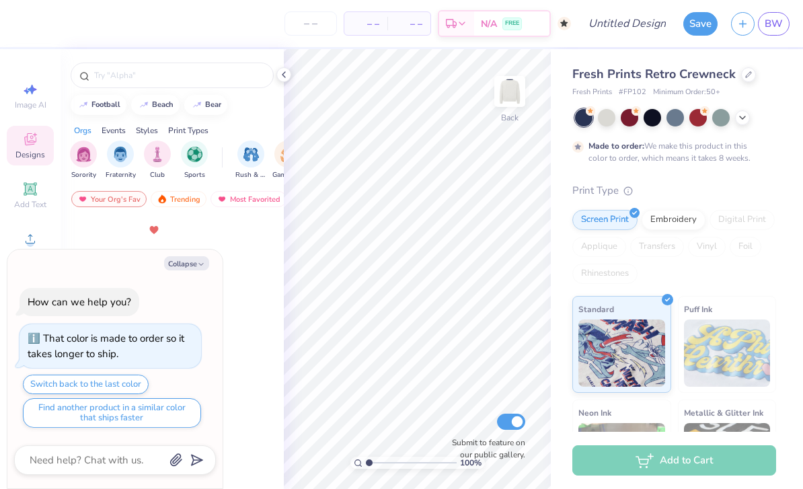
click at [223, 232] on div at bounding box center [228, 279] width 101 height 122
click at [202, 265] on polyline "button" at bounding box center [201, 264] width 4 height 2
type textarea "x"
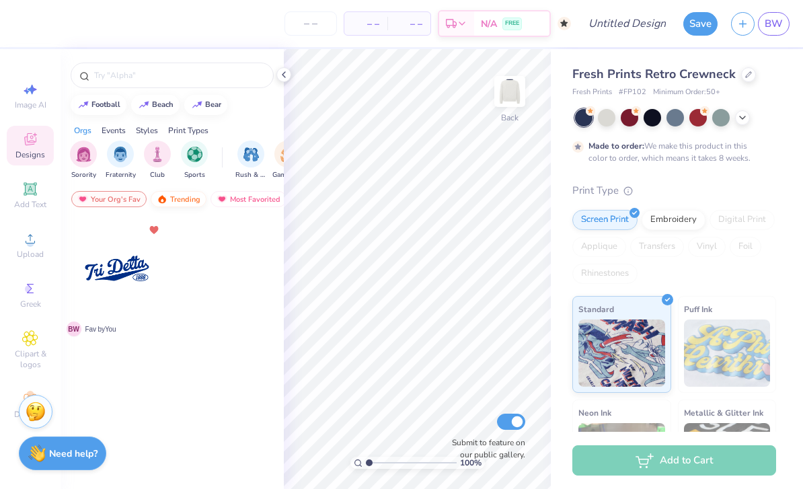
click at [176, 204] on div "Trending" at bounding box center [179, 199] width 56 height 16
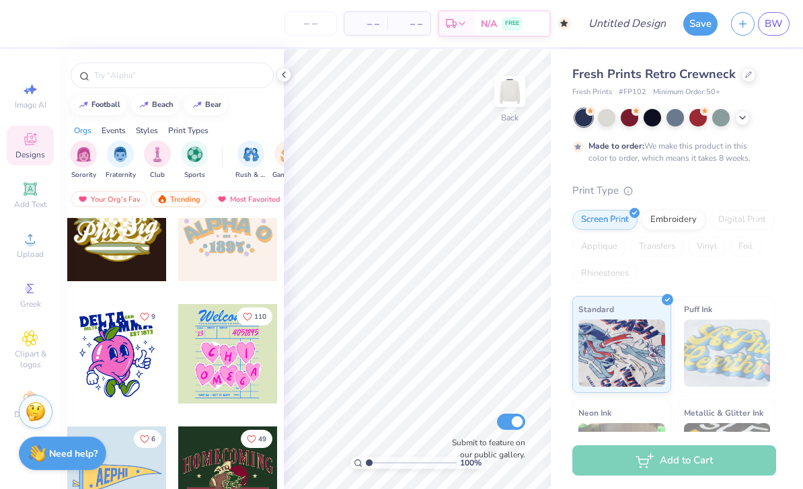
scroll to position [9826, 0]
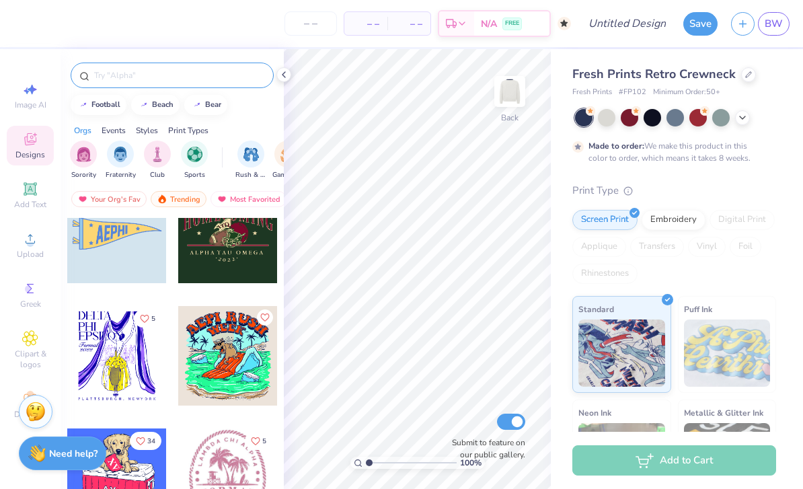
click at [163, 69] on input "text" at bounding box center [179, 75] width 172 height 13
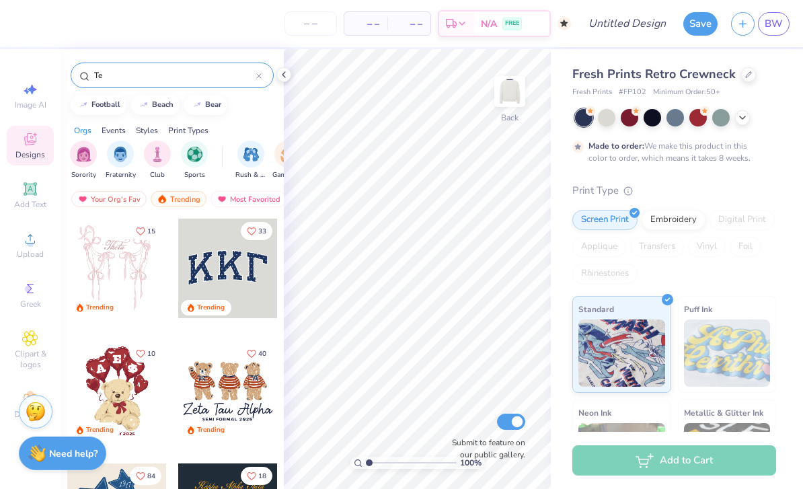
type input "T"
type input "Football"
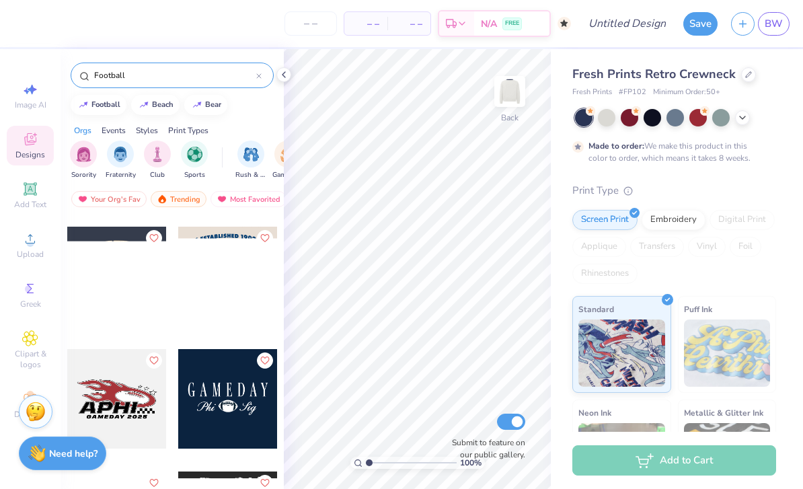
scroll to position [806, 0]
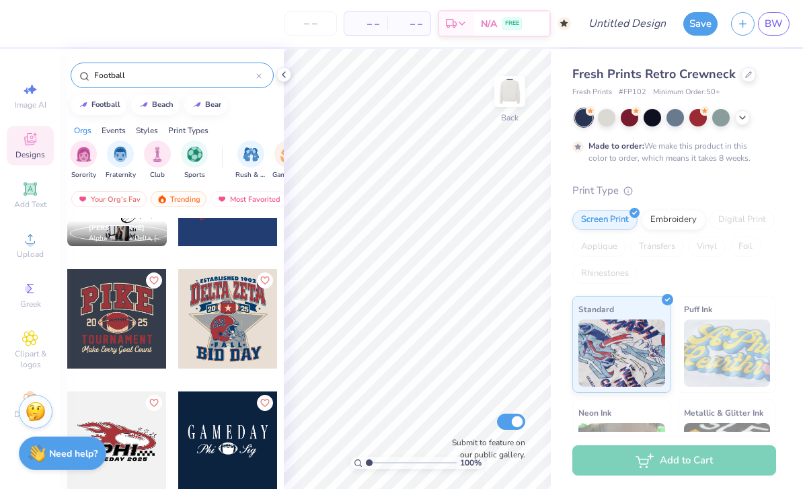
click at [144, 340] on div at bounding box center [117, 319] width 100 height 100
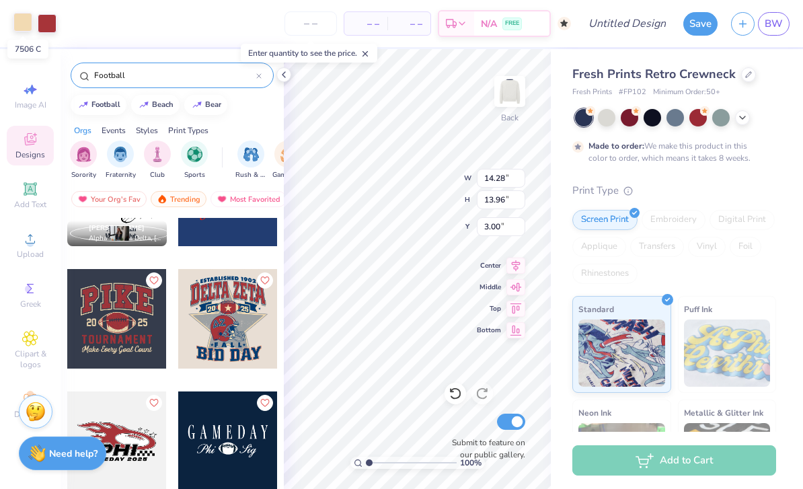
click at [25, 21] on div at bounding box center [22, 22] width 19 height 19
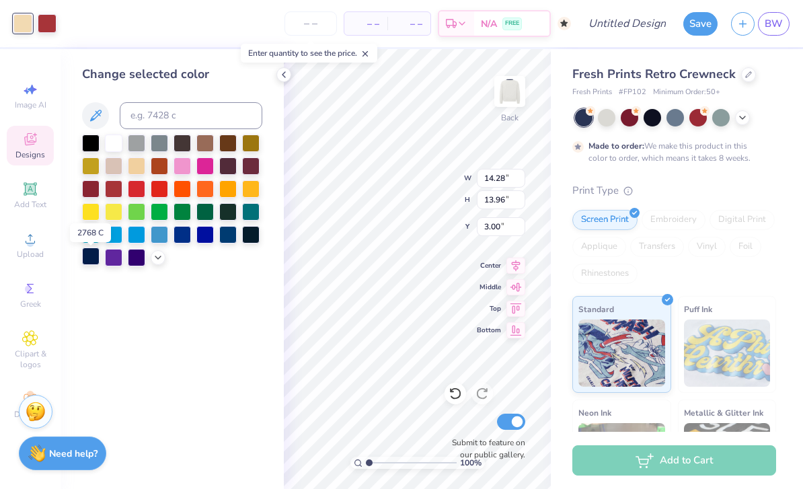
click at [94, 262] on div at bounding box center [90, 255] width 17 height 17
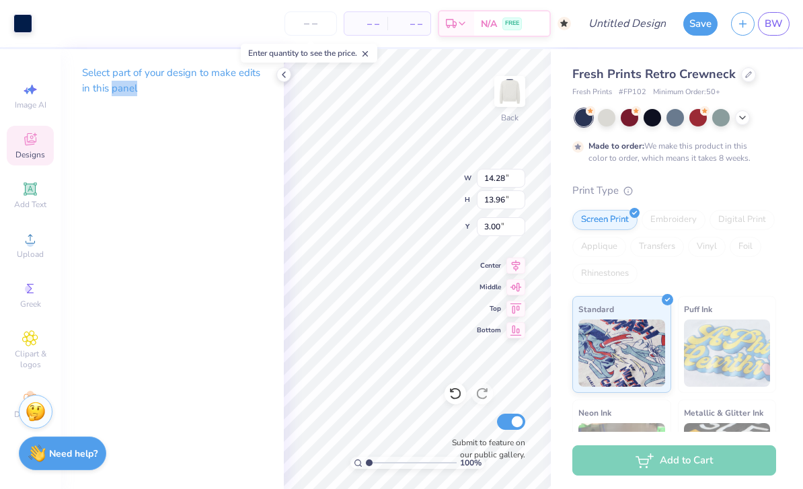
type input "13.81"
type input "11.62"
type input "3.34"
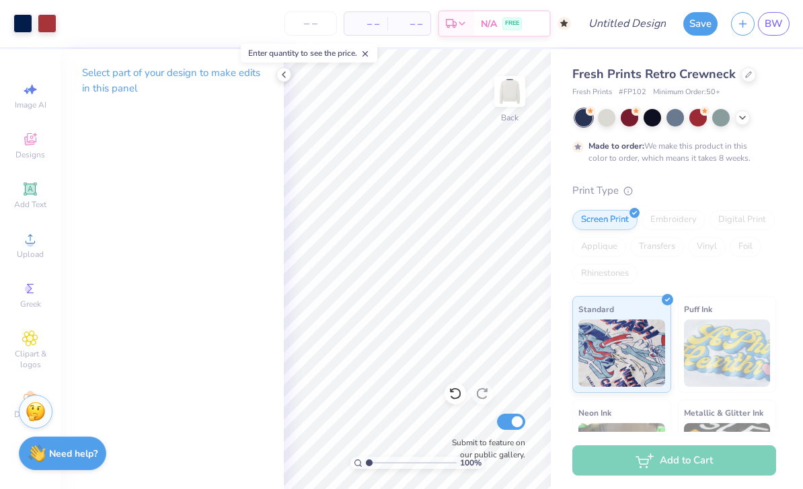
click at [745, 187] on div "Print Type" at bounding box center [674, 190] width 204 height 15
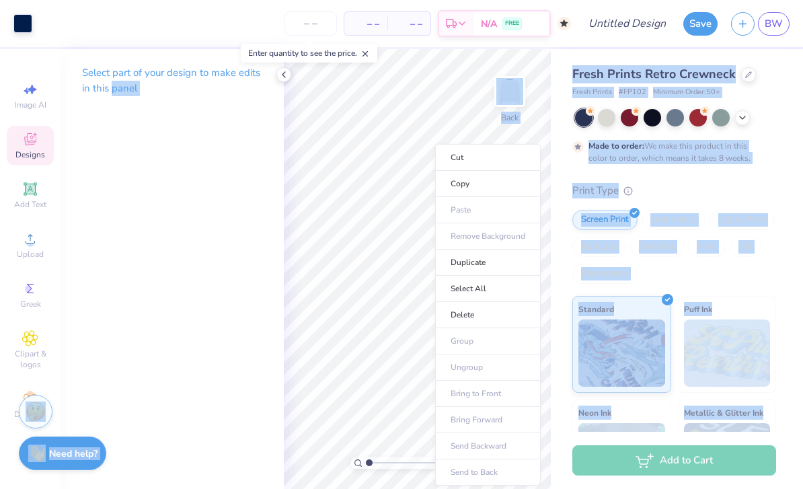
click at [744, 184] on div "Print Type" at bounding box center [674, 190] width 204 height 15
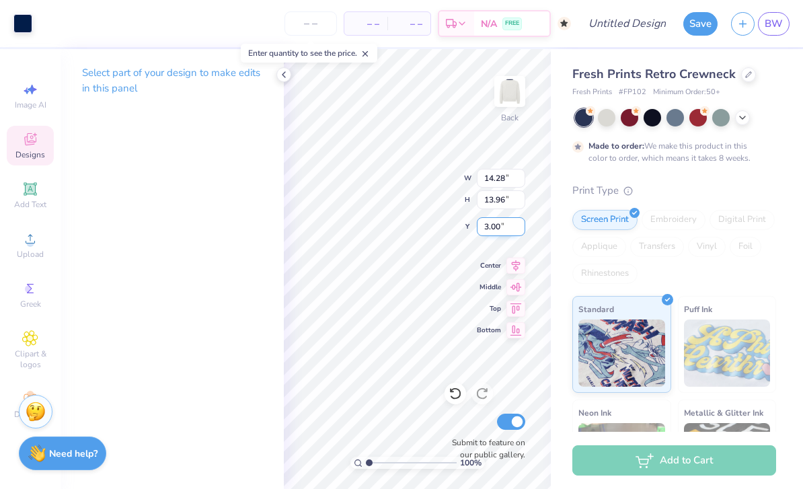
type input "13.81"
type input "11.62"
type input "3.34"
type input "14.28"
type input "13.96"
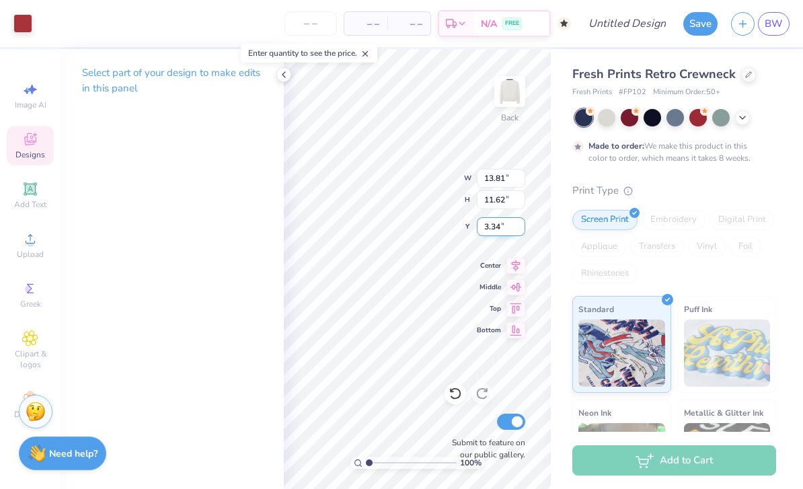
type input "3.00"
type input "13.81"
type input "11.62"
type input "3.34"
type input "3.00"
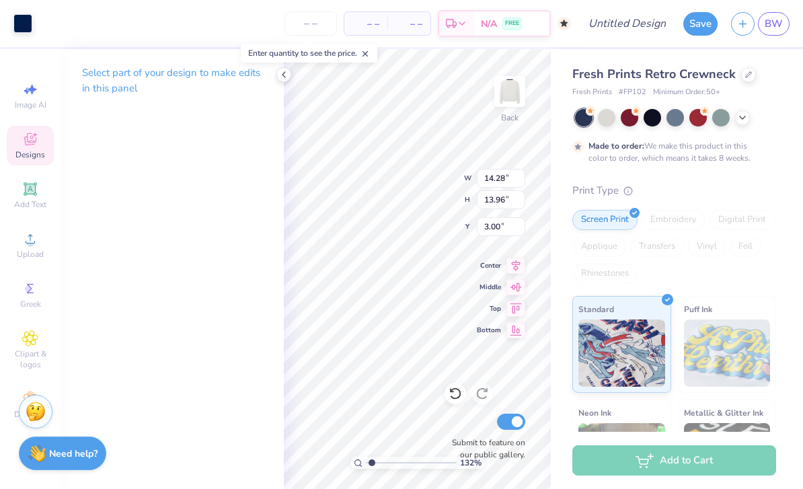
type input "1.32311254551542"
type input "13.81"
type input "11.62"
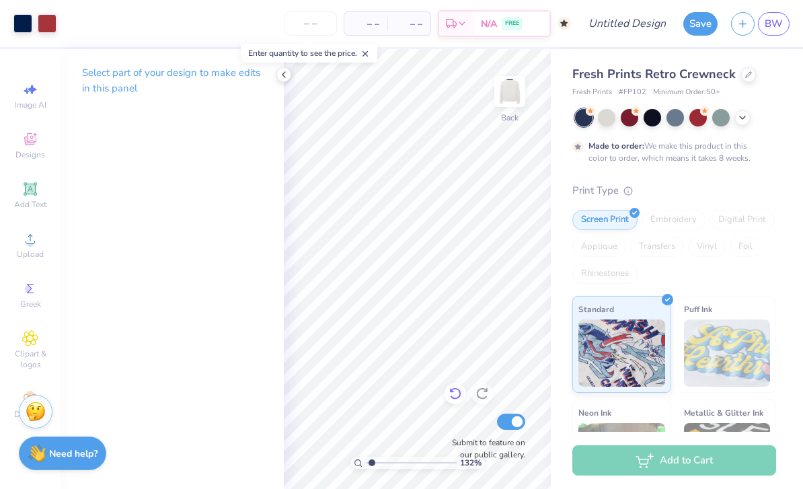
click at [453, 394] on icon at bounding box center [455, 393] width 13 height 13
click at [287, 77] on icon at bounding box center [283, 74] width 11 height 11
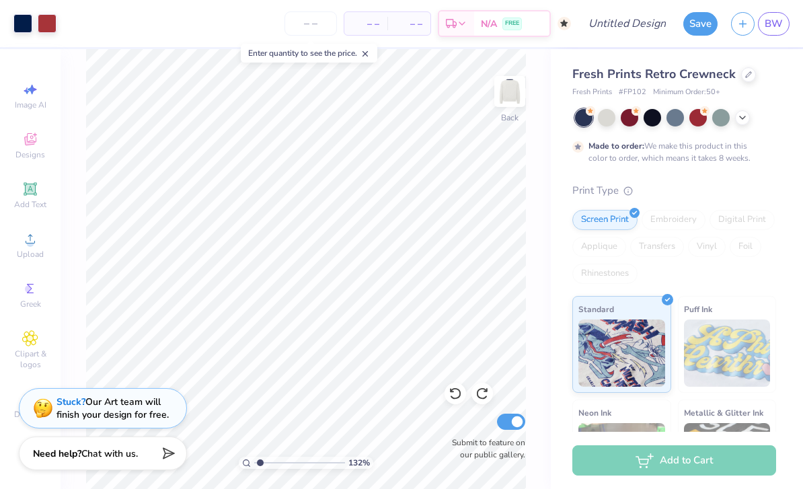
click at [369, 52] on icon at bounding box center [364, 53] width 9 height 9
type input "1.32311254551542"
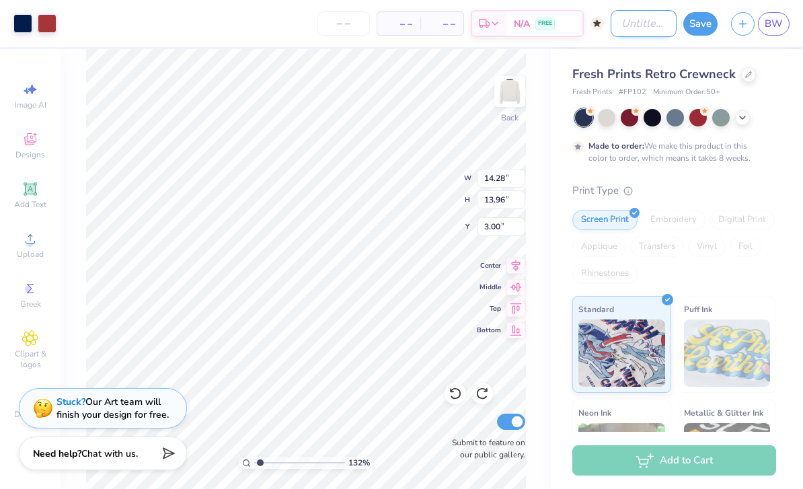
click at [643, 24] on input "Design Title" at bounding box center [644, 23] width 66 height 27
type input "T"
type input "1.32311254551542"
type input "R"
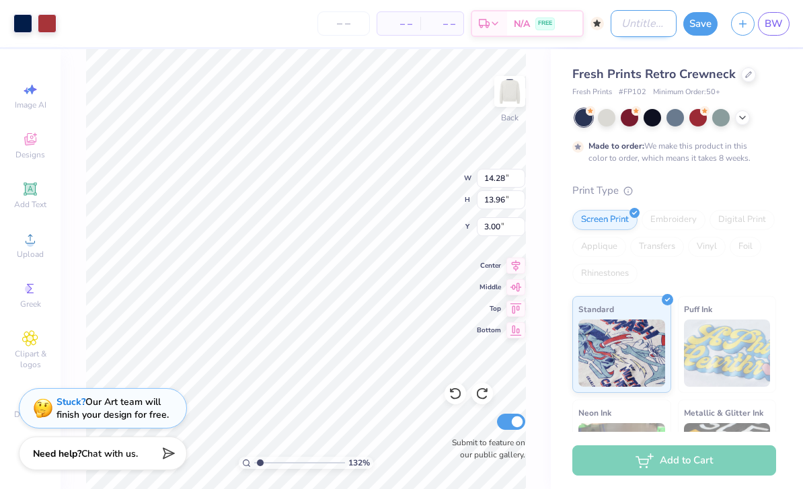
type input "1.32311254551542"
type input "Re"
type input "1.32311254551542"
type input "Ret"
type input "1.32311254551542"
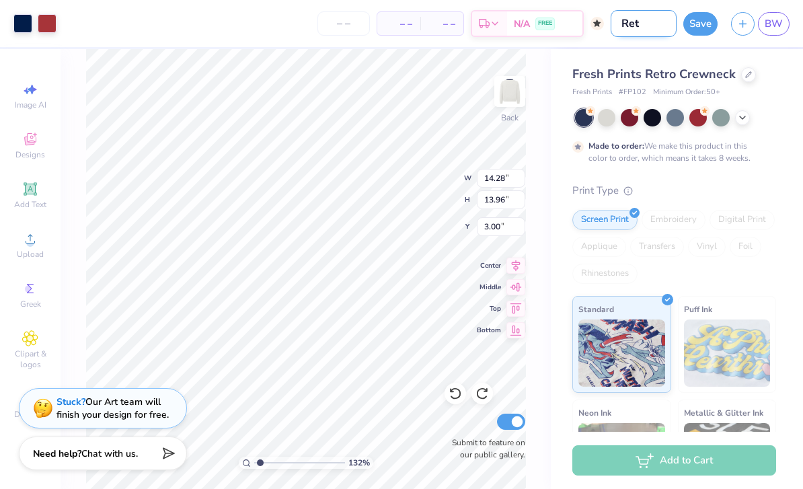
type input "Retr"
type input "1.32311254551542"
type input "Retro"
type input "1.32311254551542"
type input "Retro"
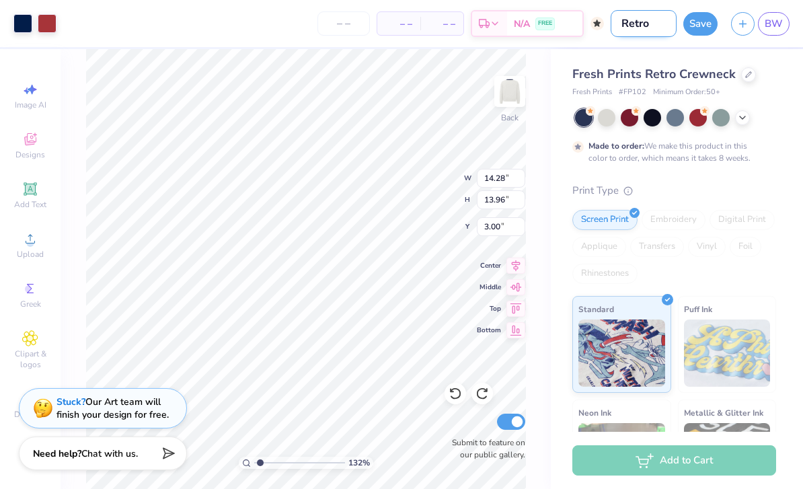
type input "1.32311254551542"
type input "Retro T"
type input "1.32311254551542"
type input "Retro"
type input "1.32311254551542"
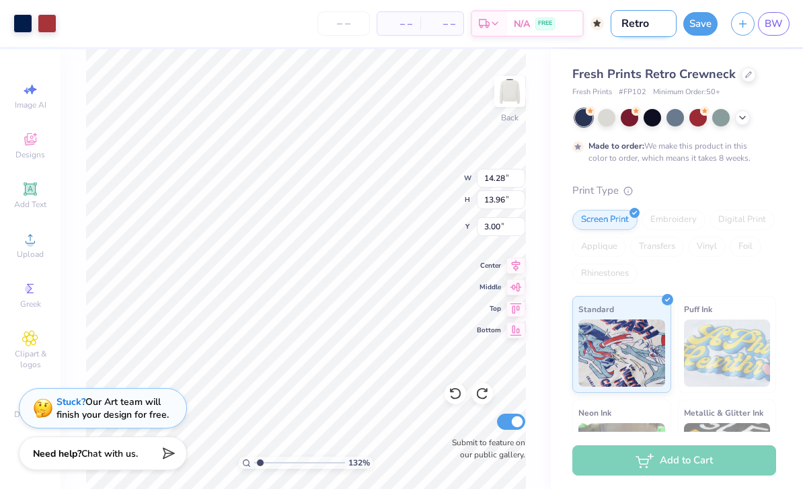
type input "Retro S"
type input "1.32311254551542"
type input "Retro Sw"
type input "1.32311254551542"
type input "Retro Swe"
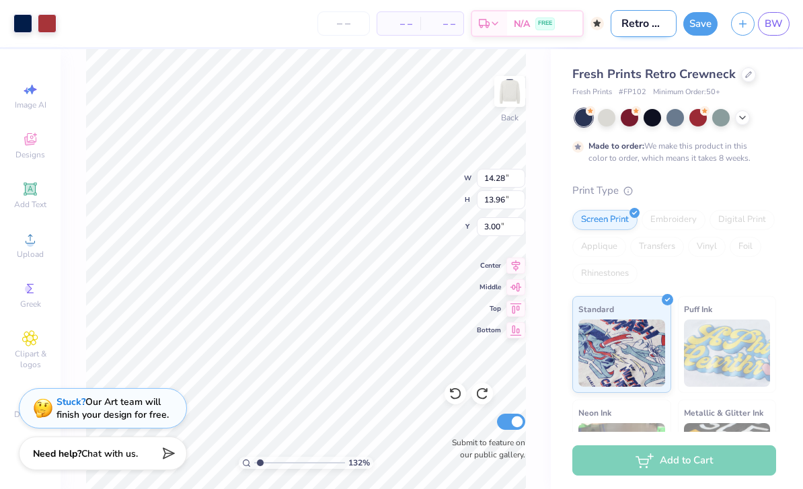
type input "1.32311254551542"
type input "Retro Swea"
type input "1.32311254551542"
type input "Retro Sweat"
type input "1.32311254551542"
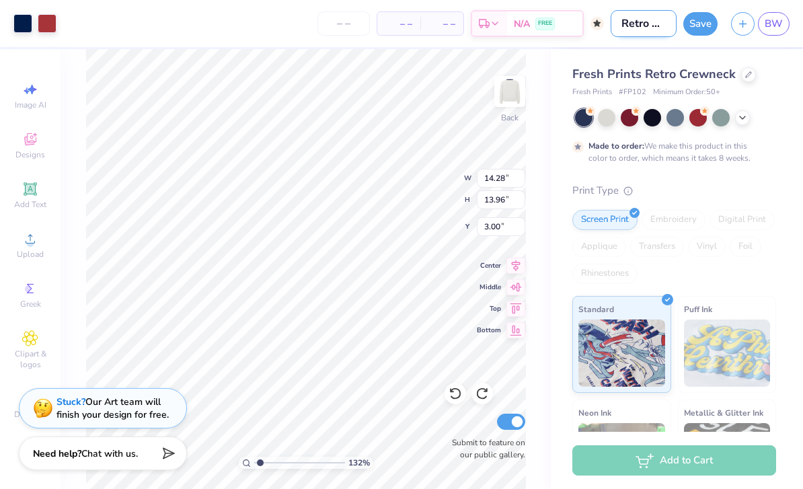
type input "Retro Sweats"
type input "1.32311254551542"
type input "Retro Sweatsh"
type input "1.32311254551542"
type input "Retro Sweatshi"
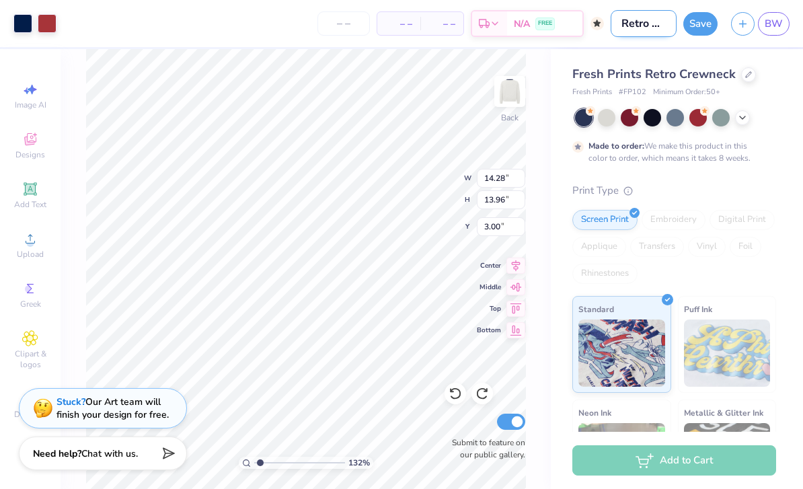
type input "1.32311254551542"
type input "Retro Sweatshir"
type input "1.32311254551542"
type input "Retro Sweatshirt"
type input "1.32311254551542"
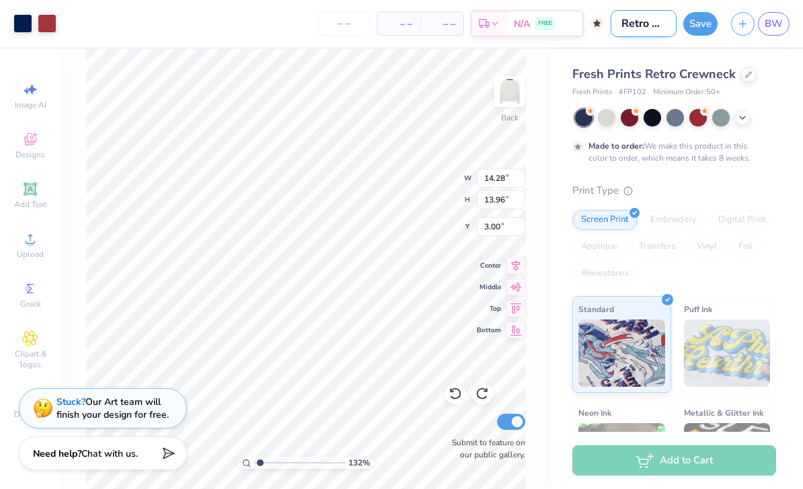
type input "Retro Sweatshirt"
type input "1.32311254551542"
type input "Retro Sweatshirt T"
type input "1.32311254551542"
type input "Retro Sweatshirt T1"
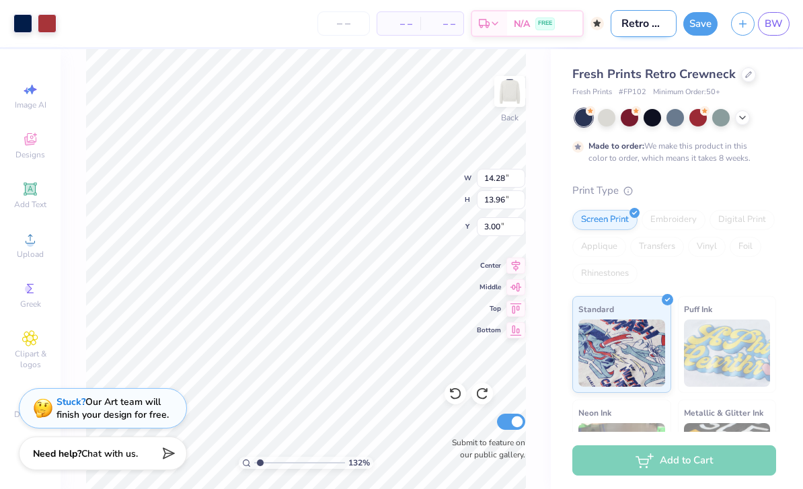
type input "1.32311254551542"
type input "Retro Sweatshirt T12"
type input "1.32311254551542"
type input "Retro Sweatshirt T12"
click at [701, 26] on button "Save" at bounding box center [700, 22] width 34 height 24
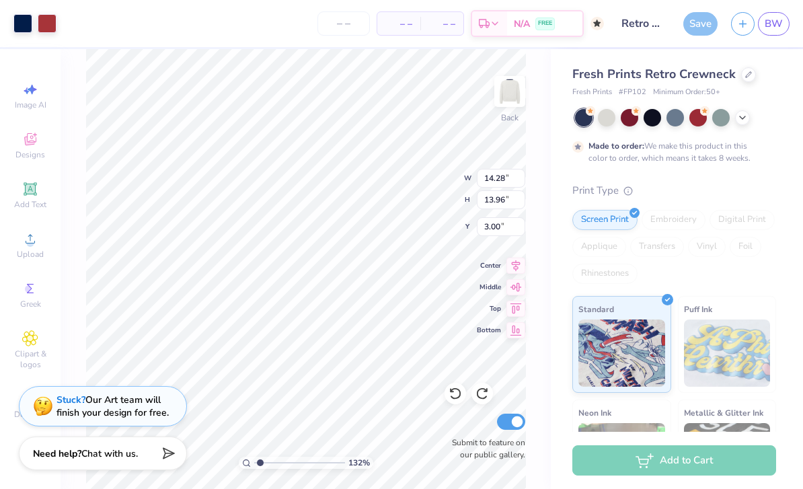
click at [125, 408] on div "Stuck? Our Art team will finish your design for free." at bounding box center [112, 406] width 112 height 26
type input "1.32311254551542"
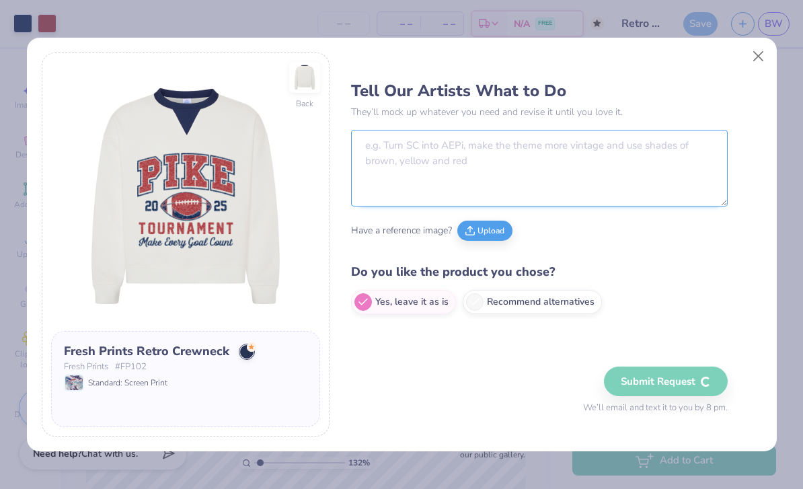
click at [629, 143] on textarea at bounding box center [539, 168] width 377 height 77
type textarea "Hi! Could you change “PIKE:"
type input "1.32311254551542"
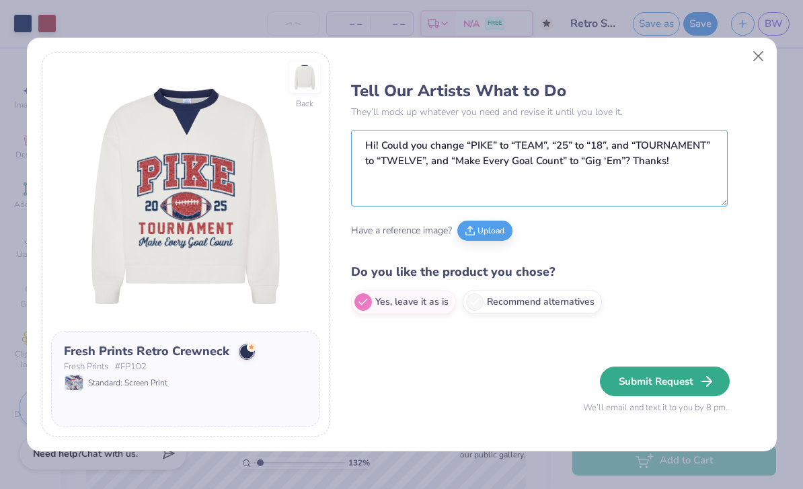
type textarea "Hi! Could you change “PIKE” to “TEAM”, “25” to “18”, and “TOURNAMENT” to “TWELV…"
click at [685, 378] on button "Submit Request" at bounding box center [665, 381] width 130 height 30
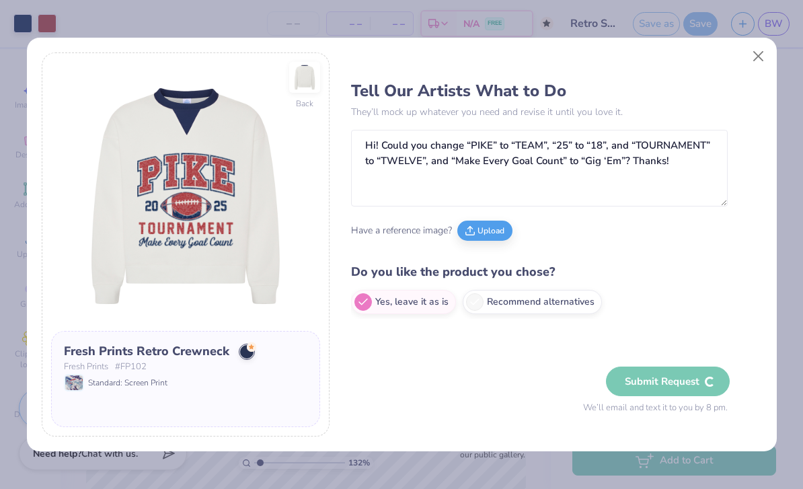
type input "1.32311254551542"
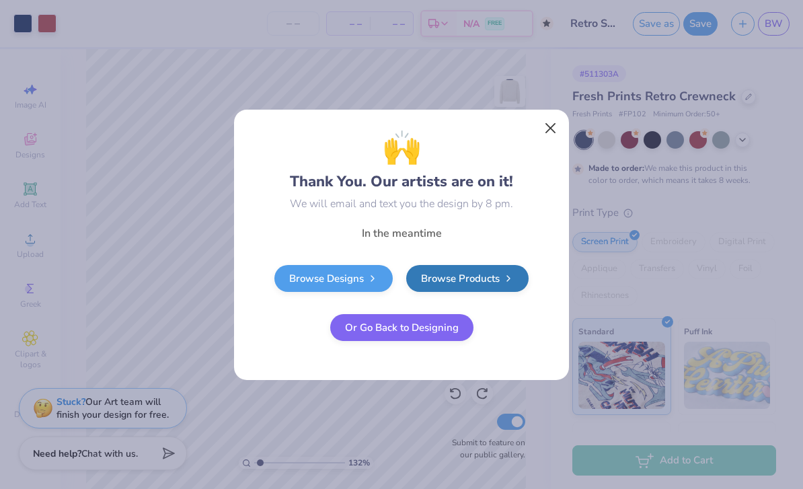
click at [558, 129] on button "Close" at bounding box center [551, 128] width 26 height 26
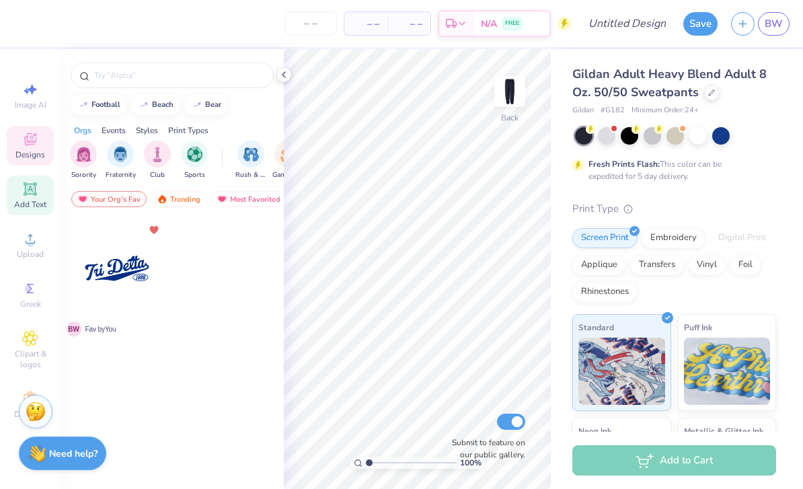
click at [26, 195] on icon at bounding box center [30, 188] width 13 height 13
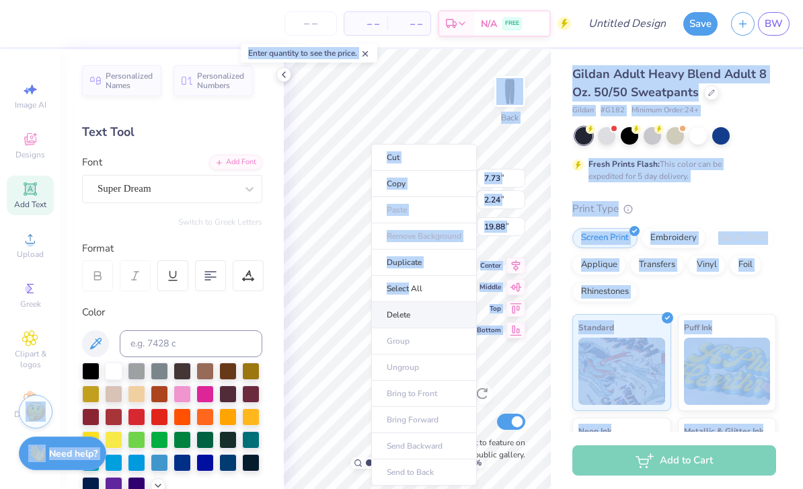
click at [422, 317] on li "Delete" at bounding box center [424, 315] width 106 height 26
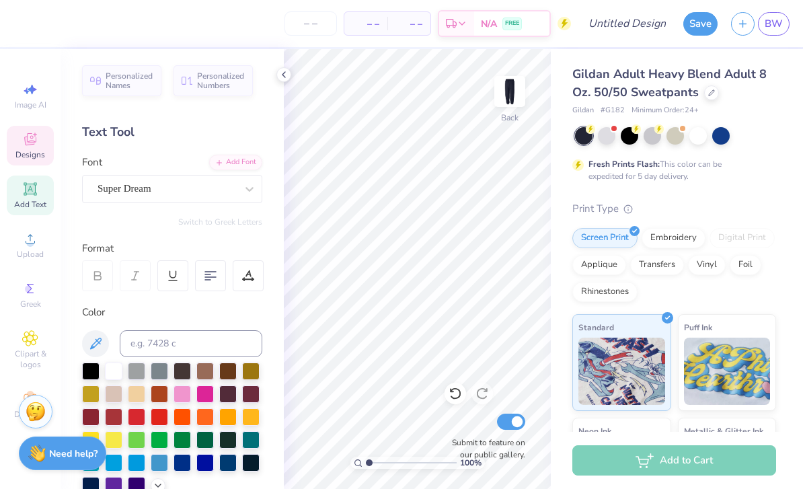
click at [26, 147] on icon at bounding box center [30, 139] width 16 height 16
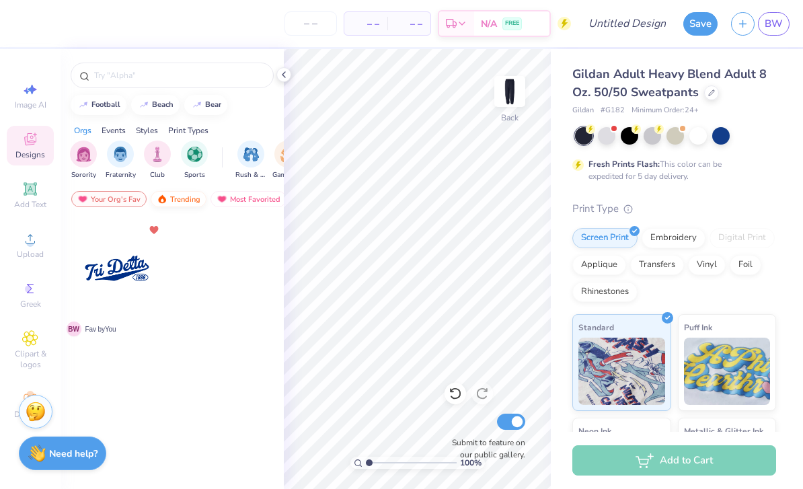
click at [179, 202] on div "Trending" at bounding box center [179, 199] width 56 height 16
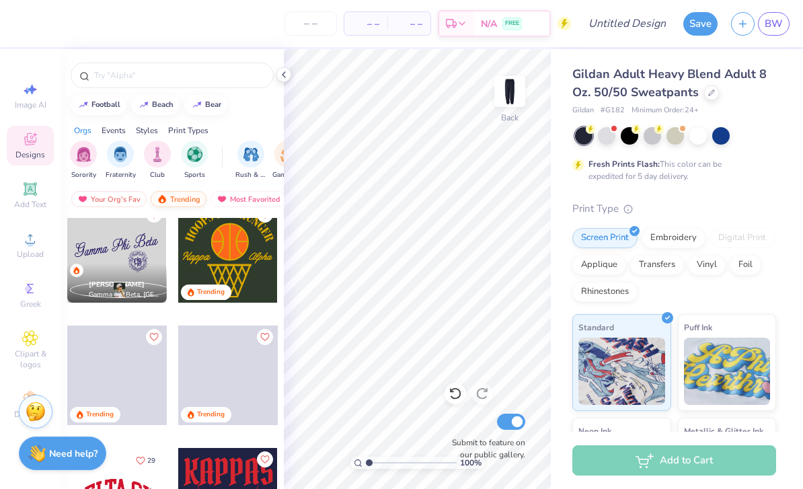
scroll to position [1137, 0]
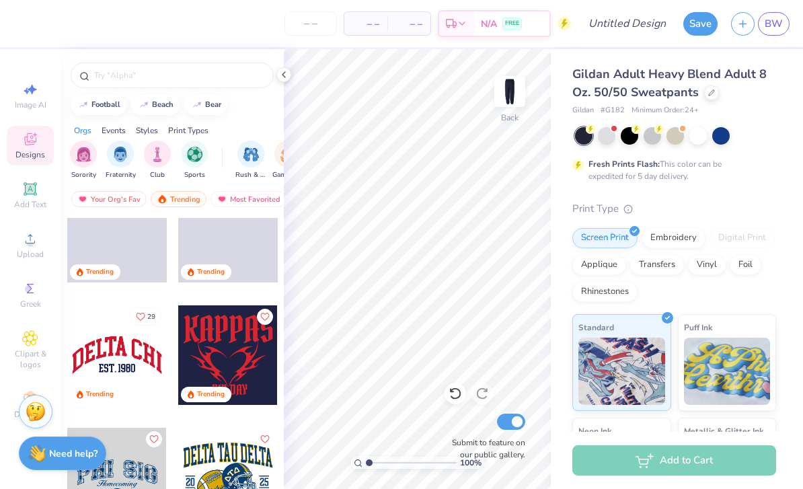
click at [141, 325] on button "29" at bounding box center [146, 316] width 32 height 18
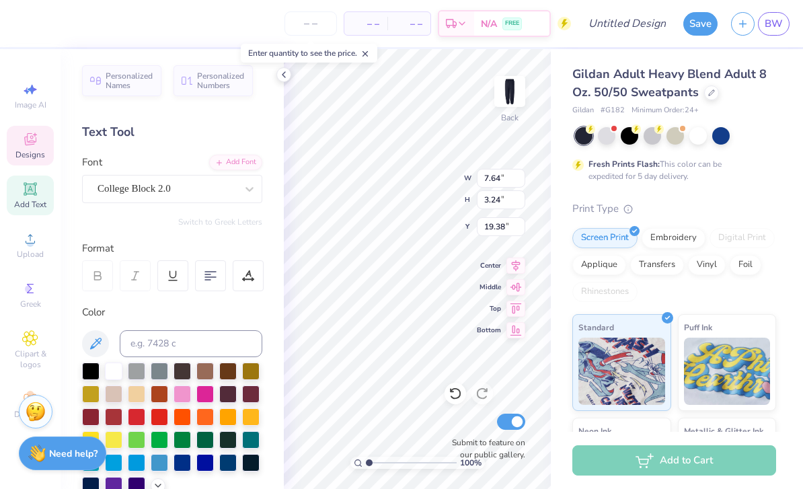
scroll to position [0, 1]
type textarea "D"
type textarea "Team 12"
click at [112, 379] on div at bounding box center [113, 369] width 17 height 17
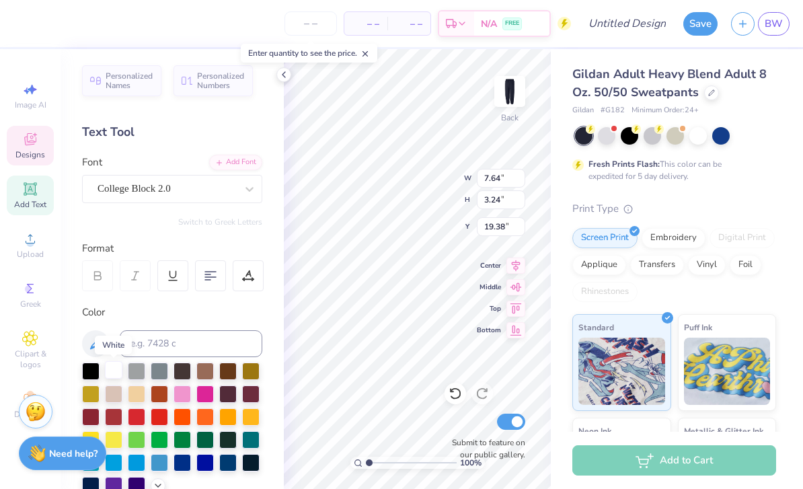
type input "3.07"
type input "0.73"
type input "21.73"
type textarea "8"
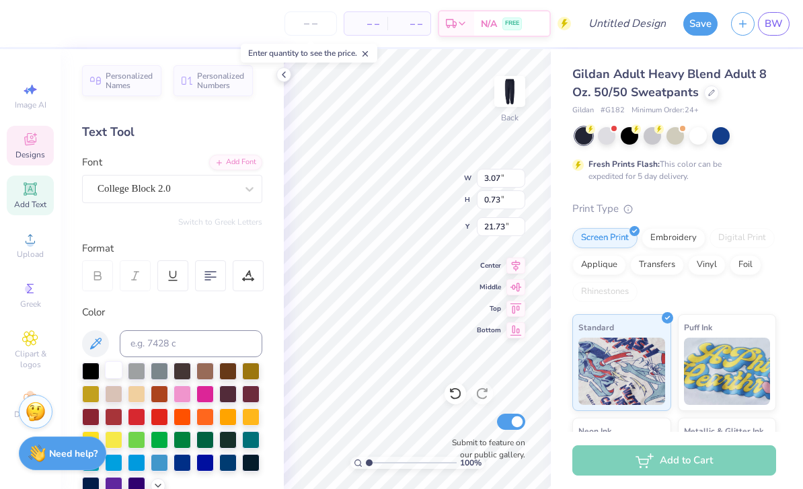
scroll to position [1, 2]
type textarea "Est. 2018"
click at [117, 374] on div at bounding box center [113, 369] width 17 height 17
type input "7.13"
type input "4.55"
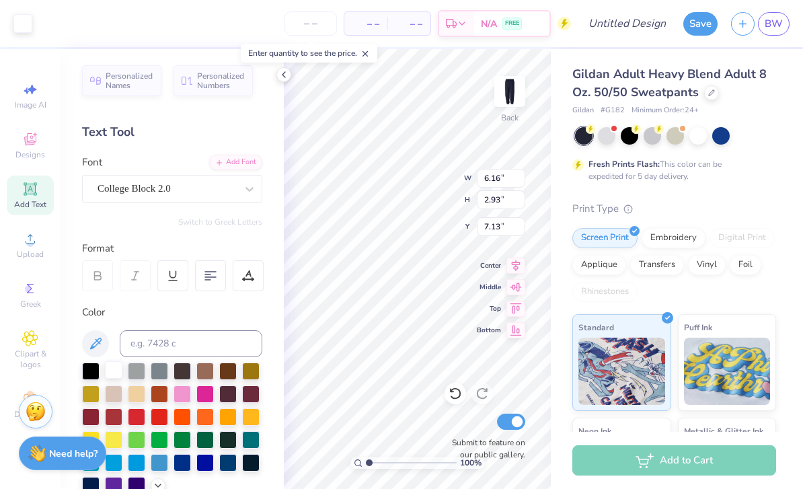
type input "2.17"
type input "6.91"
click at [288, 79] on icon at bounding box center [283, 74] width 11 height 11
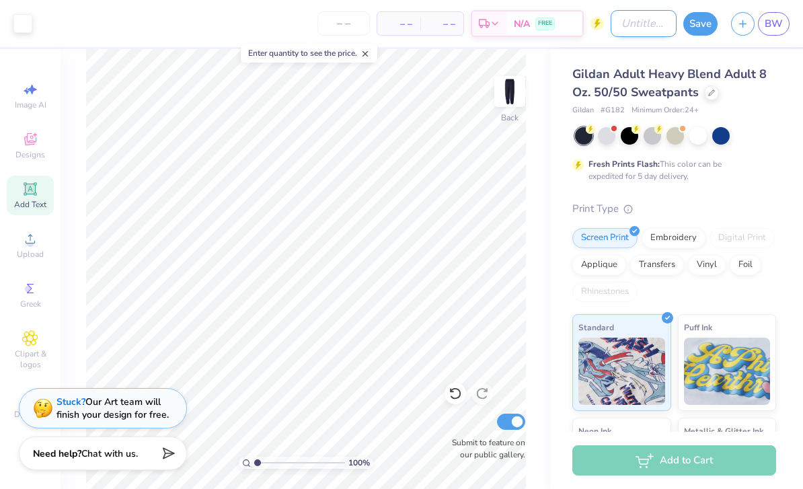
click at [635, 24] on input "Design Title" at bounding box center [644, 23] width 66 height 27
type input "Sweatpants T12"
click at [702, 17] on button "Save" at bounding box center [700, 22] width 34 height 24
